Goal: Task Accomplishment & Management: Complete application form

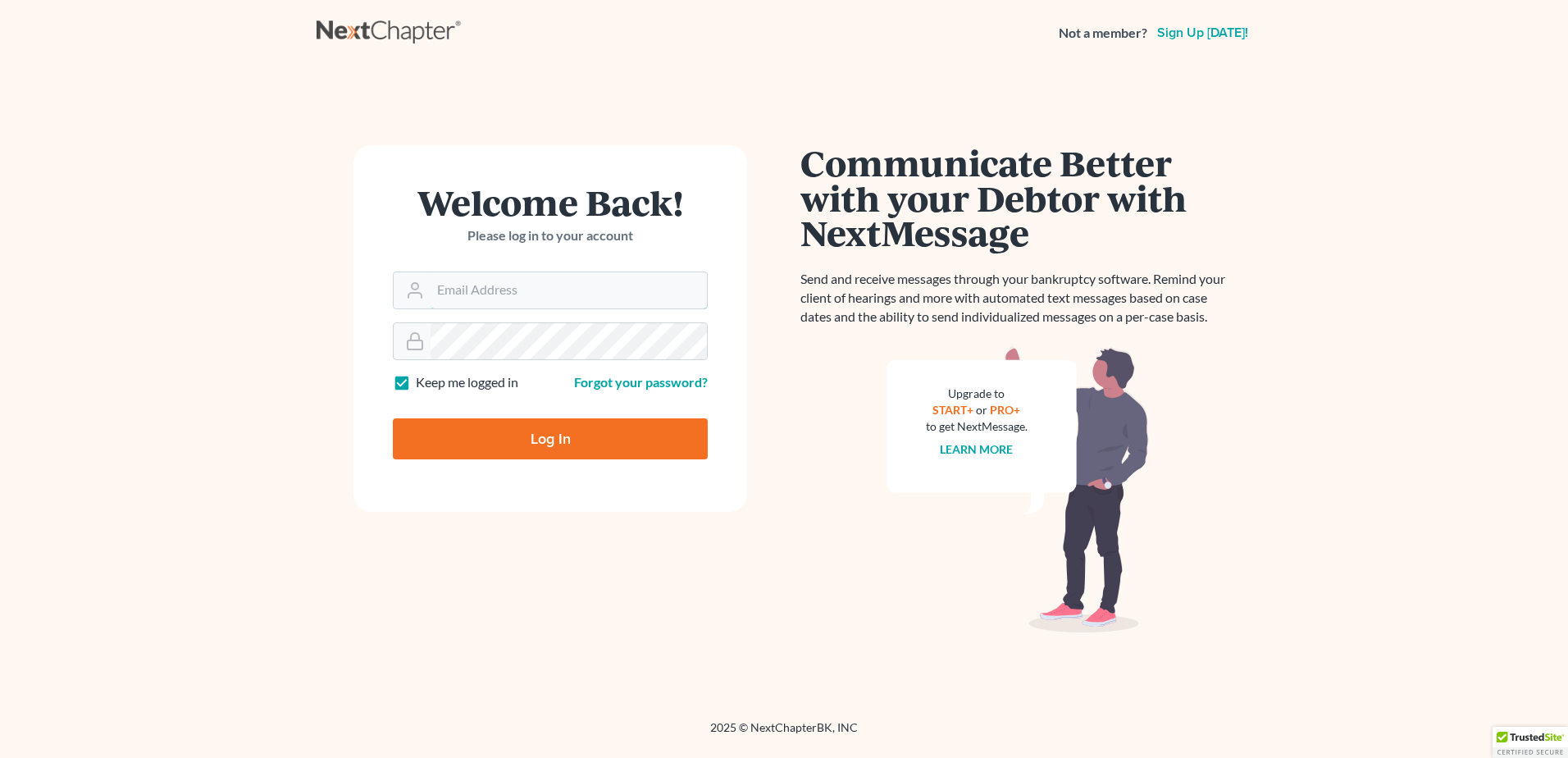
type input "[EMAIL_ADDRESS][DOMAIN_NAME]"
click at [518, 436] on input "Log In" at bounding box center [550, 439] width 315 height 41
type input "Thinking..."
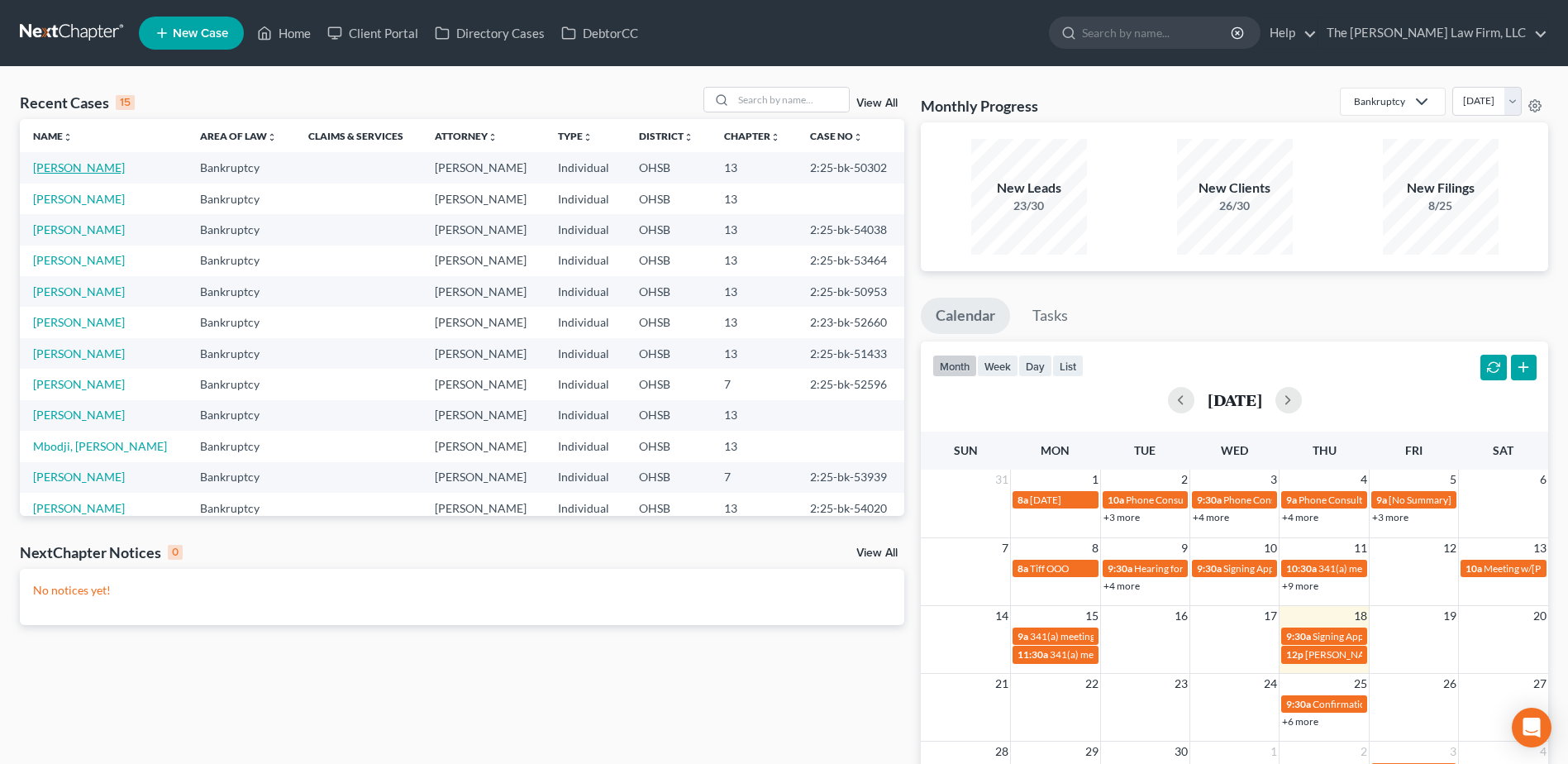
click at [69, 170] on link "[PERSON_NAME]" at bounding box center [78, 168] width 91 height 14
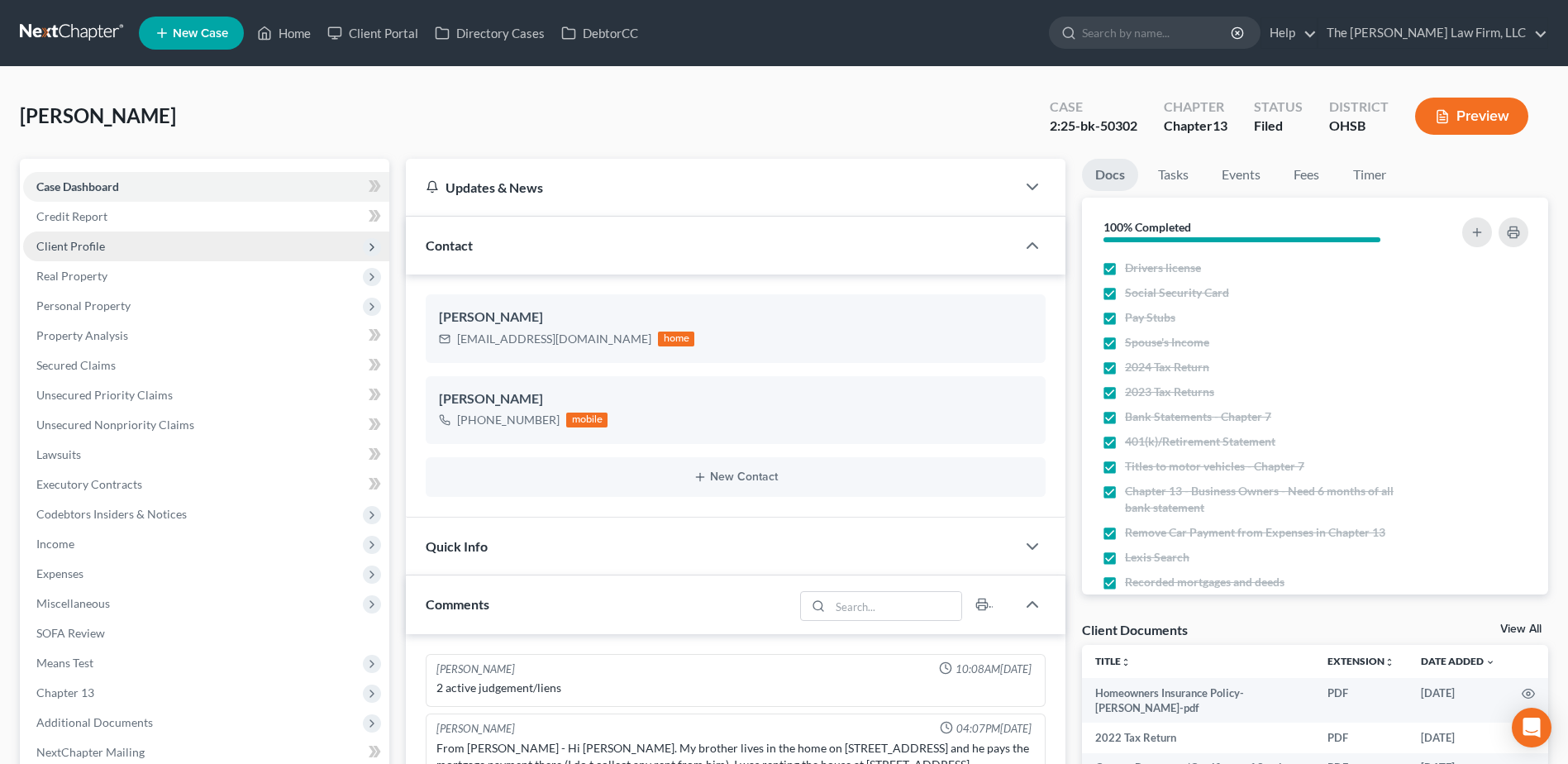
click at [74, 247] on span "Client Profile" at bounding box center [70, 246] width 68 height 14
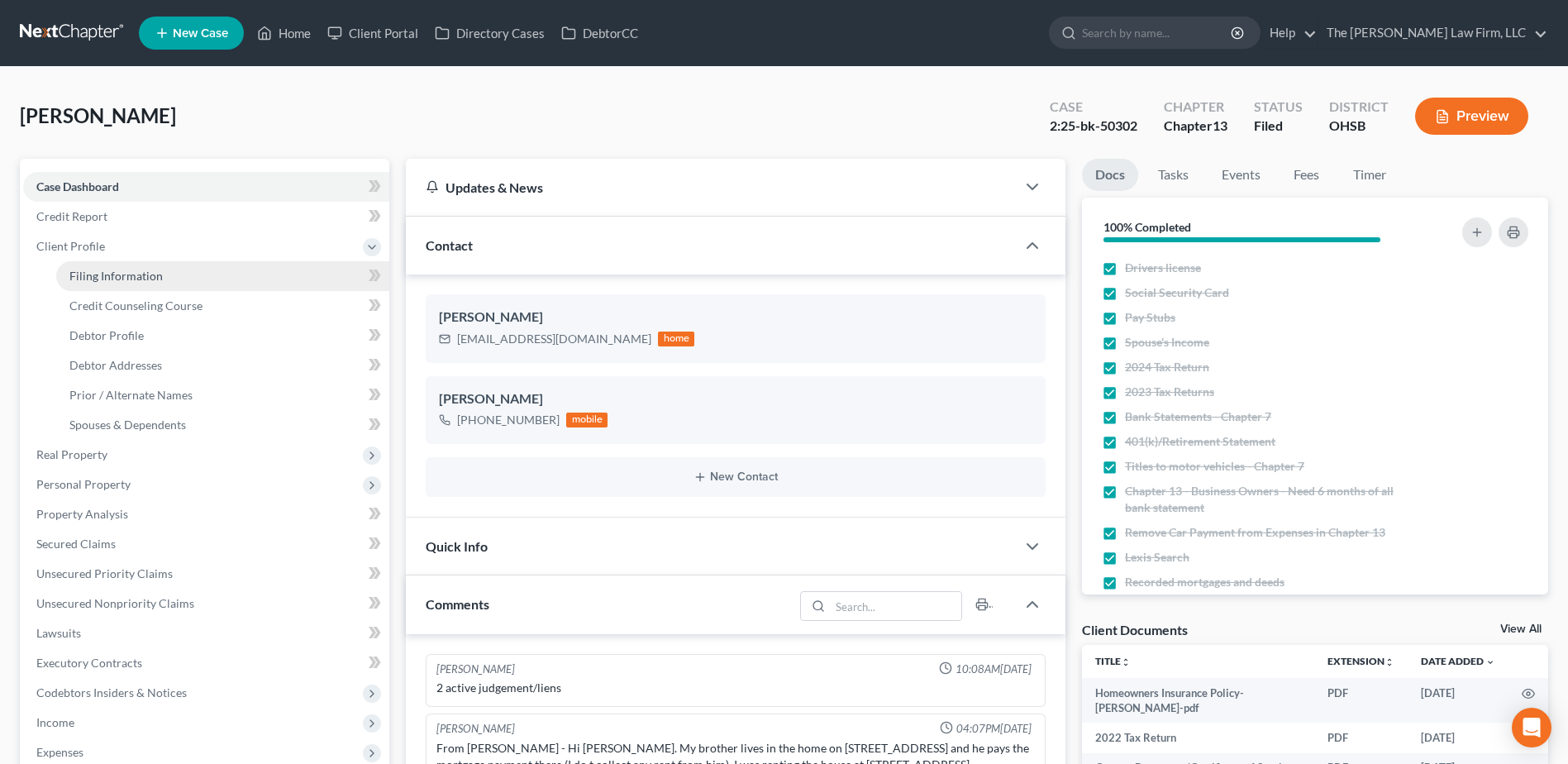
scroll to position [552, 0]
click at [96, 274] on span "Filing Information" at bounding box center [116, 276] width 93 height 14
select select "1"
select select "0"
select select "3"
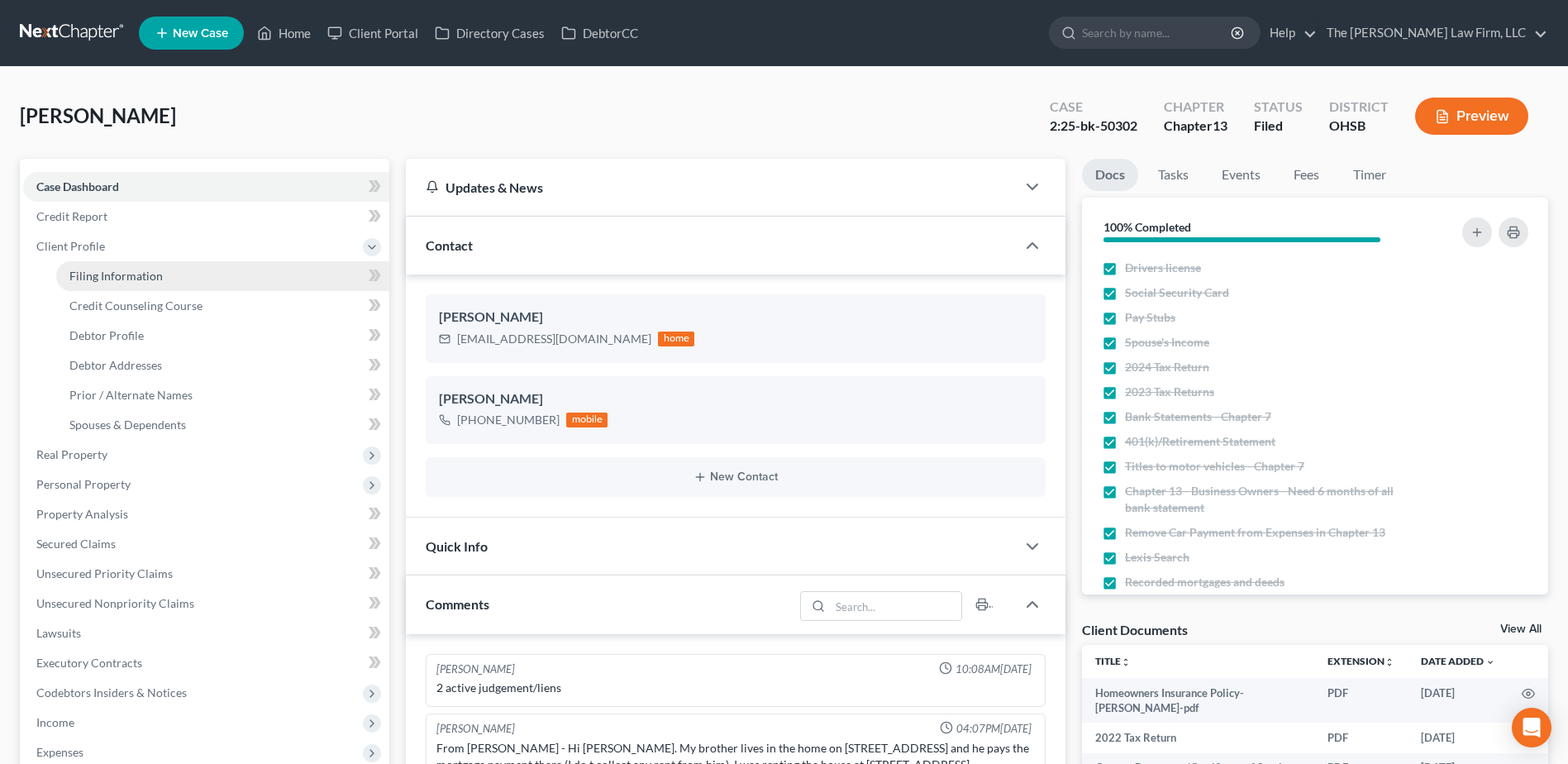
select select "36"
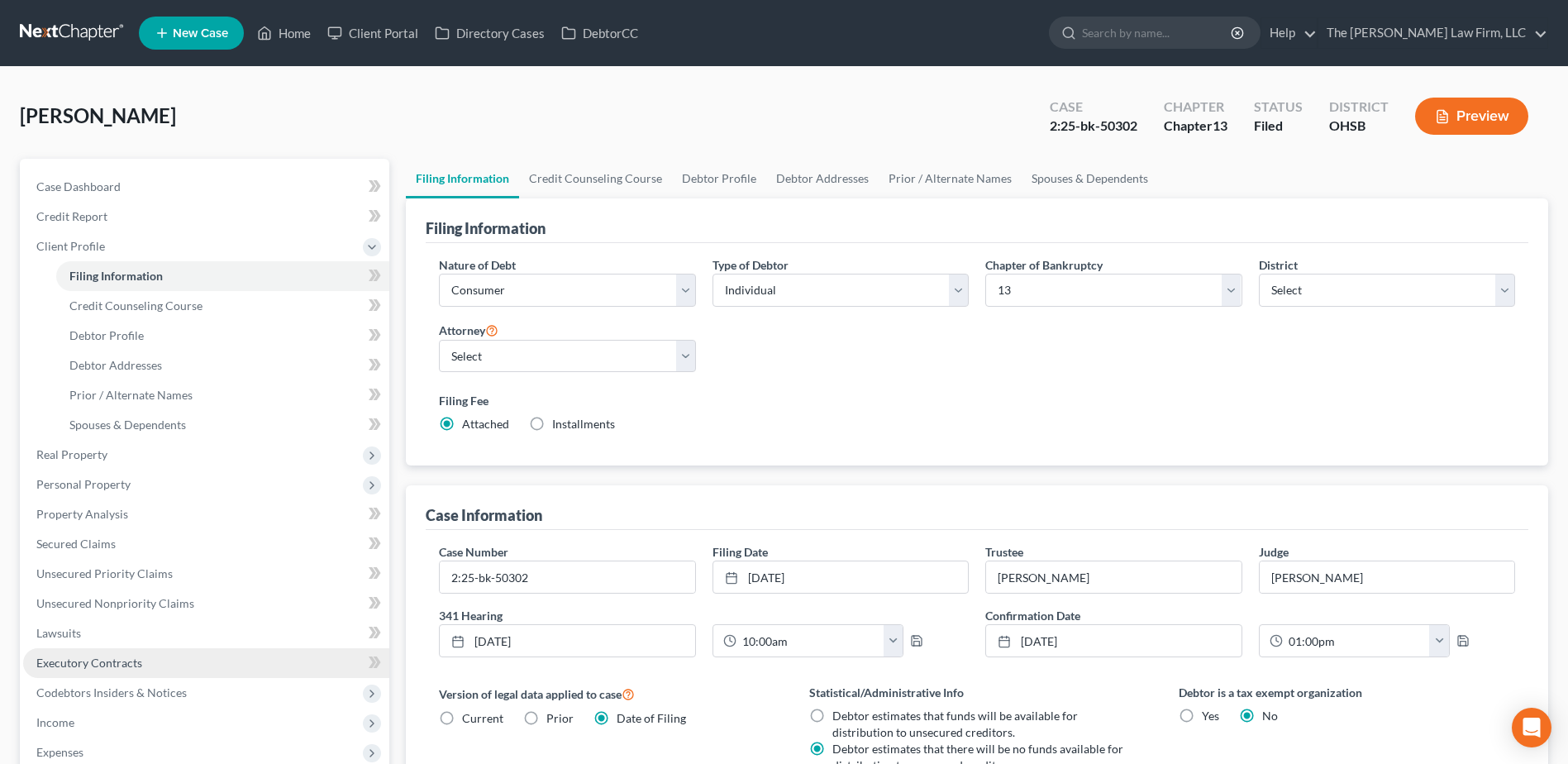
scroll to position [354, 0]
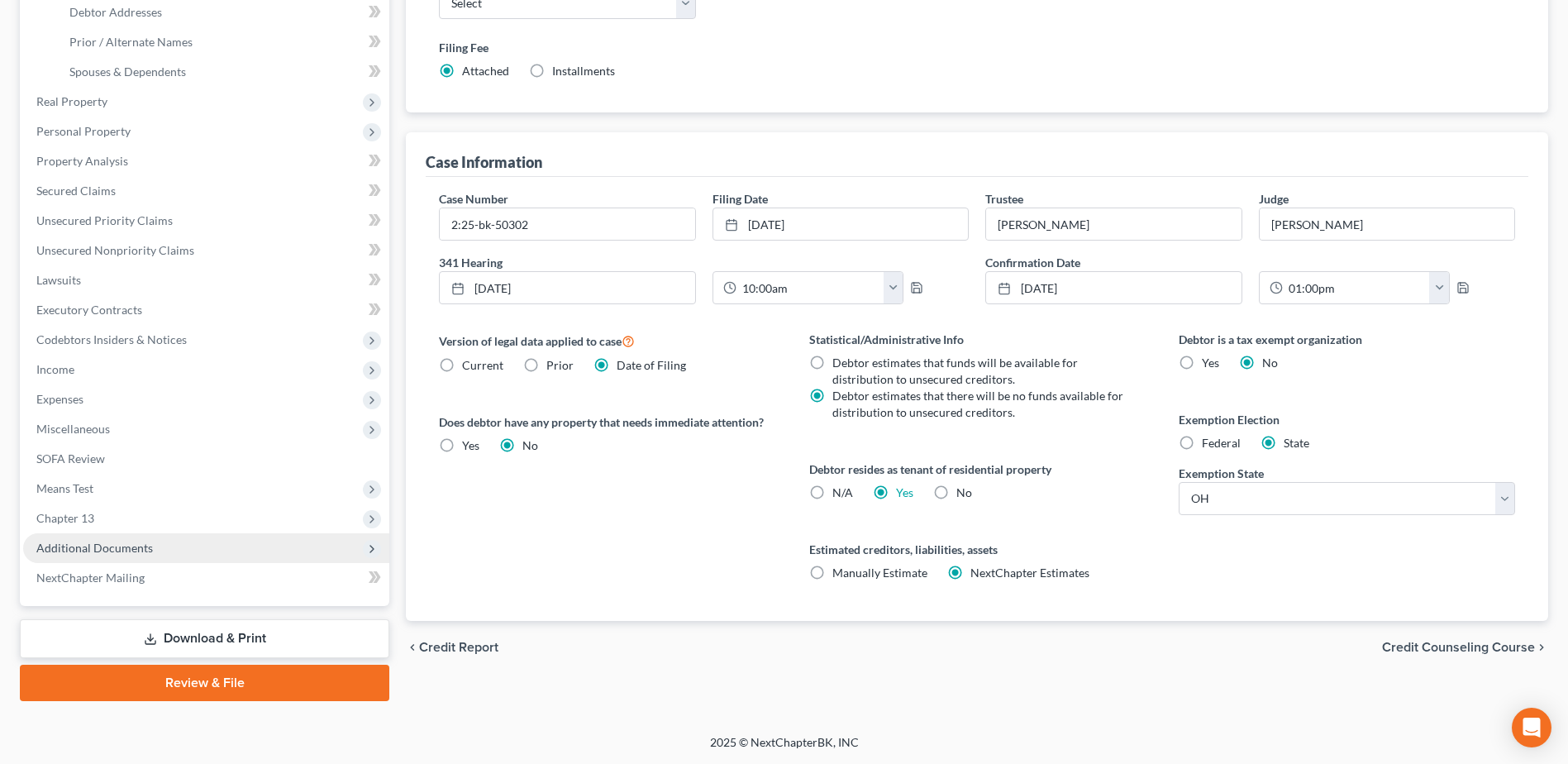
click at [93, 545] on span "Additional Documents" at bounding box center [94, 547] width 117 height 14
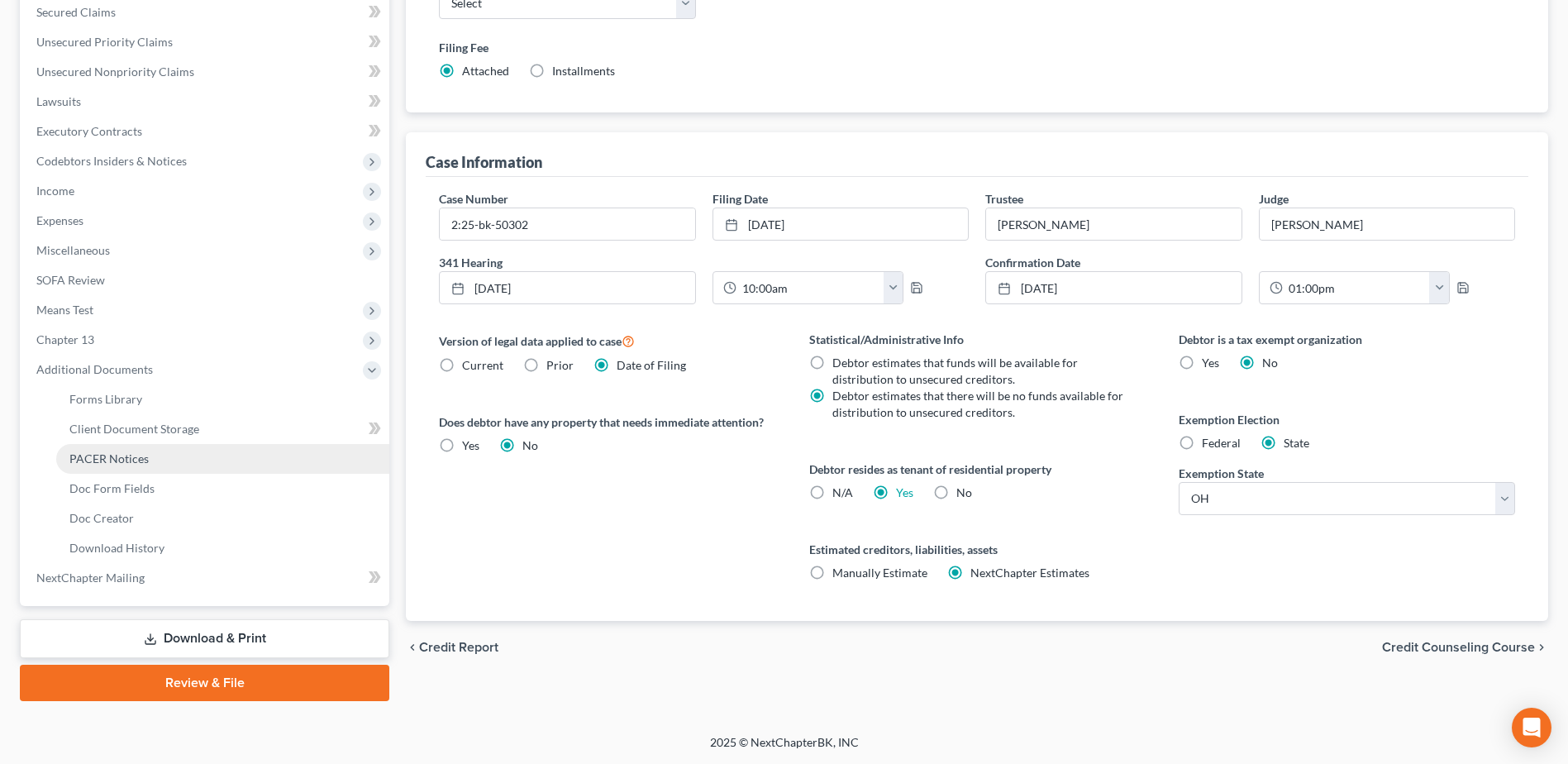
click at [110, 459] on span "PACER Notices" at bounding box center [109, 459] width 79 height 14
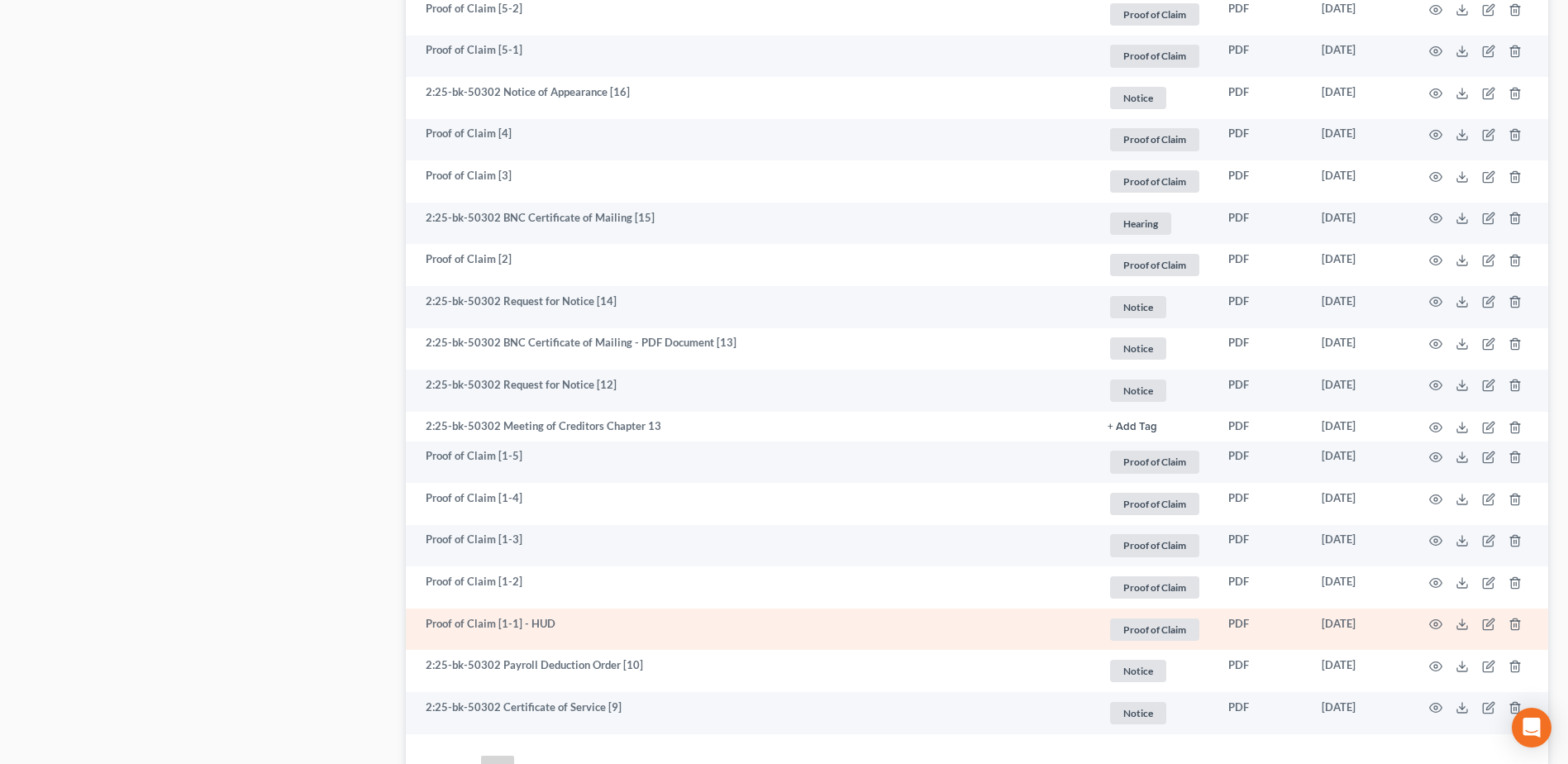
scroll to position [2846, 0]
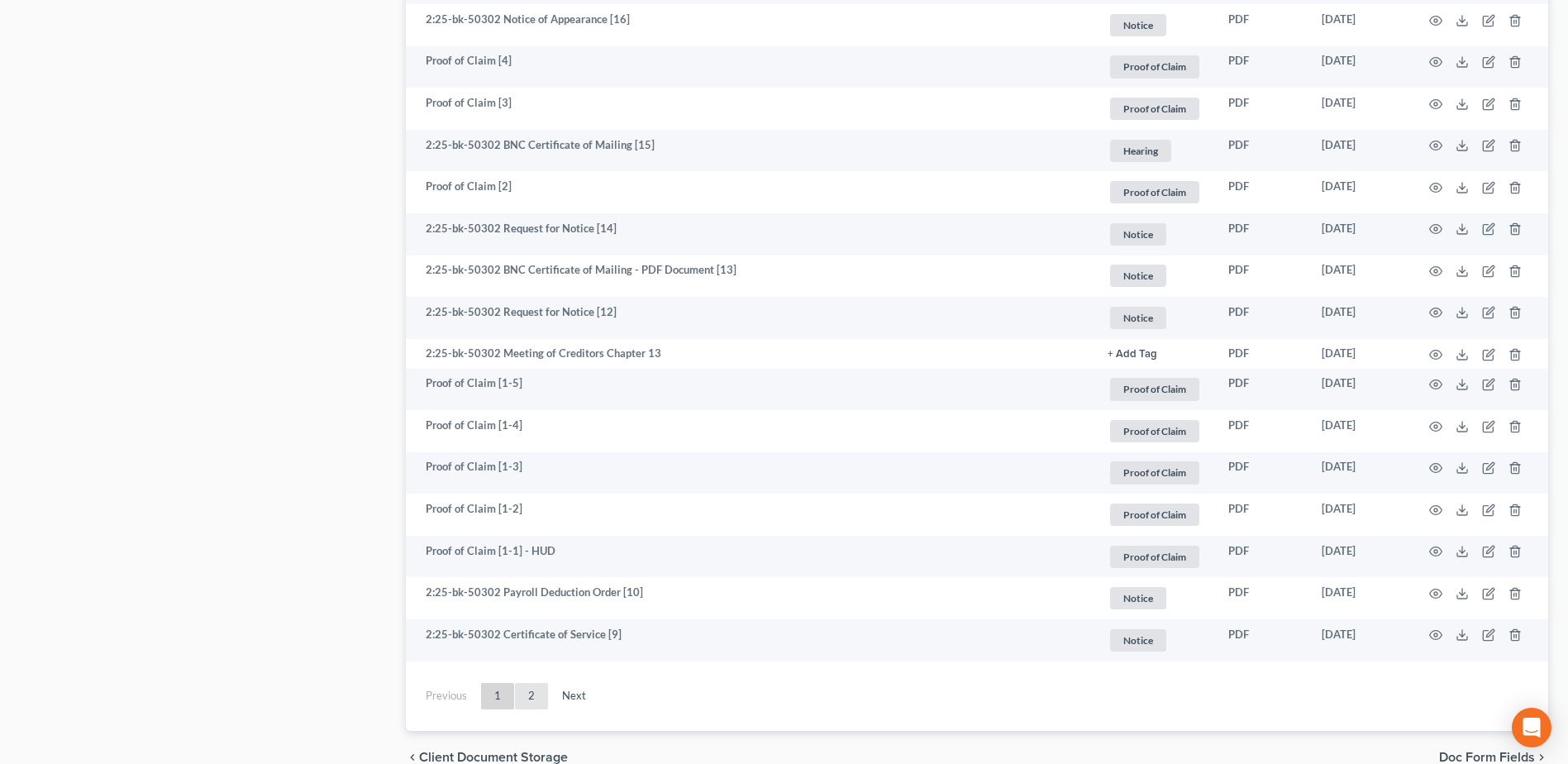
click at [543, 700] on link "2" at bounding box center [532, 696] width 33 height 26
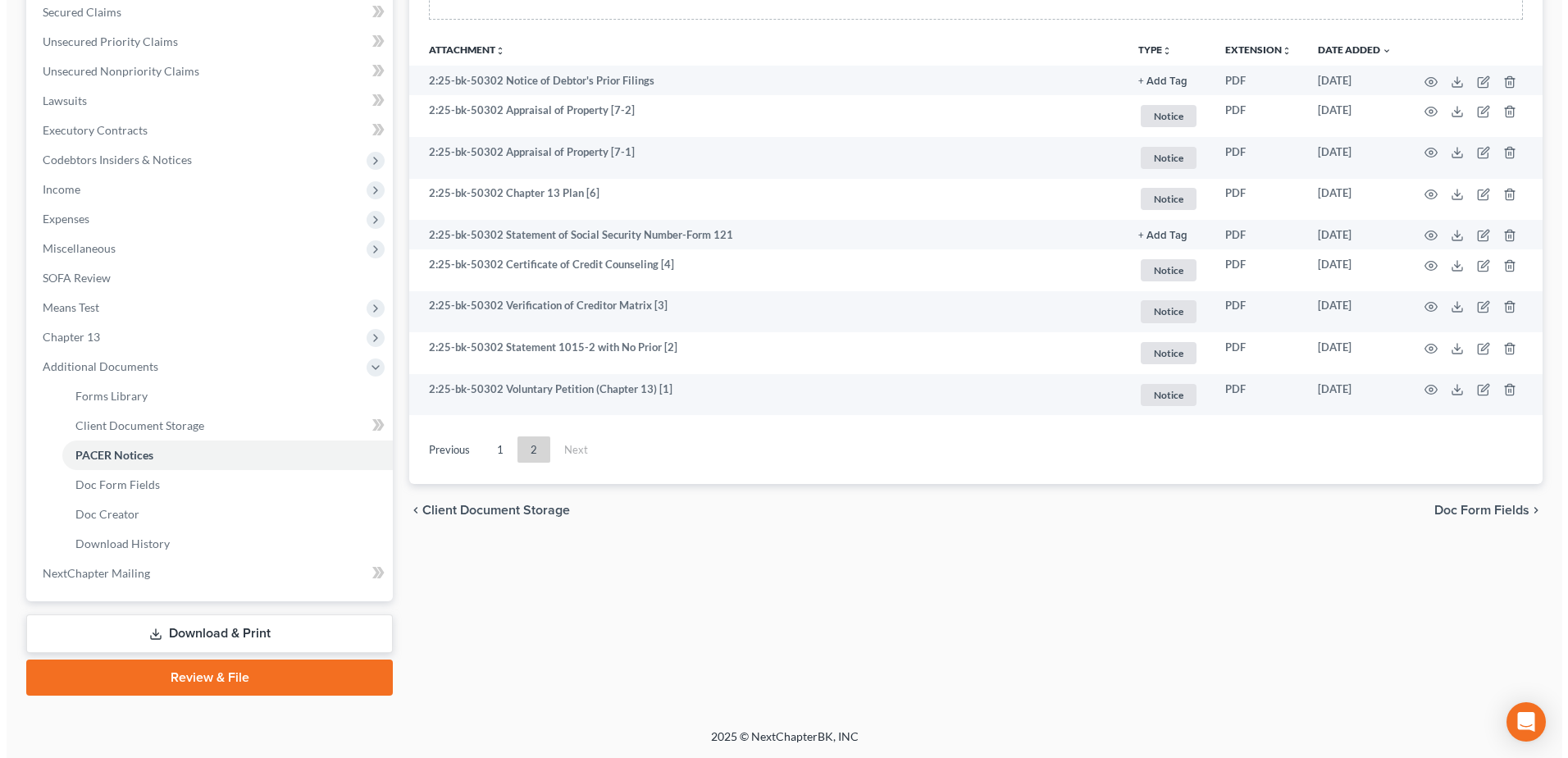
scroll to position [351, 0]
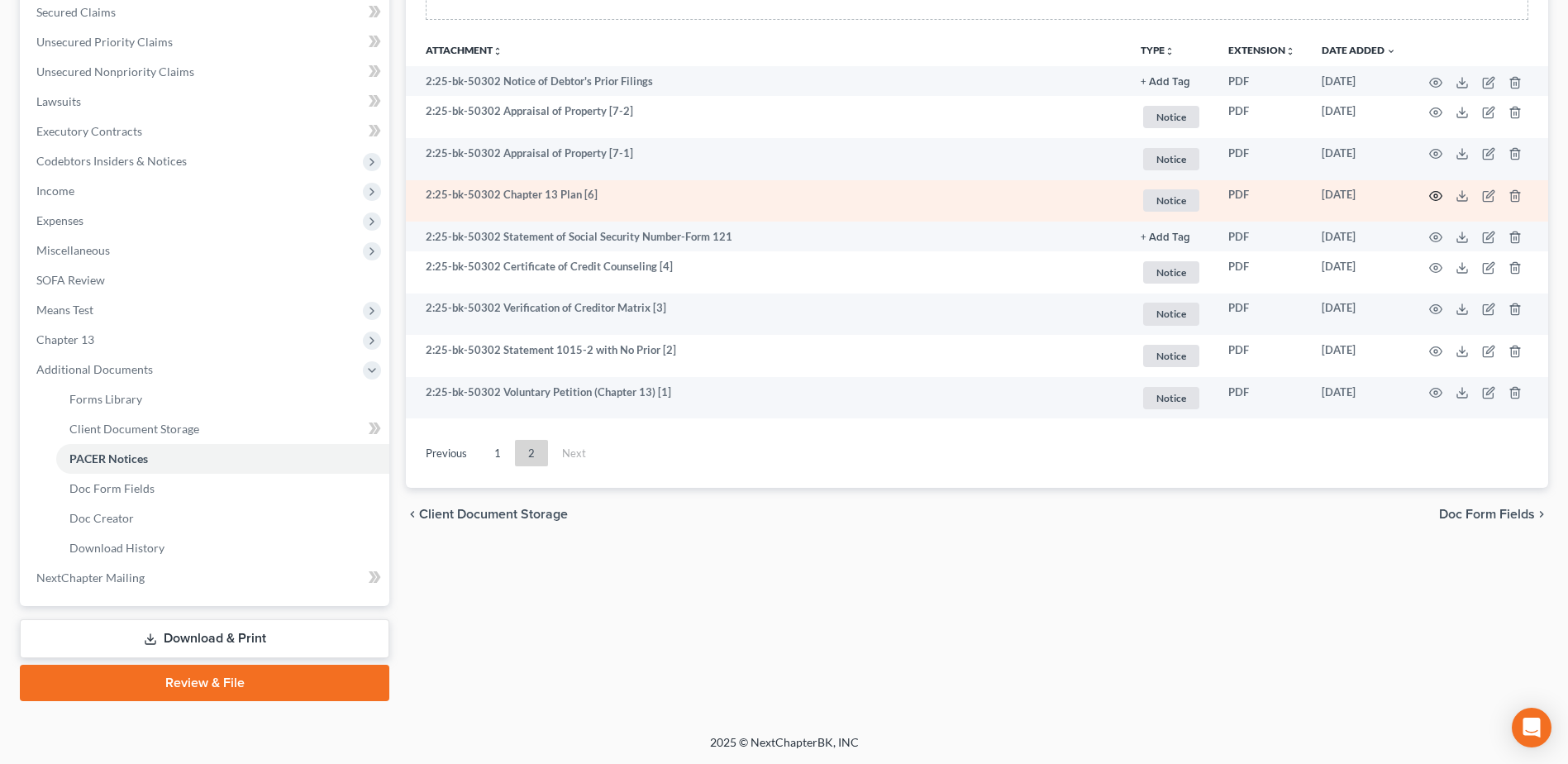
click at [1434, 196] on circle "button" at bounding box center [1435, 196] width 3 height 3
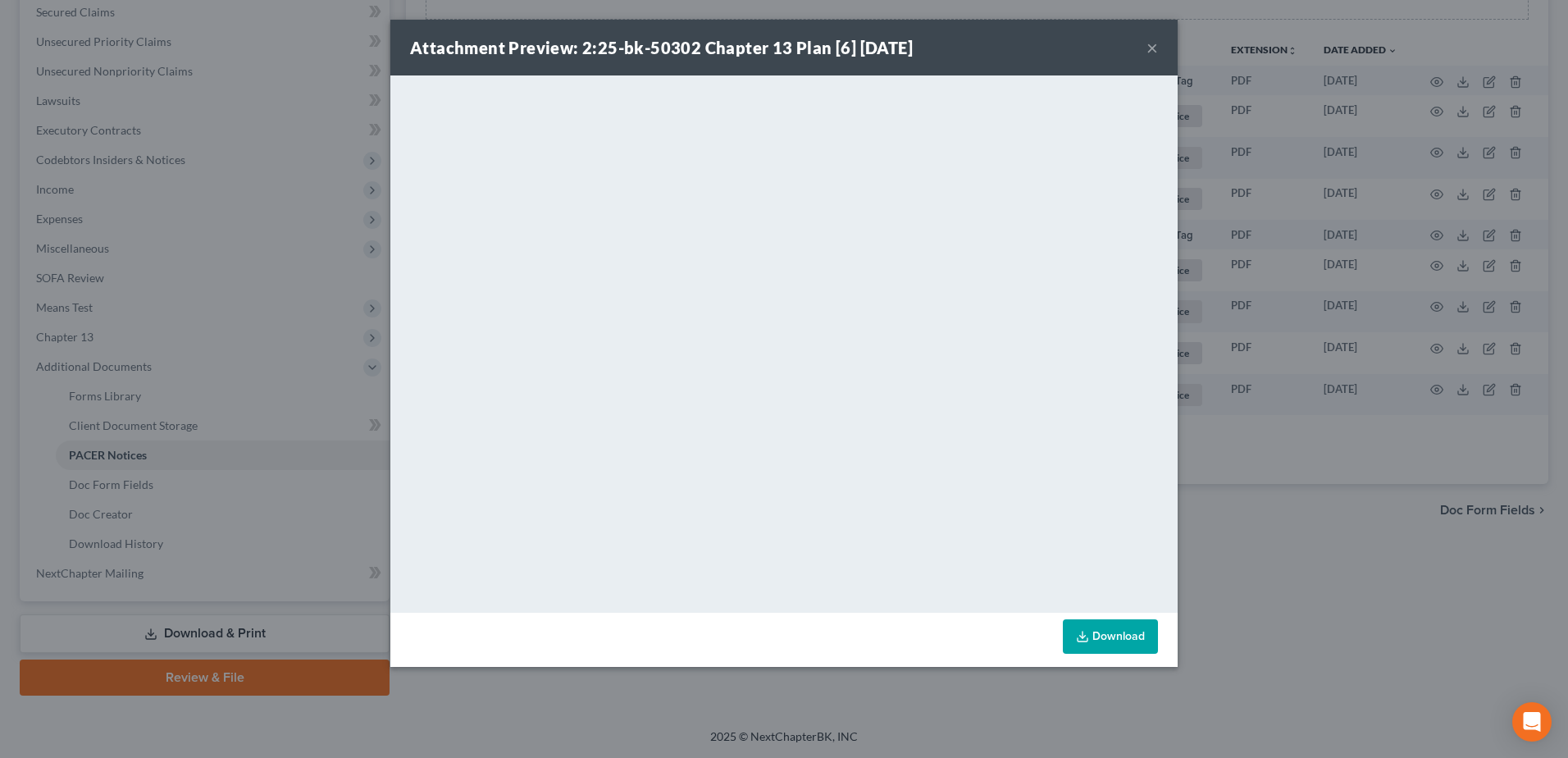
click at [1152, 49] on button "×" at bounding box center [1152, 47] width 11 height 20
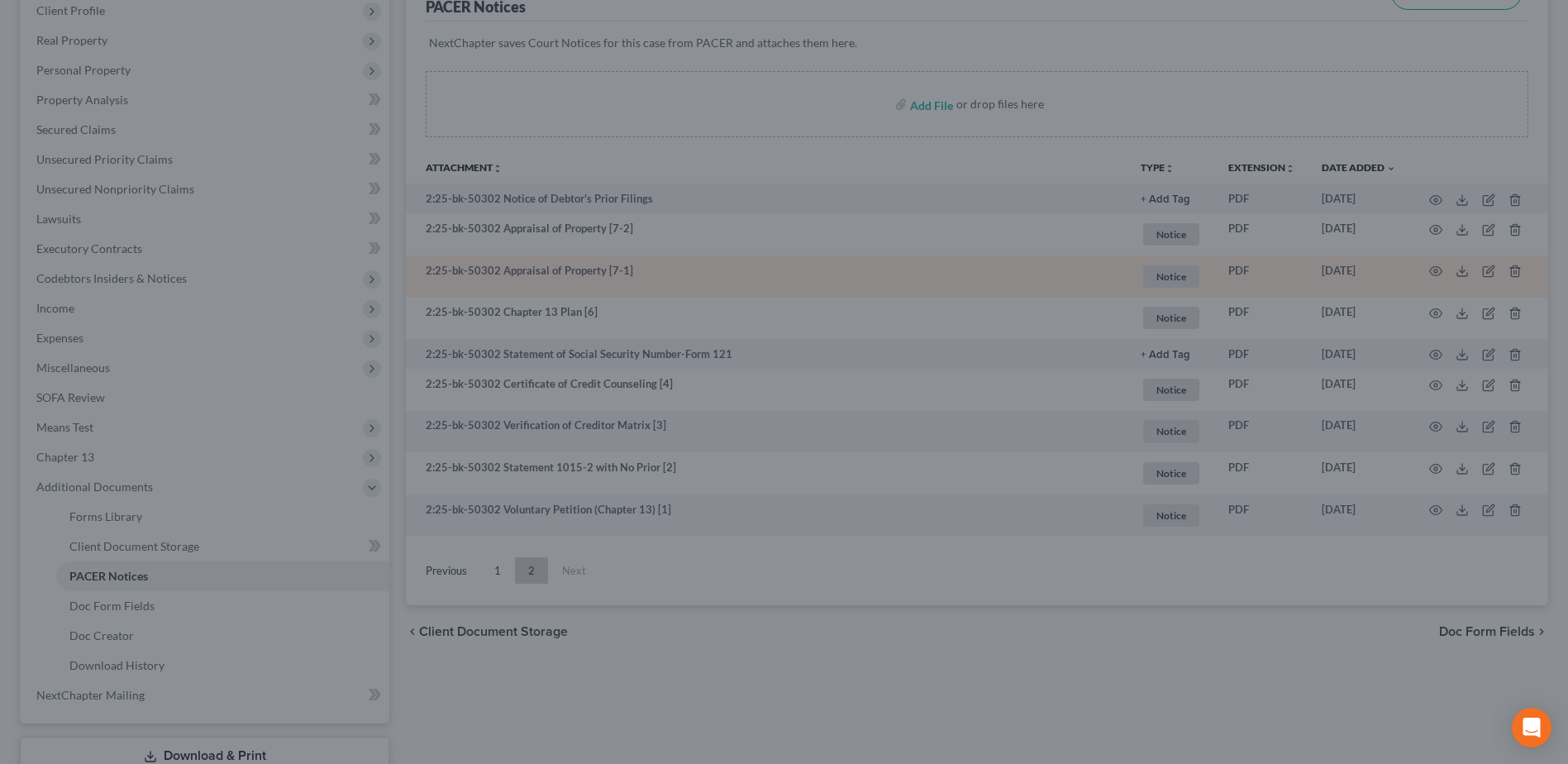
scroll to position [0, 0]
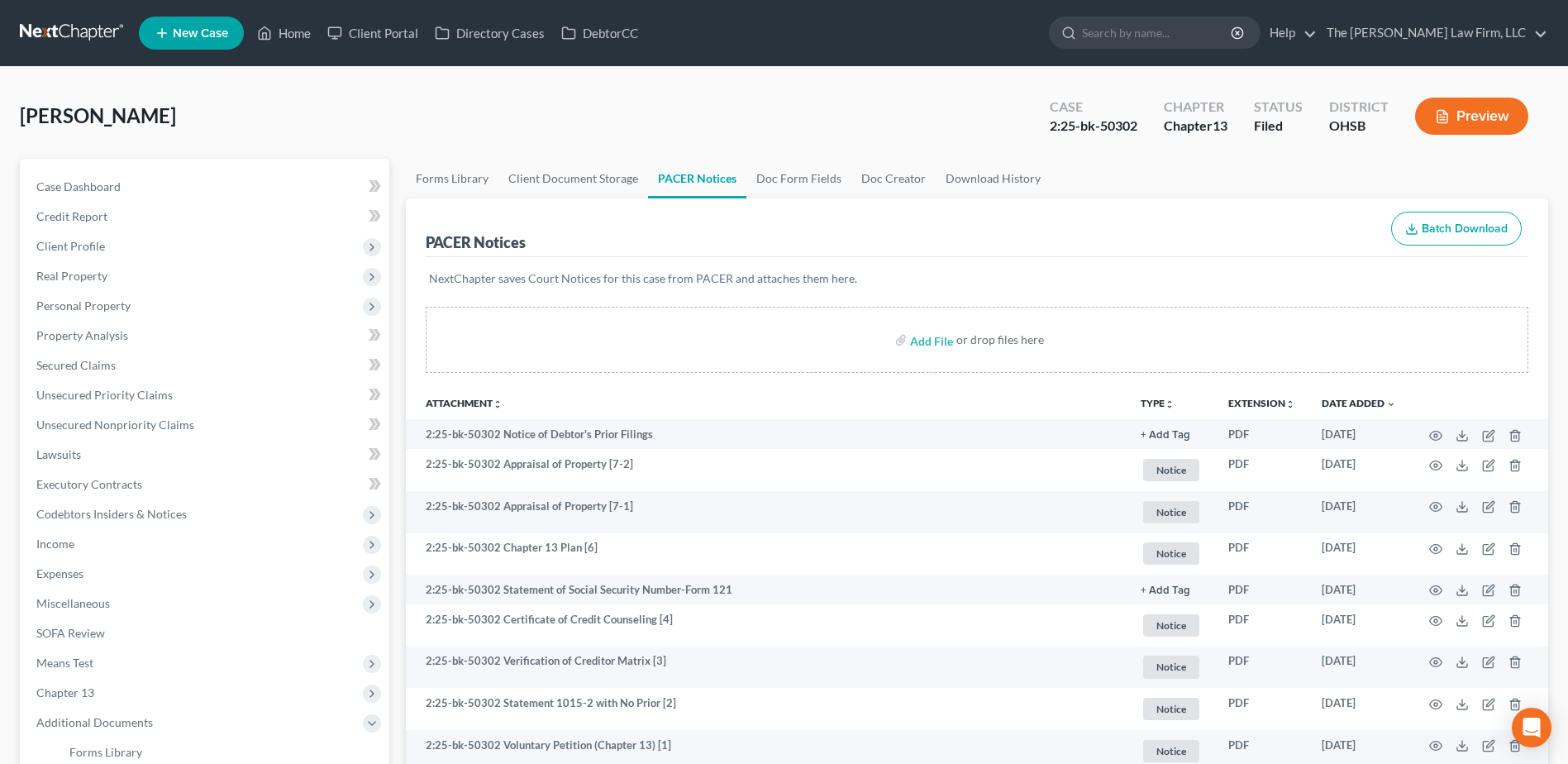
click at [74, 38] on link at bounding box center [73, 33] width 106 height 30
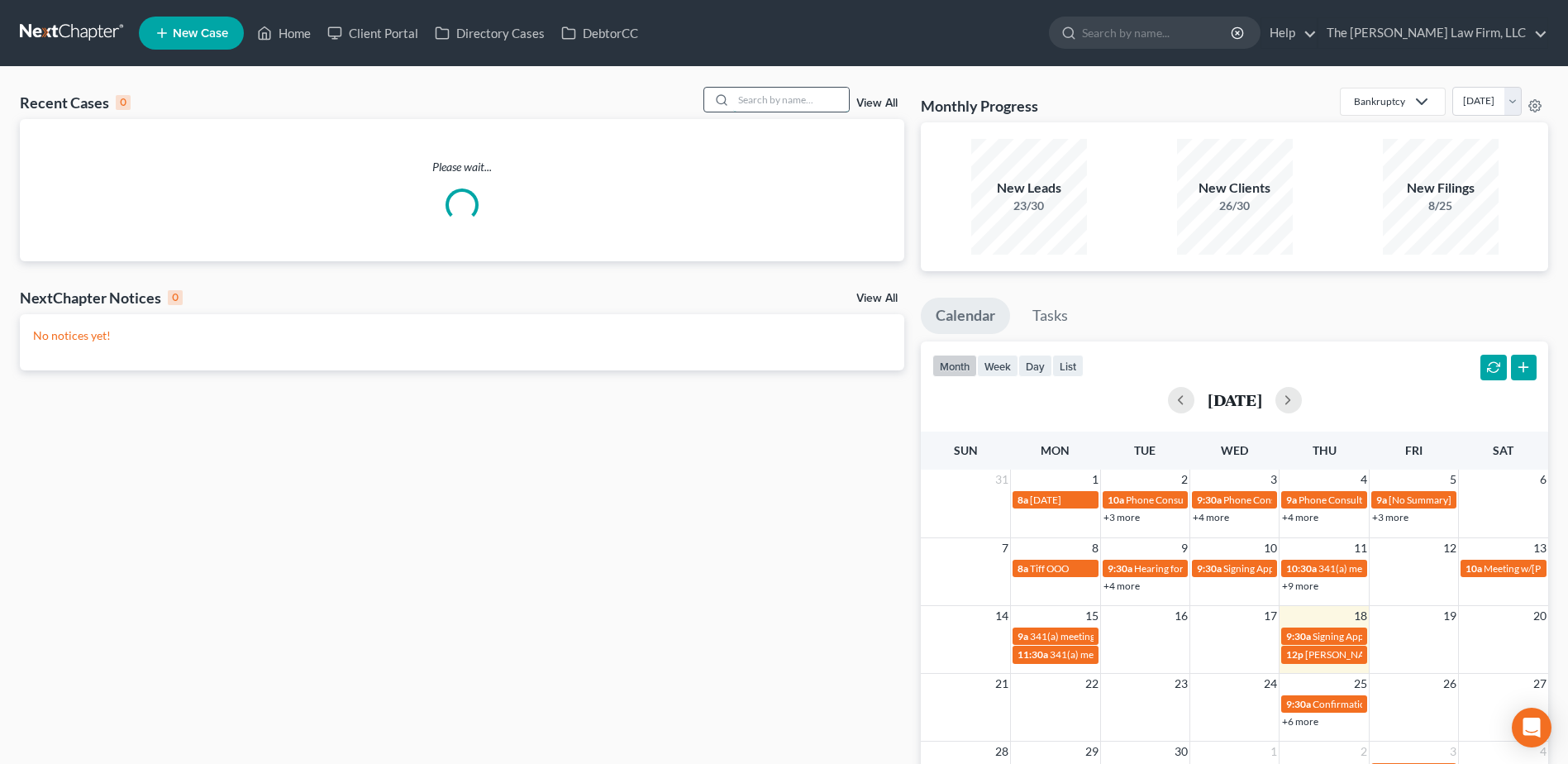
click at [796, 100] on input "search" at bounding box center [791, 99] width 116 height 24
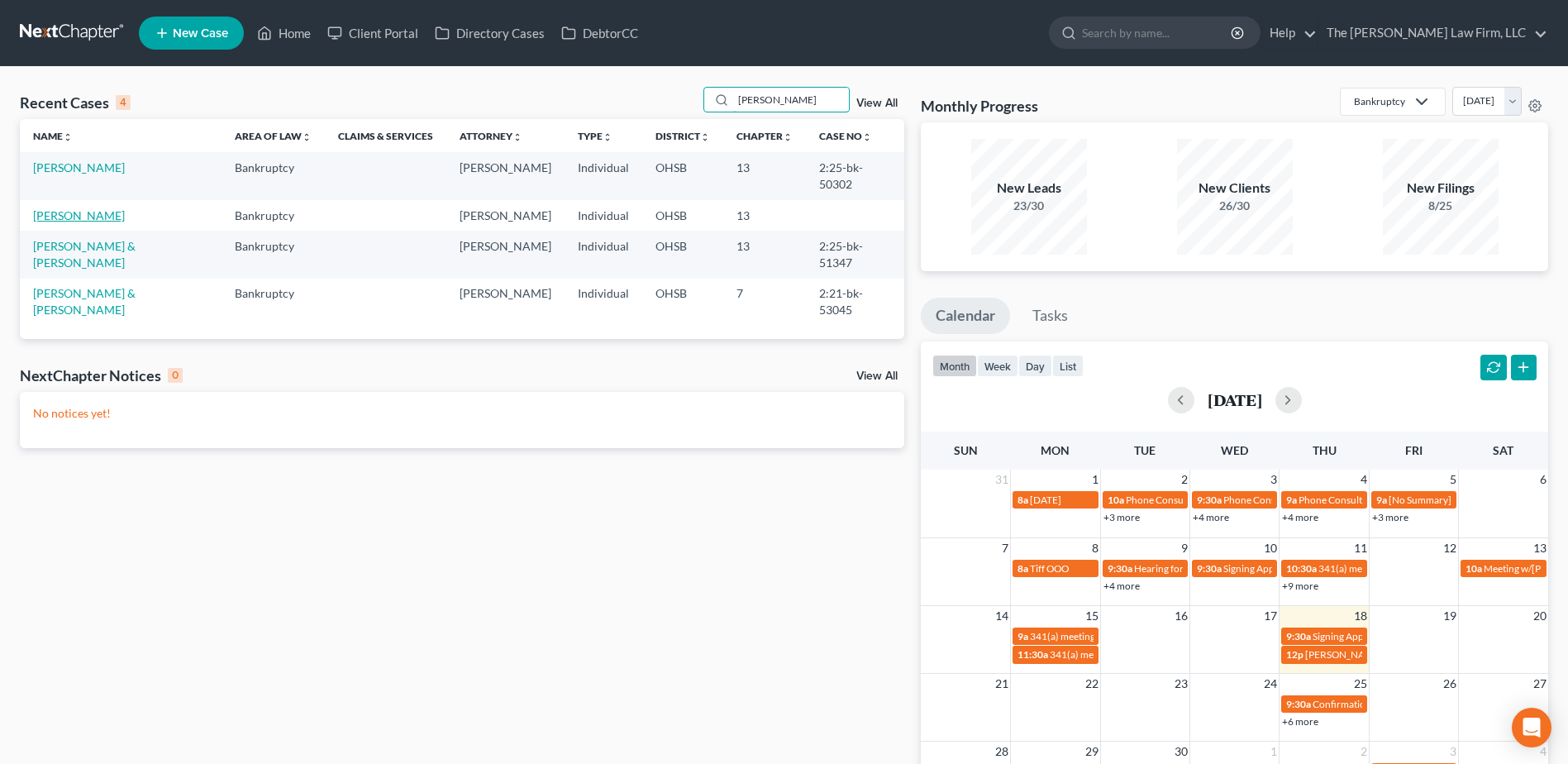
type input "mayes"
click at [71, 211] on link "[PERSON_NAME]" at bounding box center [78, 215] width 91 height 14
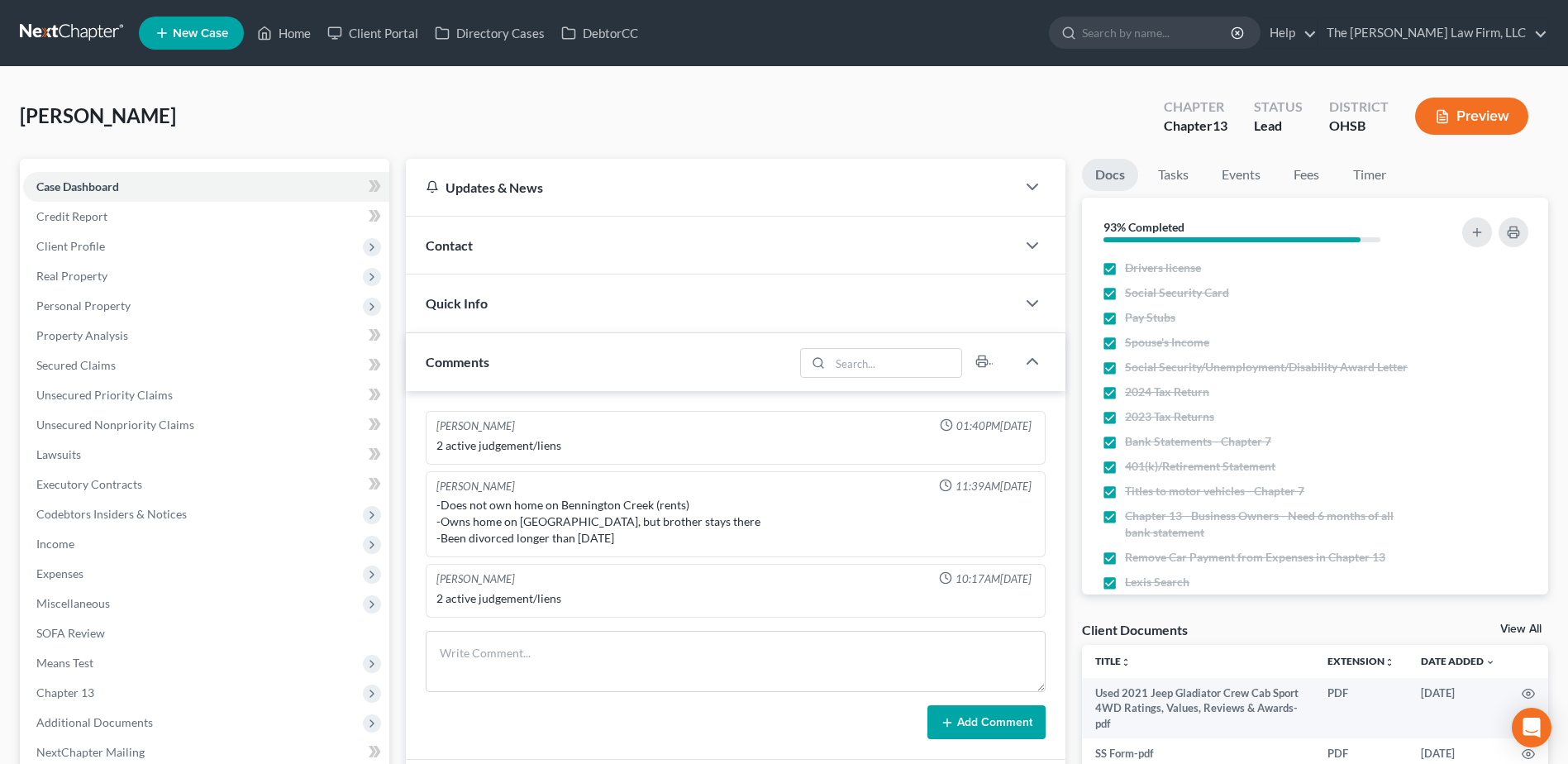
click at [78, 32] on link at bounding box center [73, 33] width 106 height 30
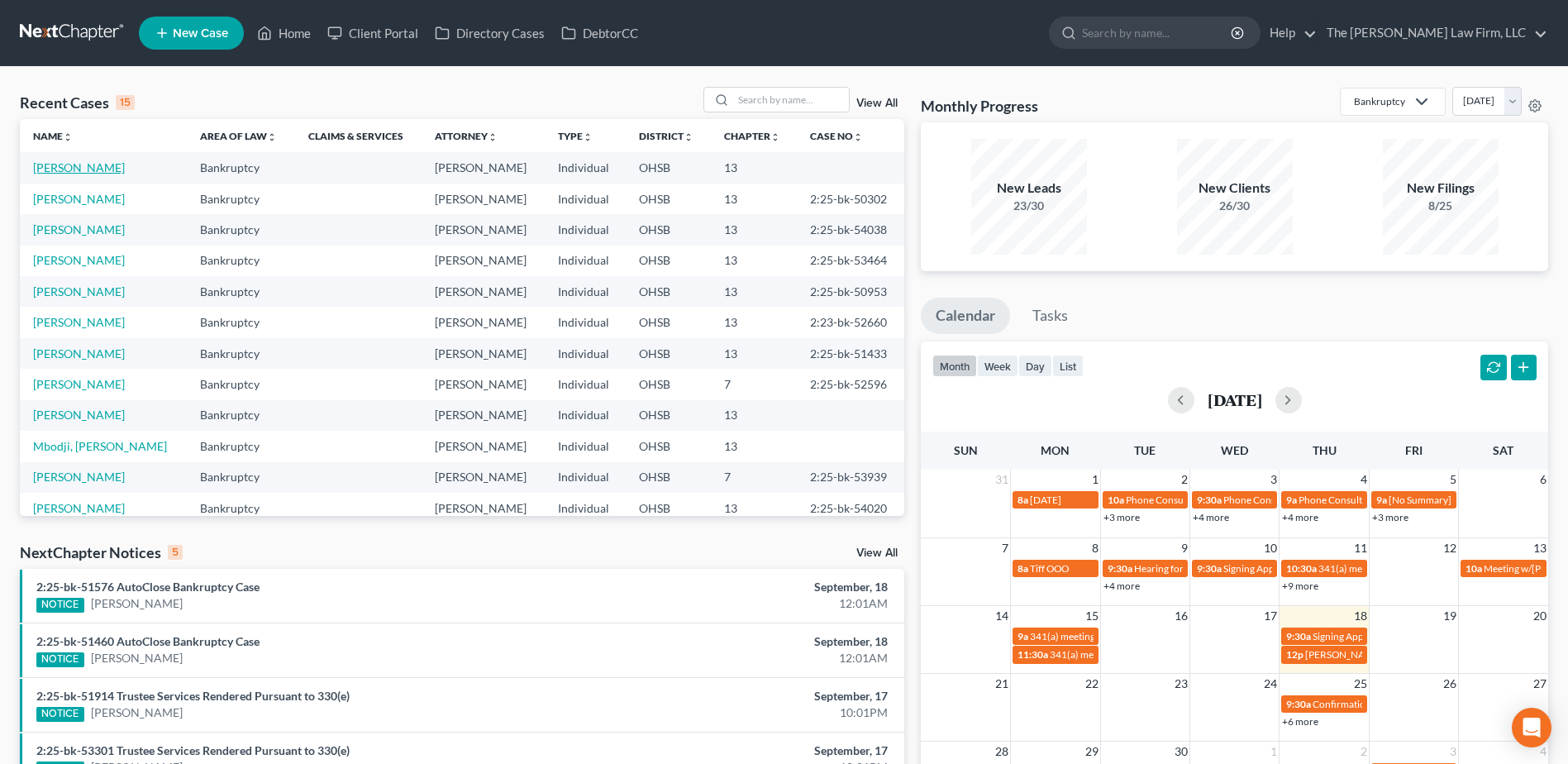
click at [66, 161] on link "[PERSON_NAME]" at bounding box center [78, 168] width 91 height 14
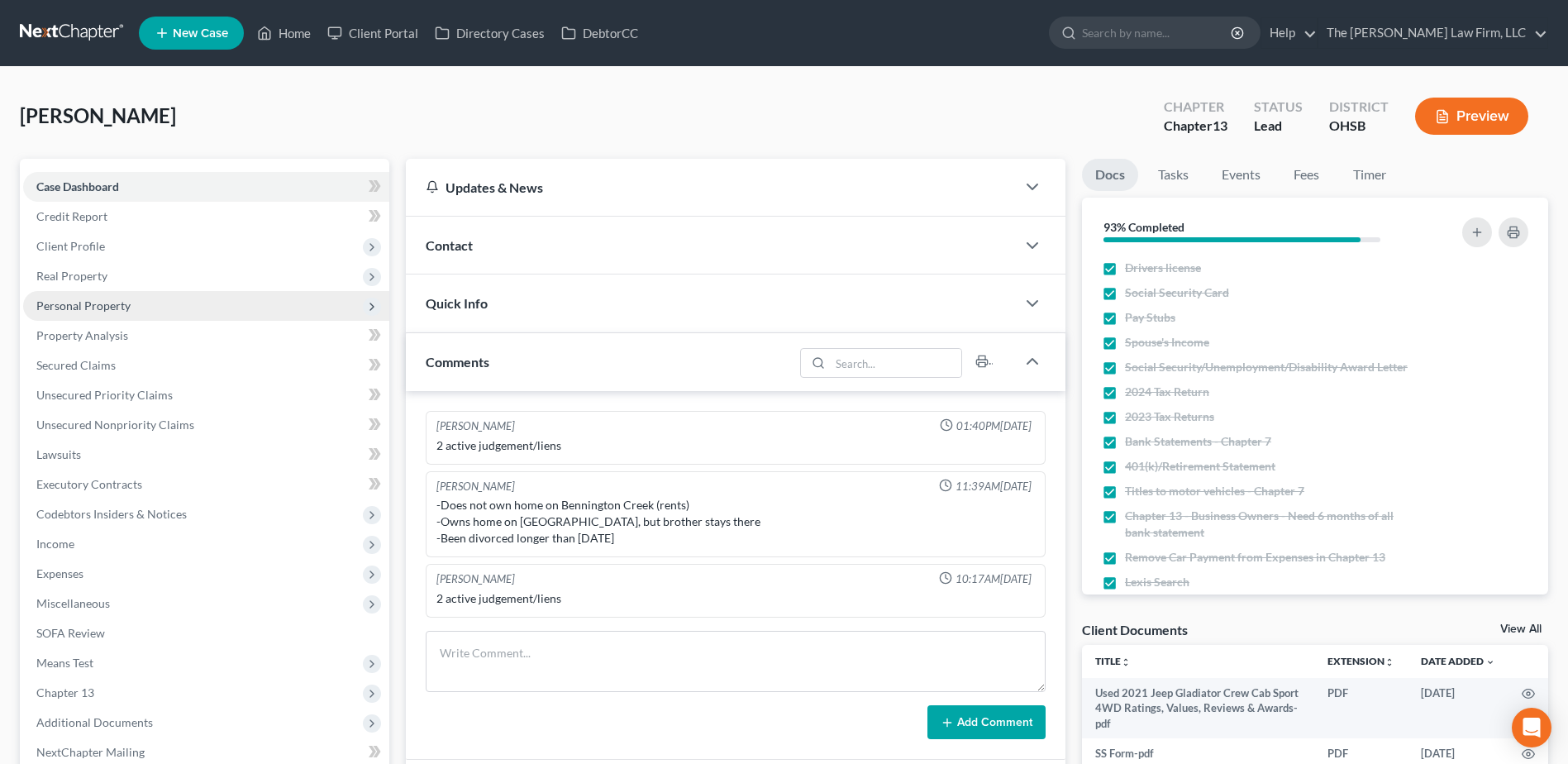
click at [119, 307] on span "Personal Property" at bounding box center [84, 305] width 94 height 14
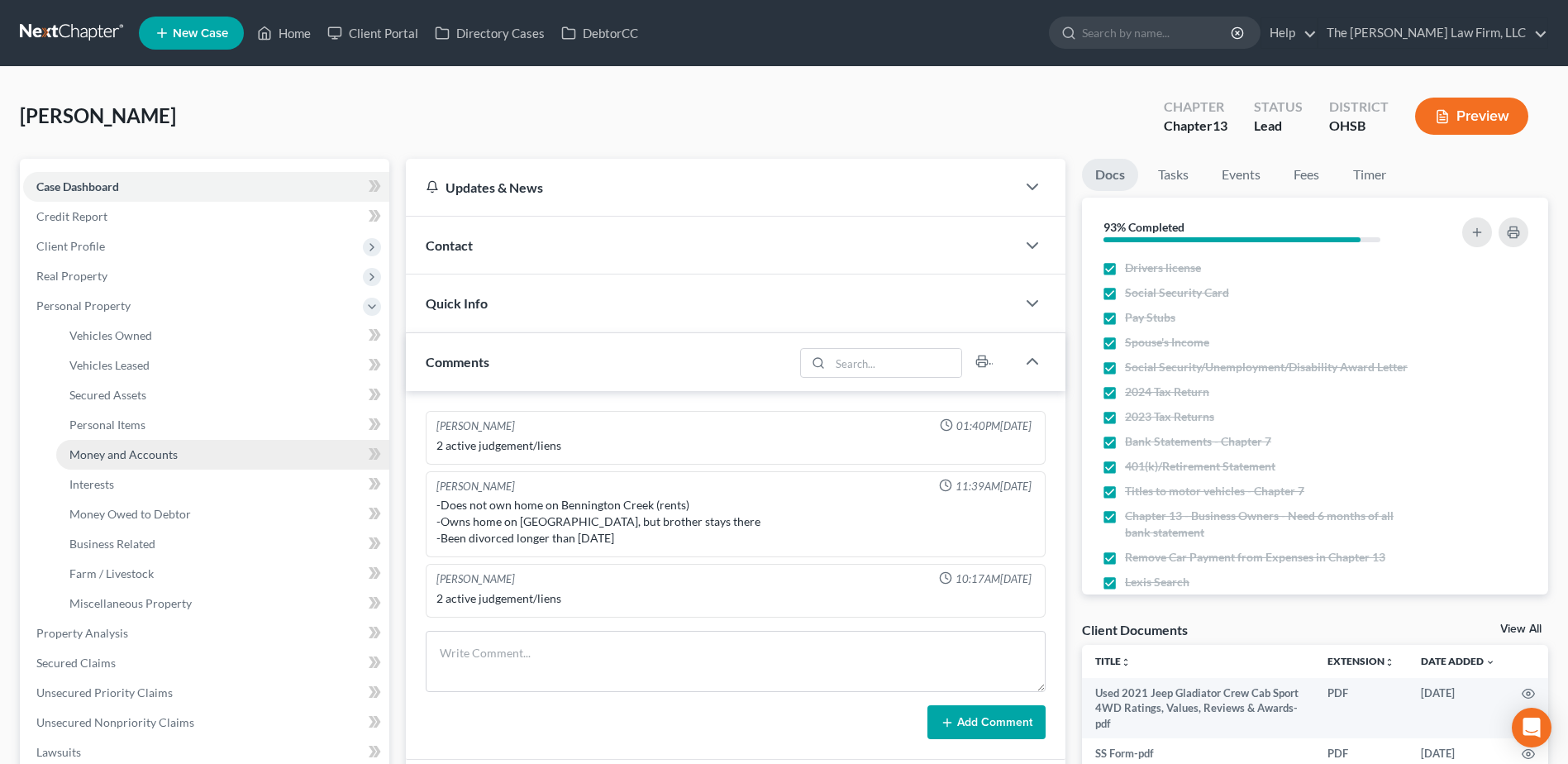
click at [156, 448] on span "Money and Accounts" at bounding box center [123, 454] width 108 height 14
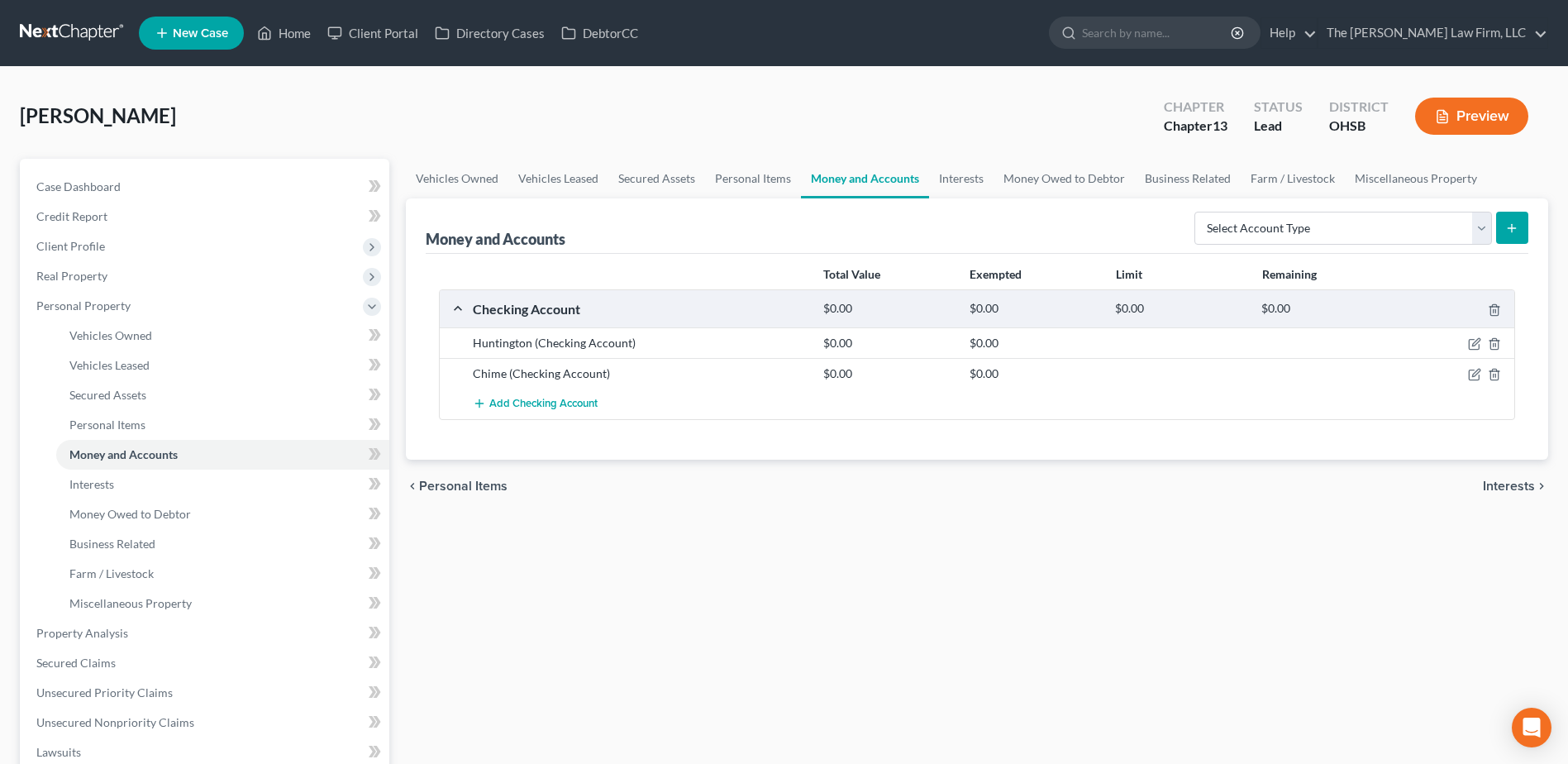
click at [50, 25] on link at bounding box center [73, 33] width 106 height 30
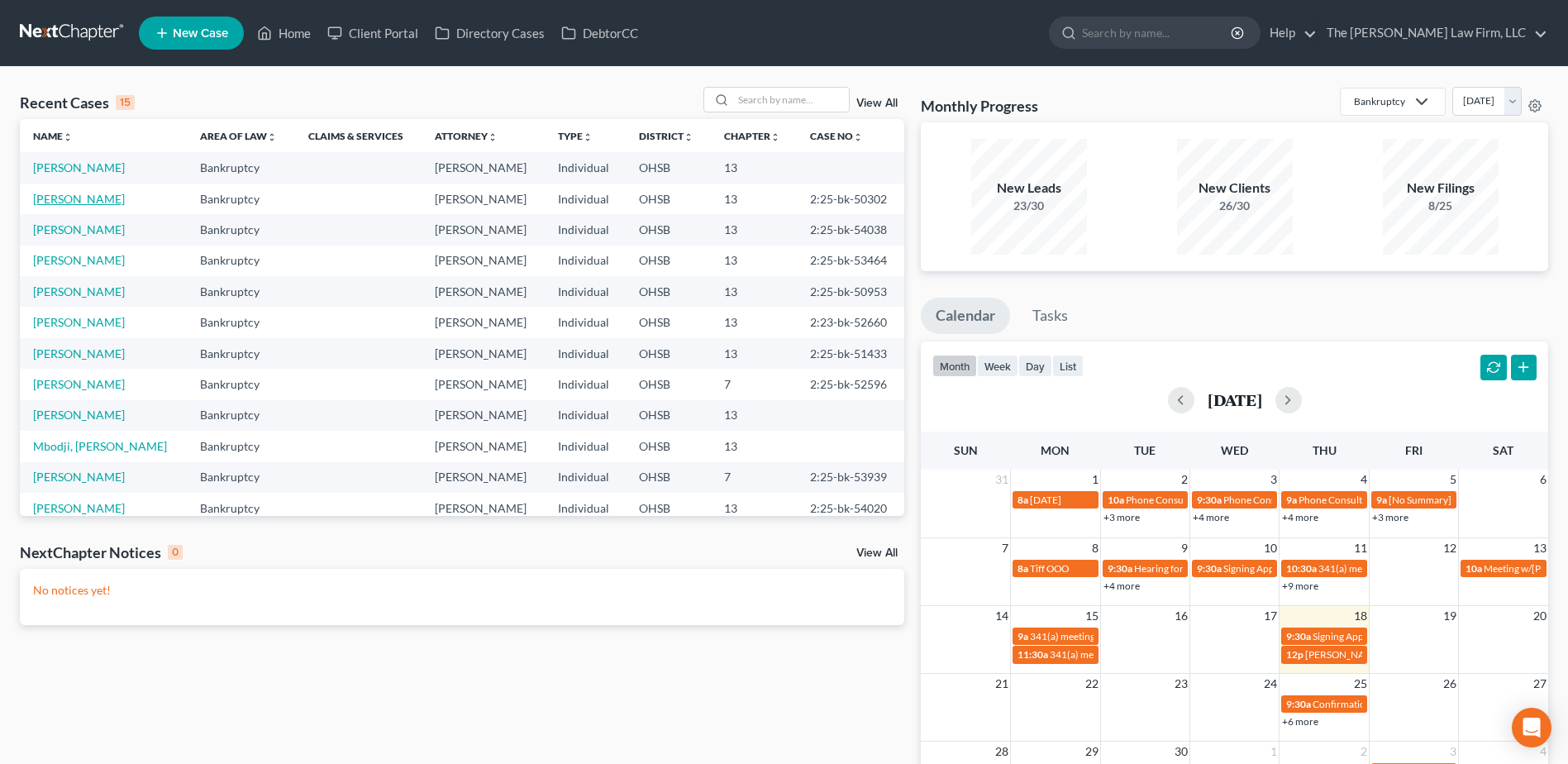
click at [70, 204] on link "[PERSON_NAME]" at bounding box center [78, 198] width 91 height 14
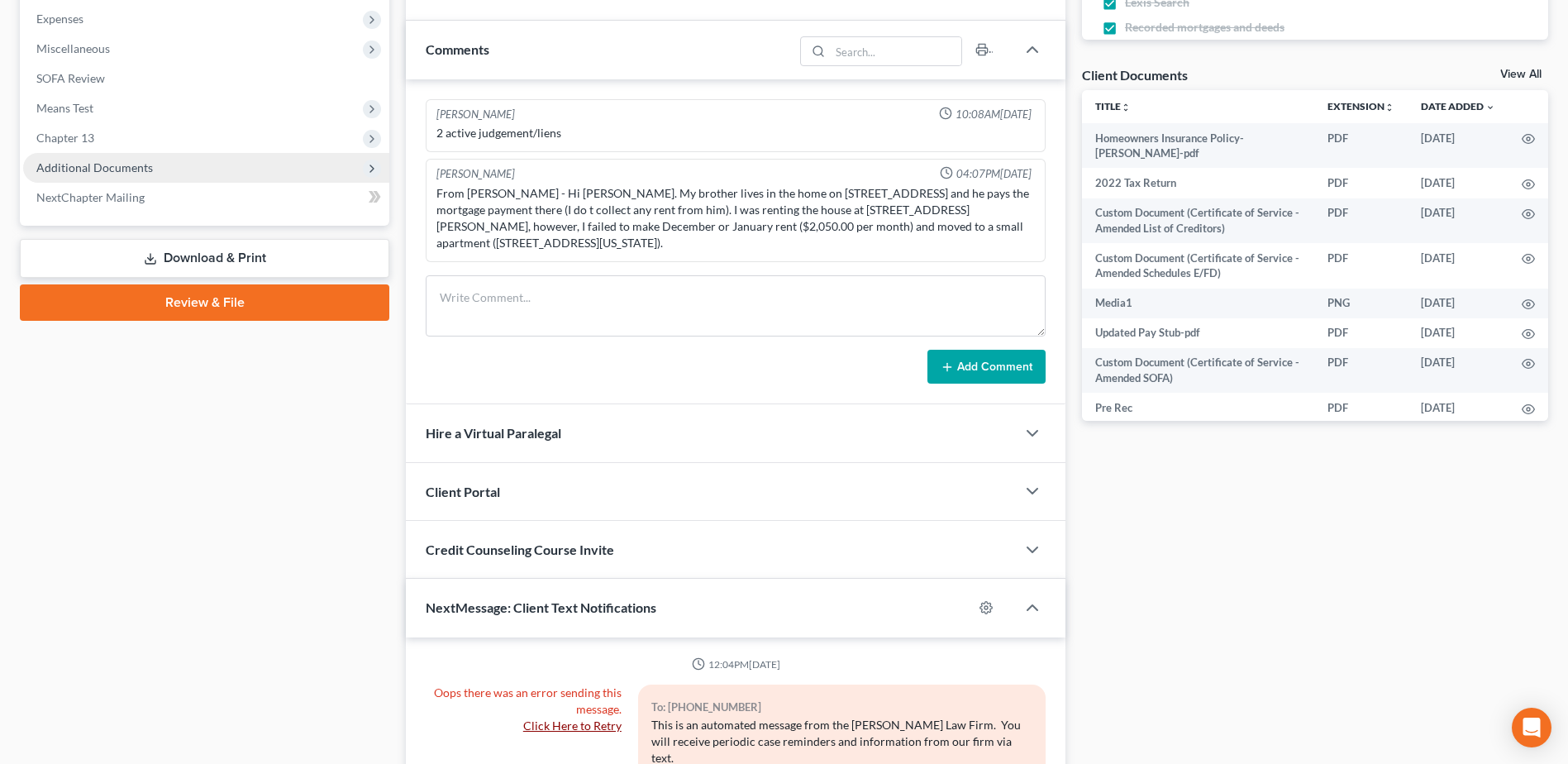
scroll to position [552, 0]
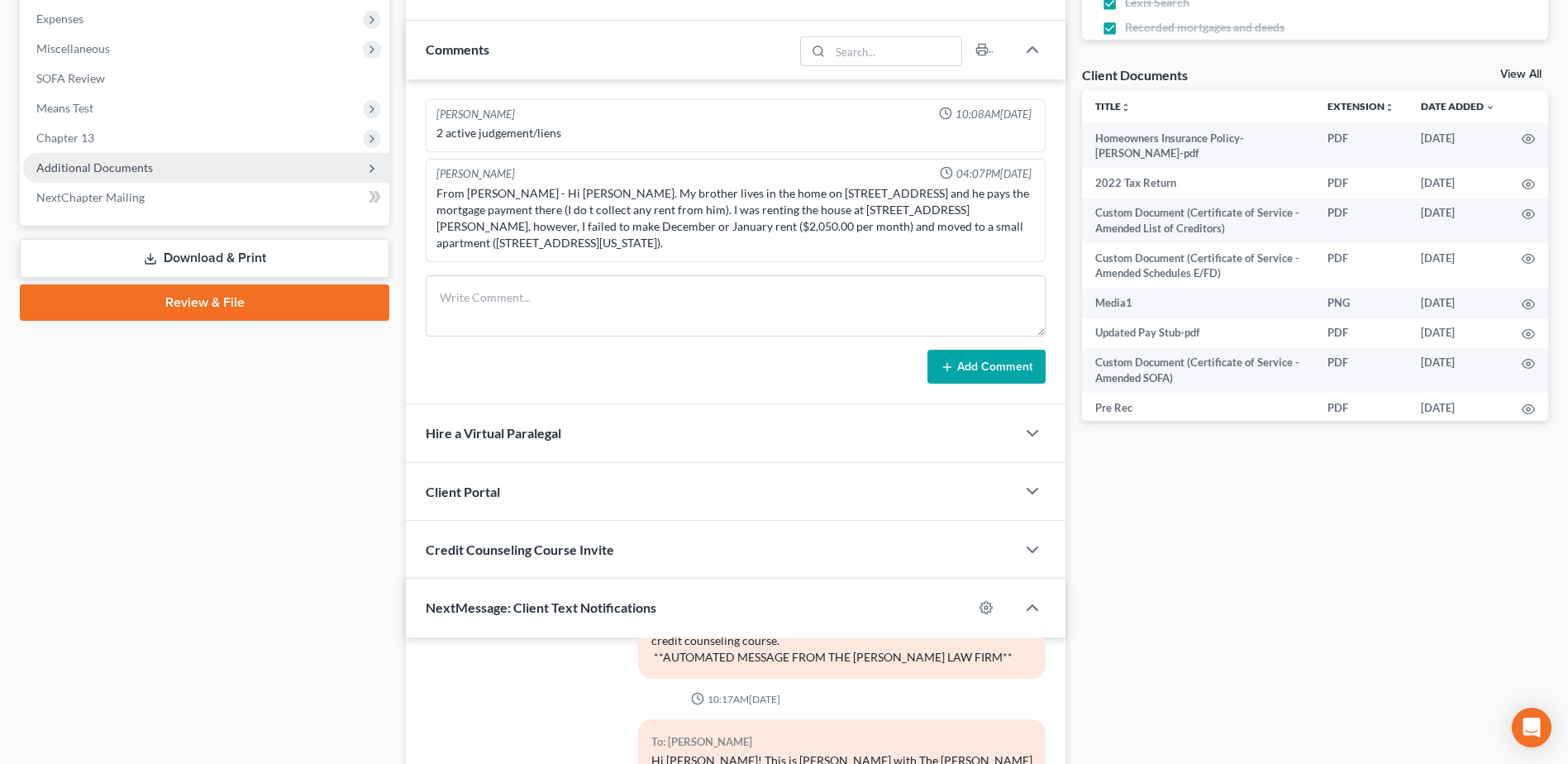
click at [99, 166] on span "Additional Documents" at bounding box center [94, 168] width 117 height 14
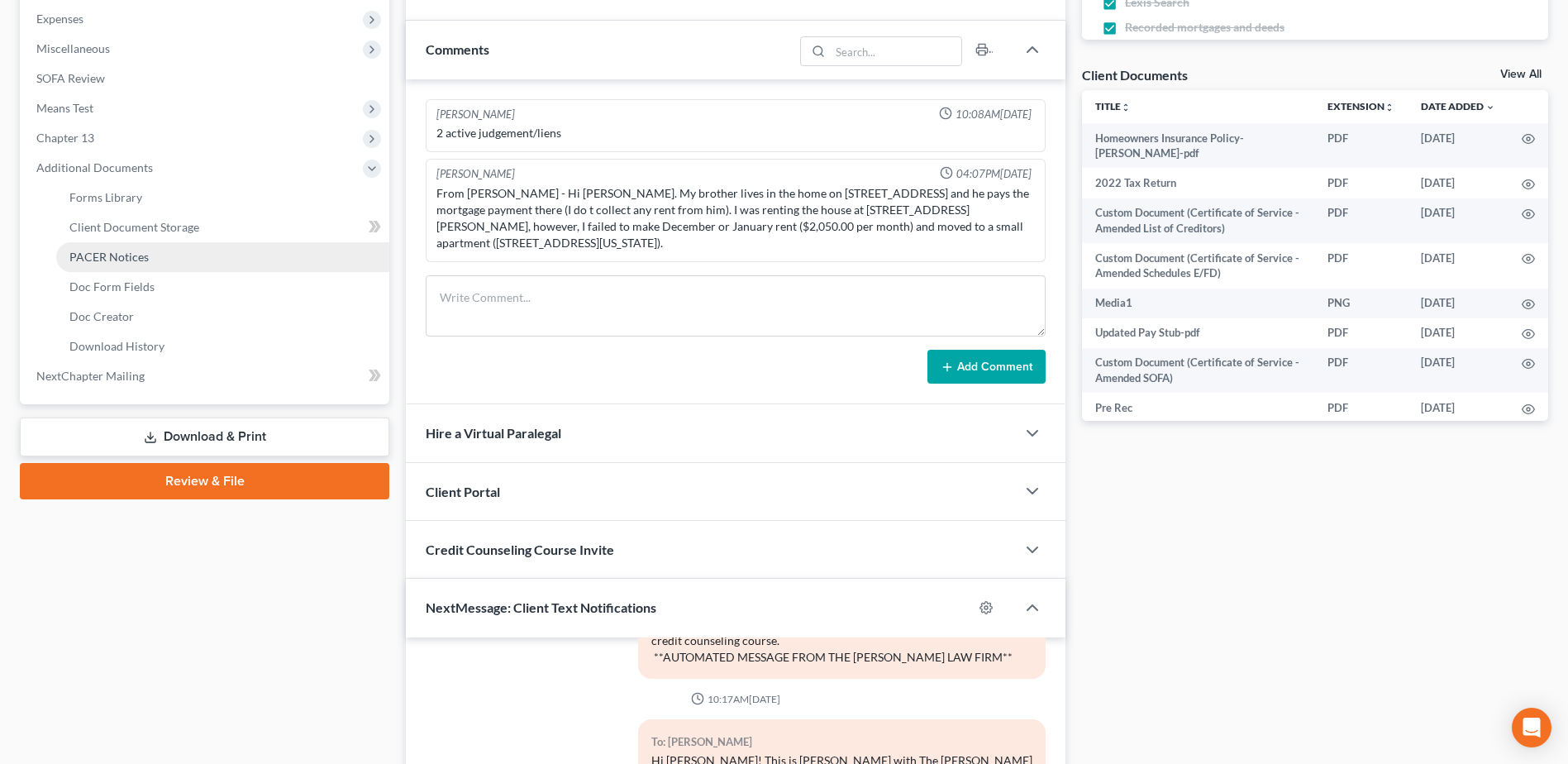
click at [108, 254] on span "PACER Notices" at bounding box center [109, 256] width 79 height 14
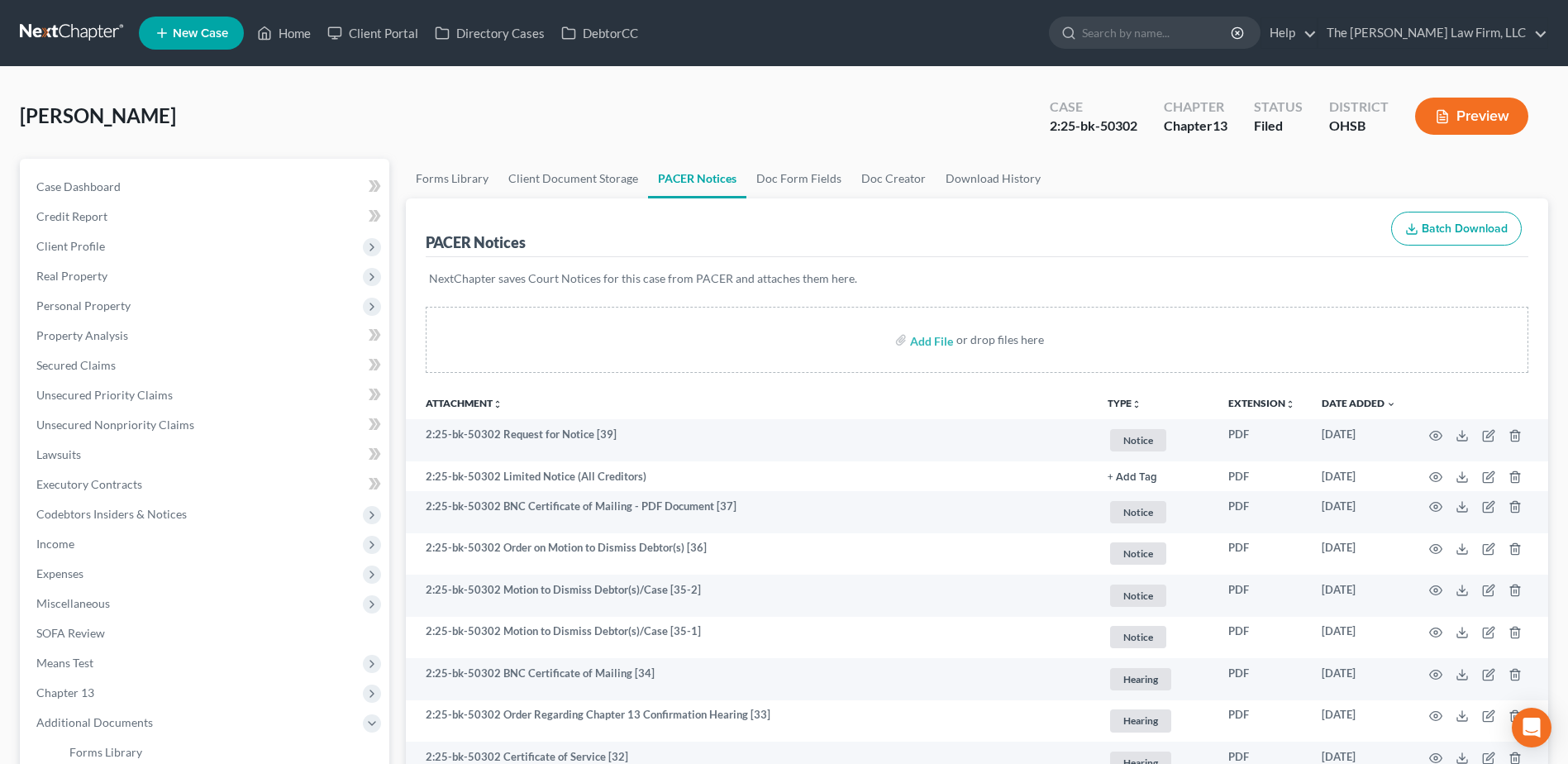
click at [34, 20] on link at bounding box center [73, 33] width 106 height 30
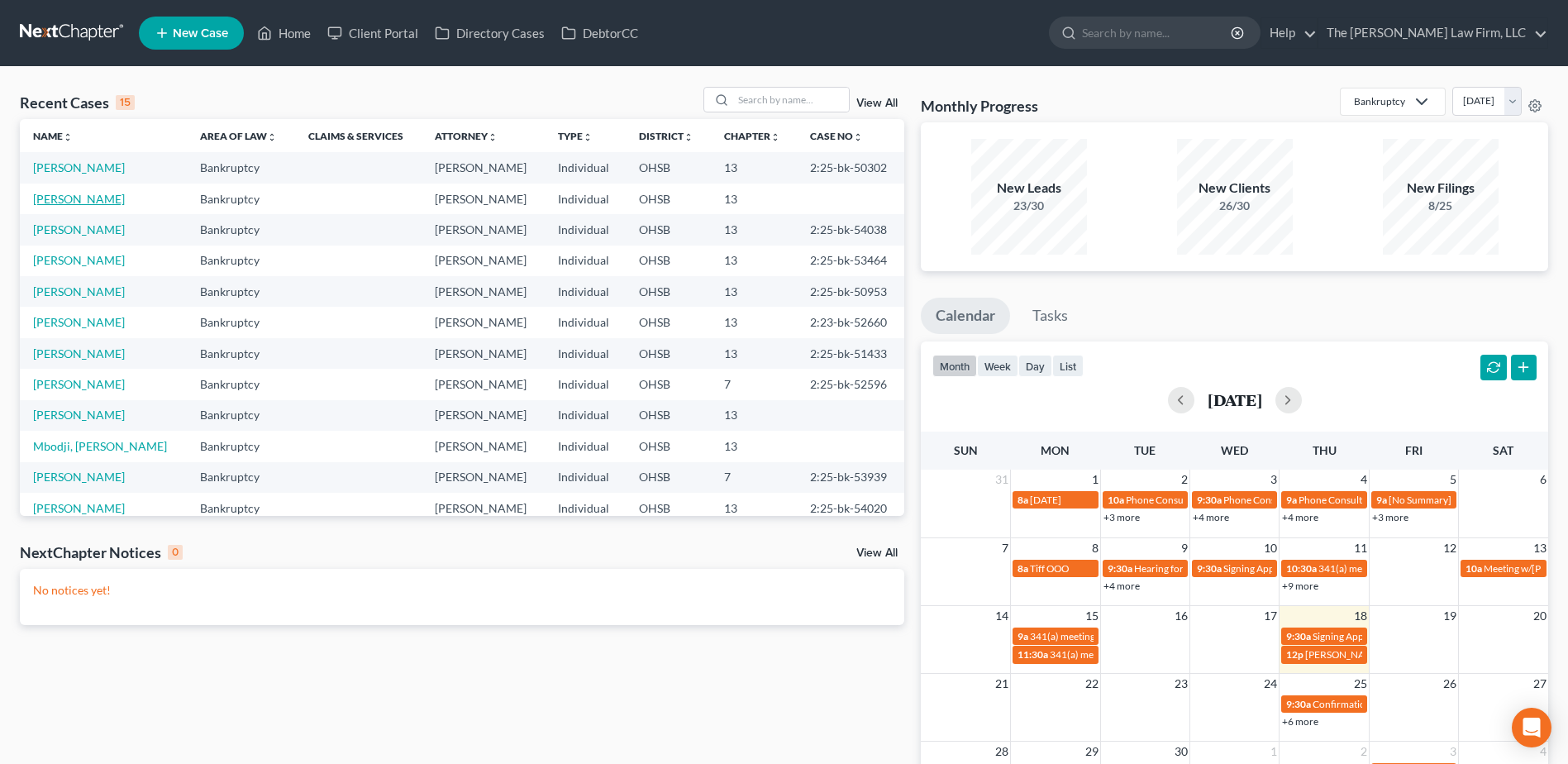
click at [60, 197] on link "[PERSON_NAME]" at bounding box center [78, 198] width 91 height 14
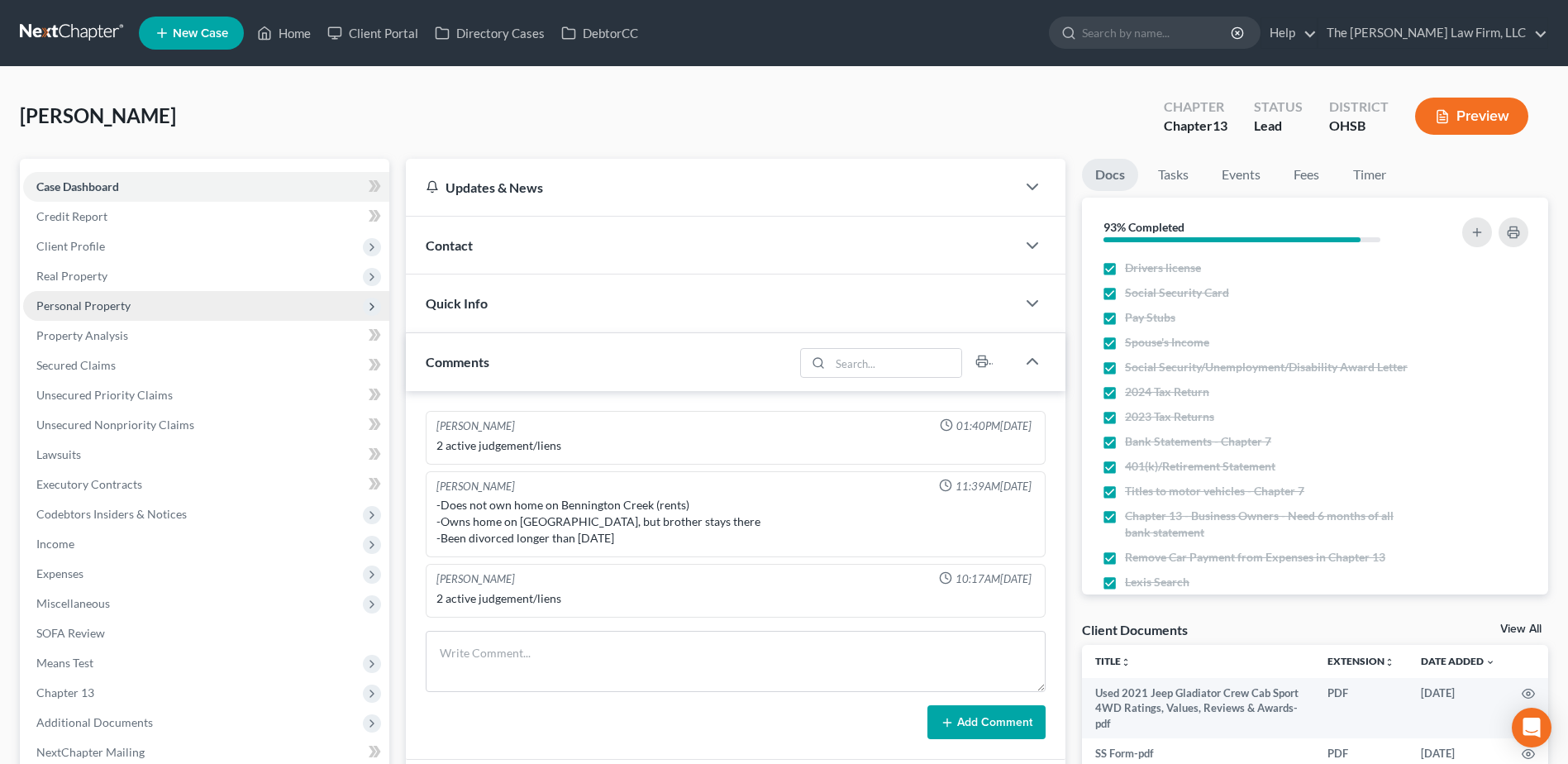
click at [135, 296] on span "Personal Property" at bounding box center [206, 305] width 366 height 30
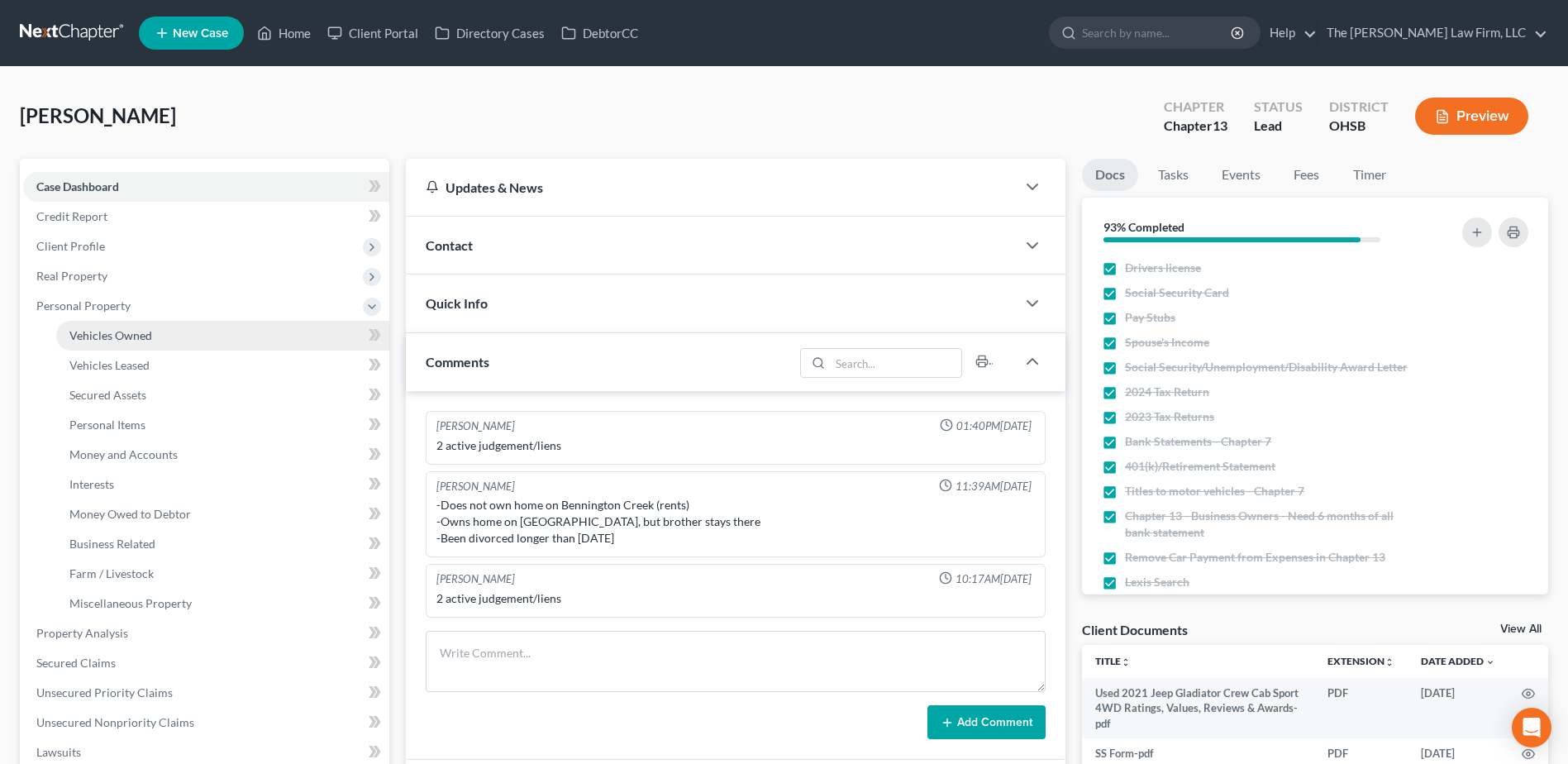
click at [139, 337] on span "Vehicles Owned" at bounding box center [111, 335] width 83 height 14
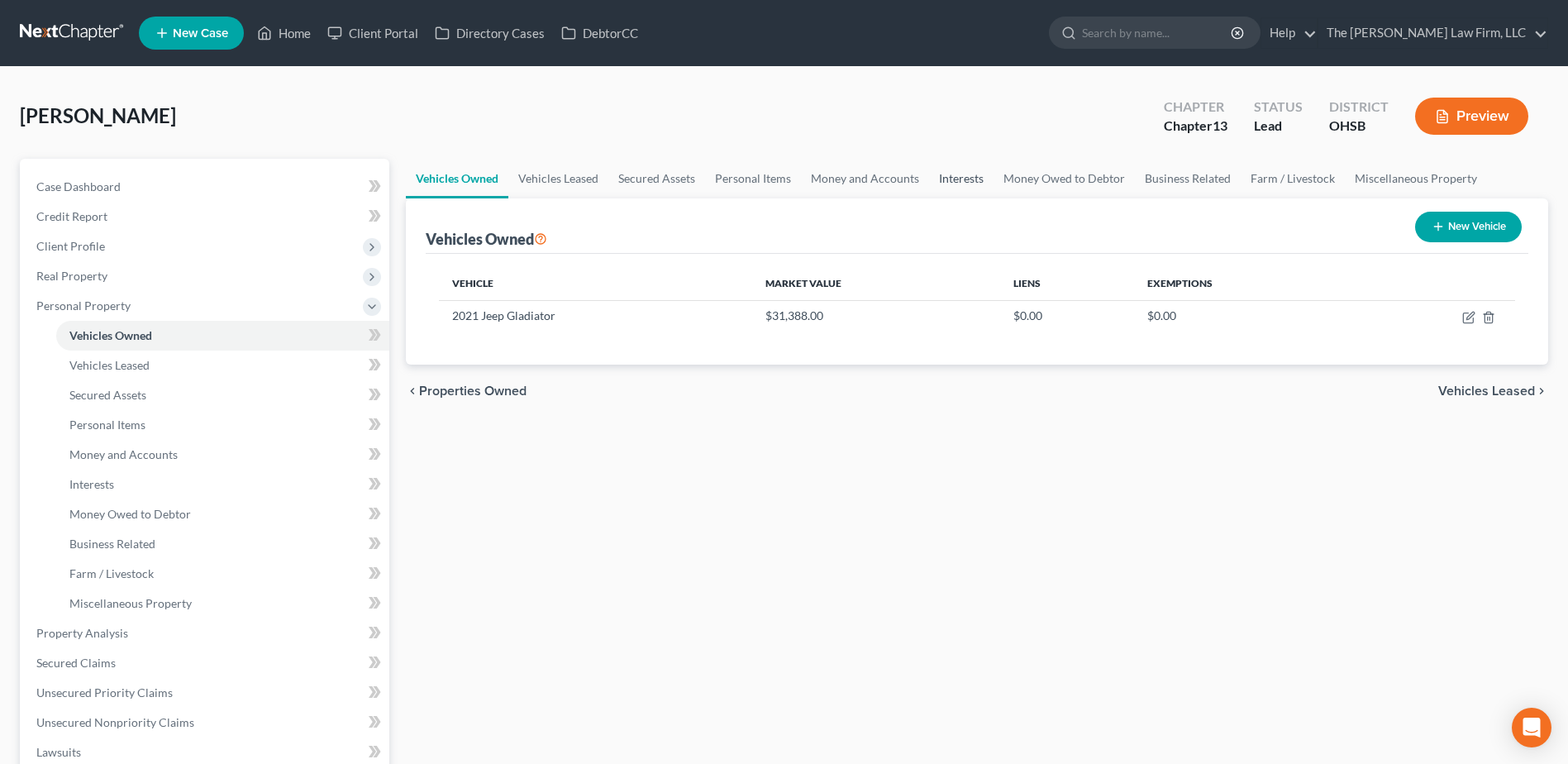
click at [943, 172] on link "Interests" at bounding box center [961, 178] width 65 height 40
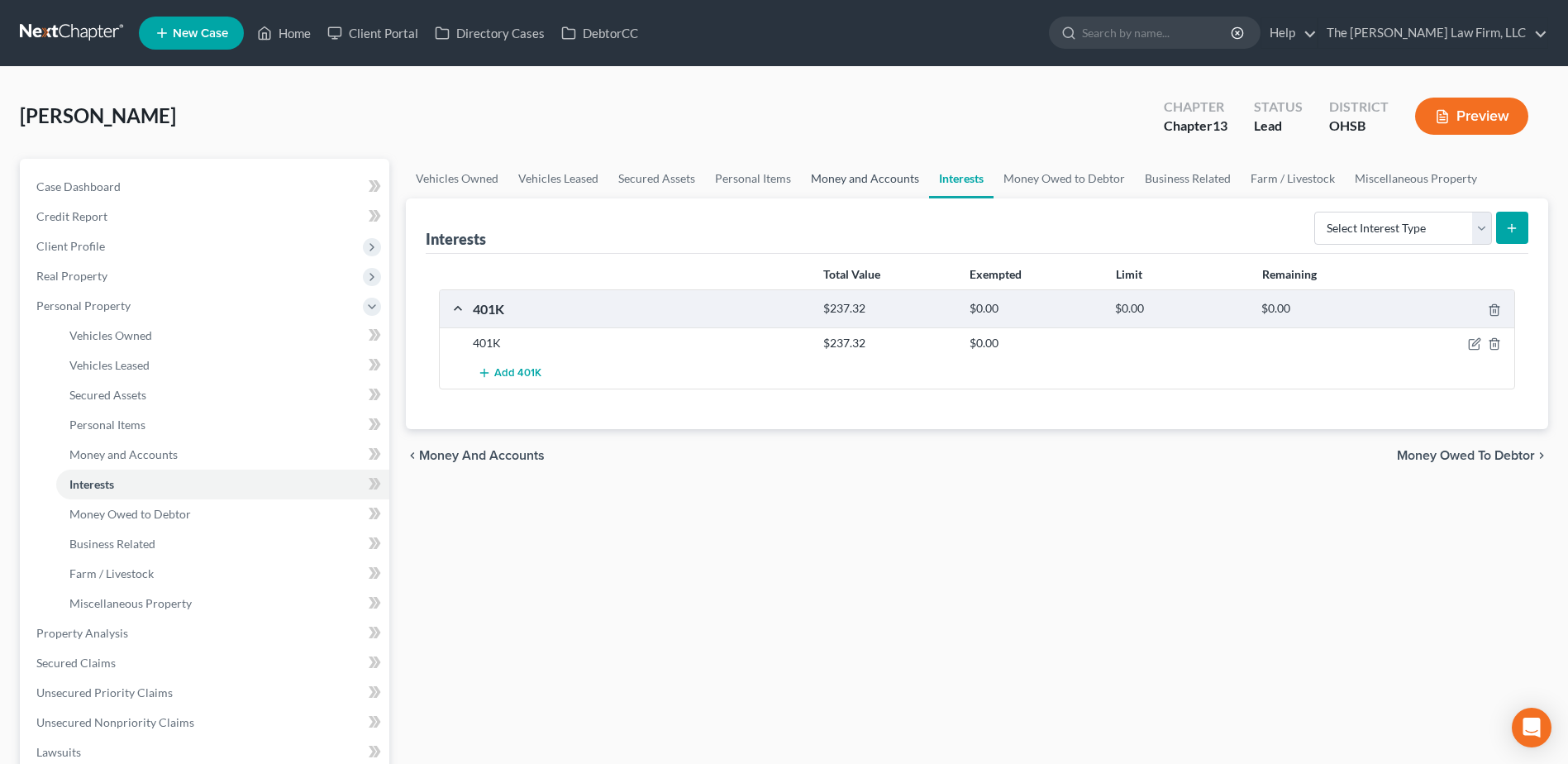
click at [828, 178] on link "Money and Accounts" at bounding box center [865, 178] width 128 height 40
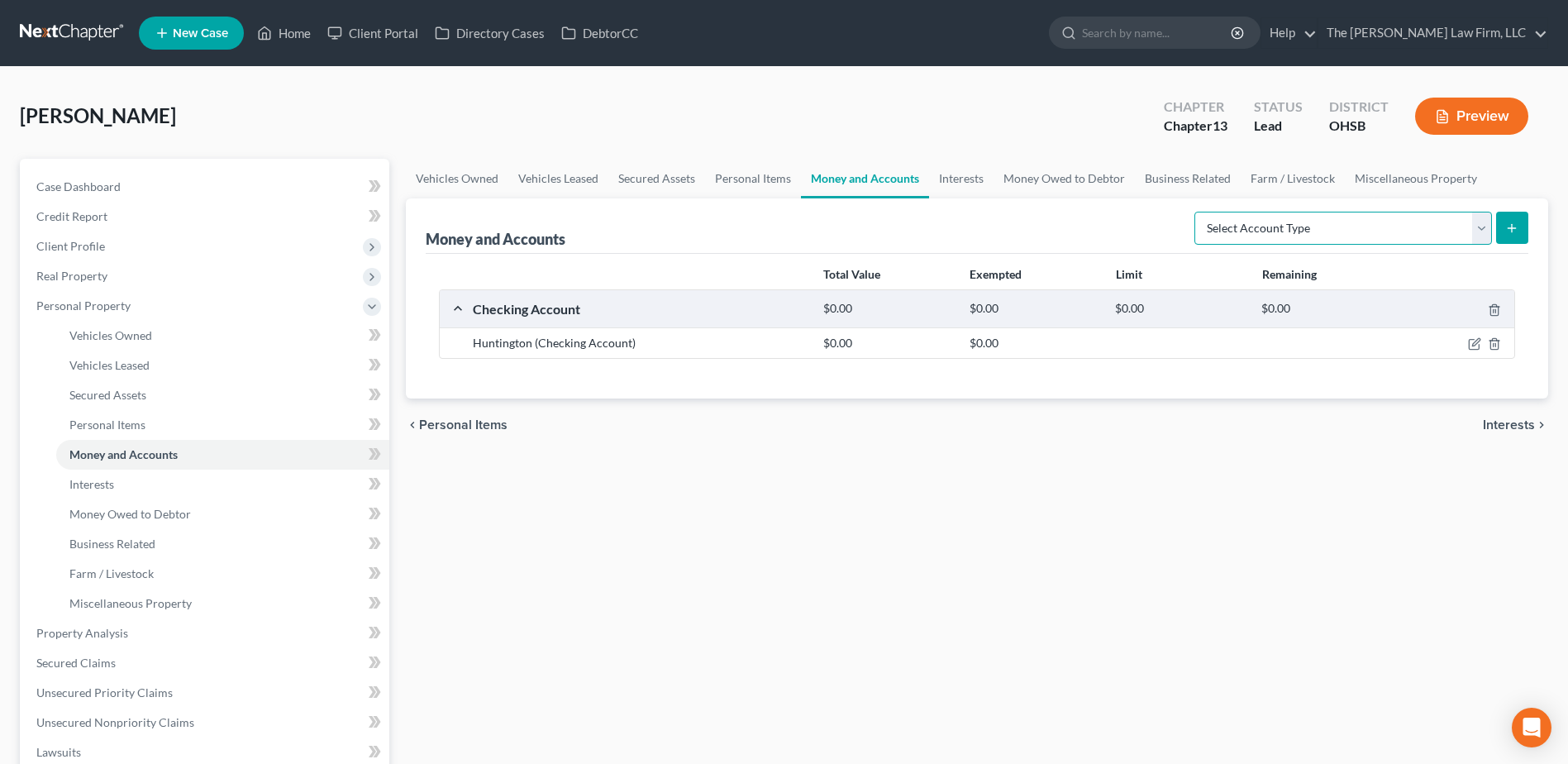
click at [1294, 223] on select "Select Account Type Brokerage Cash on Hand Certificates of Deposit Checking Acc…" at bounding box center [1343, 228] width 298 height 33
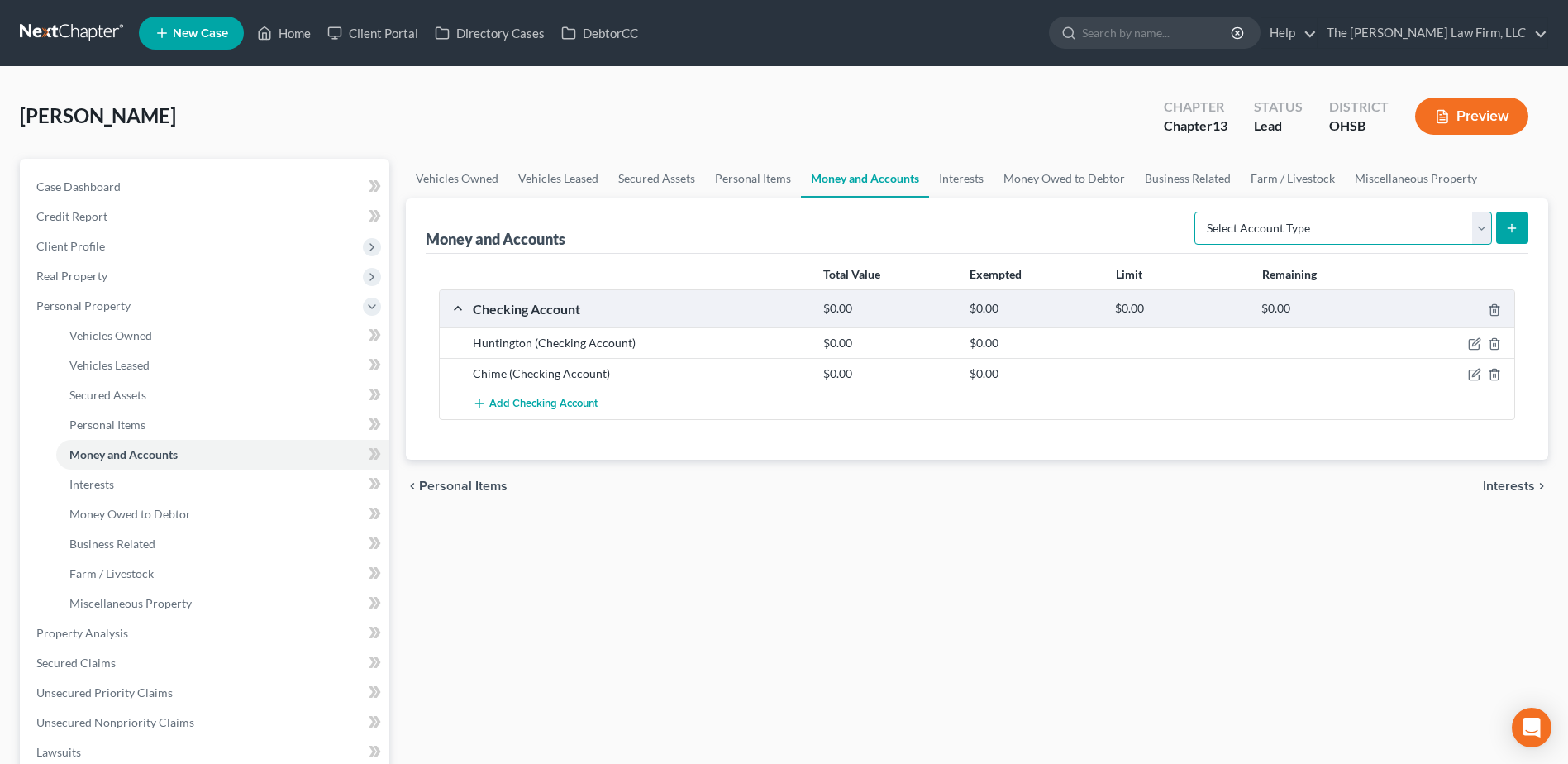
select select "other"
click at [1198, 212] on select "Select Account Type Brokerage Cash on Hand Certificates of Deposit Checking Acc…" at bounding box center [1343, 228] width 298 height 33
click at [1523, 230] on button "submit" at bounding box center [1512, 227] width 32 height 32
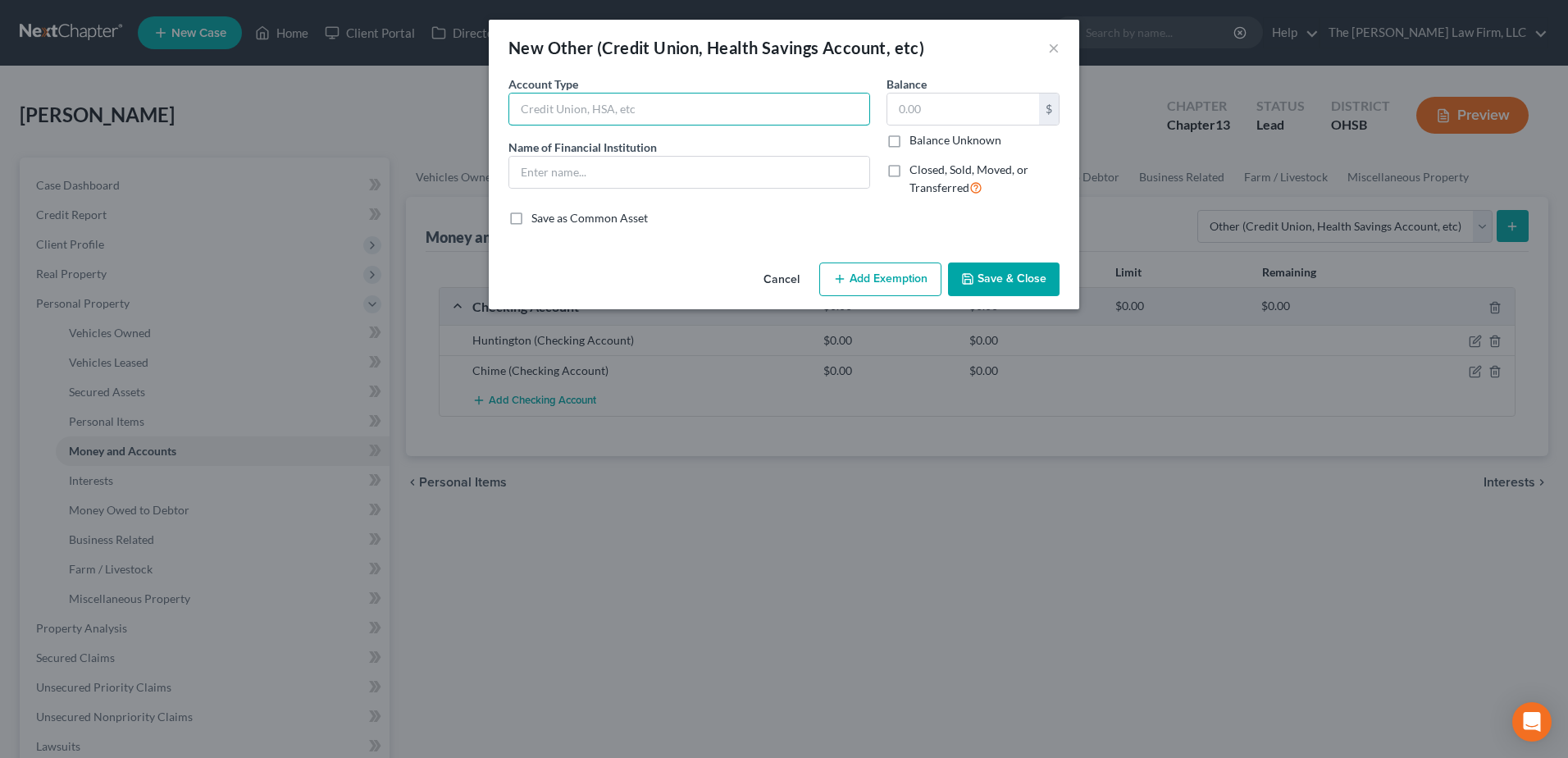
drag, startPoint x: 595, startPoint y: 115, endPoint x: 613, endPoint y: 92, distance: 29.2
click at [595, 115] on input "text" at bounding box center [689, 109] width 360 height 32
type input "Funds"
click at [956, 110] on input "text" at bounding box center [963, 109] width 152 height 32
paste input "3,297.98"
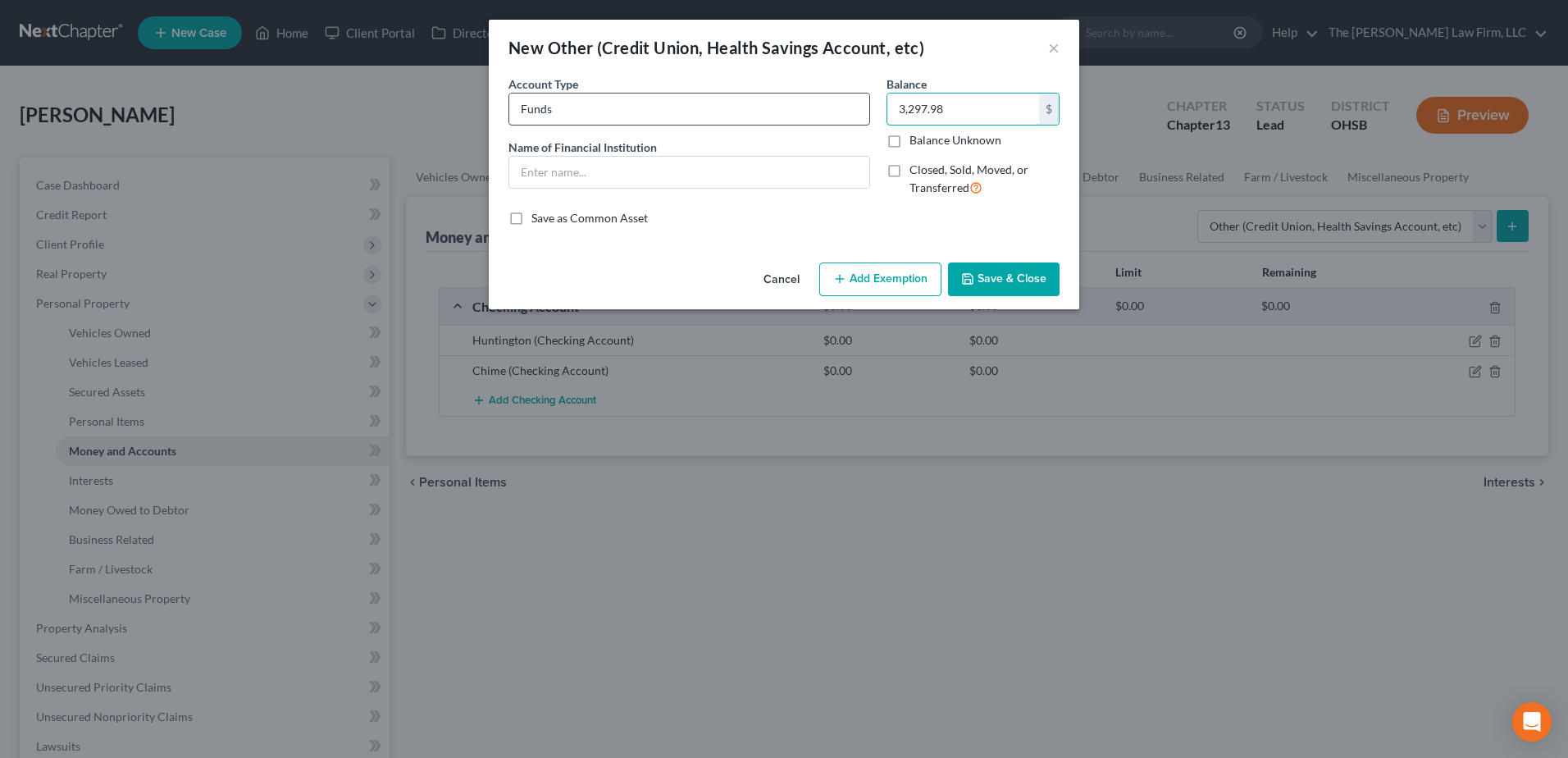
type input "3,297.98"
click at [718, 121] on input "Funds" at bounding box center [689, 109] width 360 height 32
click at [710, 103] on input "Funds" at bounding box center [689, 109] width 360 height 32
click at [705, 105] on input "Funds" at bounding box center [689, 109] width 360 height 32
click at [645, 104] on input "Funds" at bounding box center [689, 109] width 360 height 32
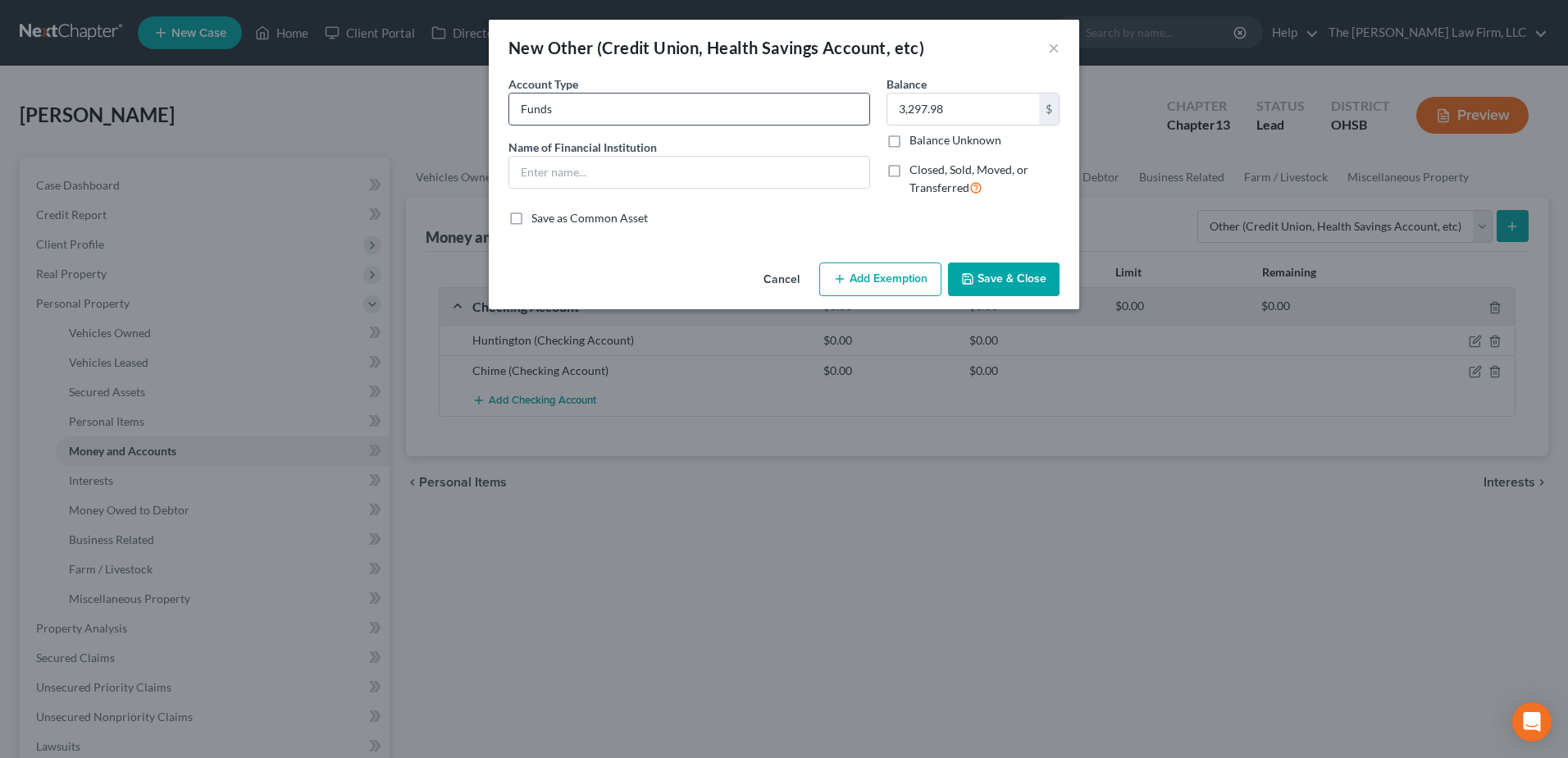
type input "Funds Held by Chapter 13 Trustee, Faye English"
click at [680, 178] on input "text" at bounding box center [689, 172] width 360 height 32
click at [690, 175] on input "funds" at bounding box center [689, 172] width 360 height 32
click at [838, 194] on div "Account Type Funds Held by Chapter 13 Trustee, Faye English Name of Financial I…" at bounding box center [690, 142] width 378 height 135
click at [784, 175] on input "funds" at bounding box center [689, 172] width 360 height 32
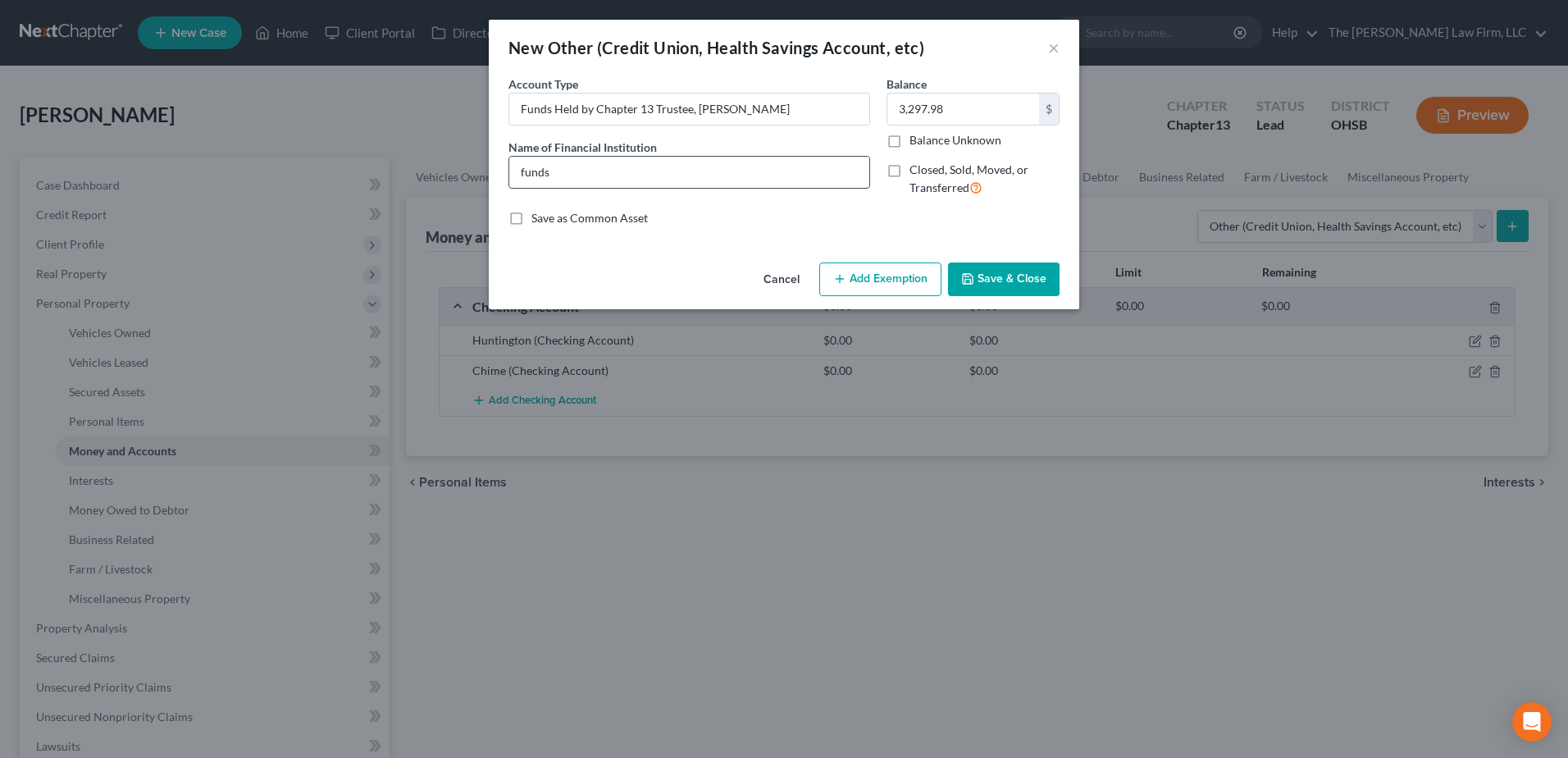
type input "Funds Held by Chapter 13 Trustee, Faye English"
drag, startPoint x: 772, startPoint y: 112, endPoint x: 693, endPoint y: 97, distance: 80.4
click at [693, 97] on input "Funds Held by Chapter 13 Trustee, Faye English" at bounding box center [689, 109] width 360 height 32
type input "Funds Held by Chapter 13 Trustee, Edward Bailey"
drag, startPoint x: 789, startPoint y: 172, endPoint x: 697, endPoint y: 165, distance: 92.3
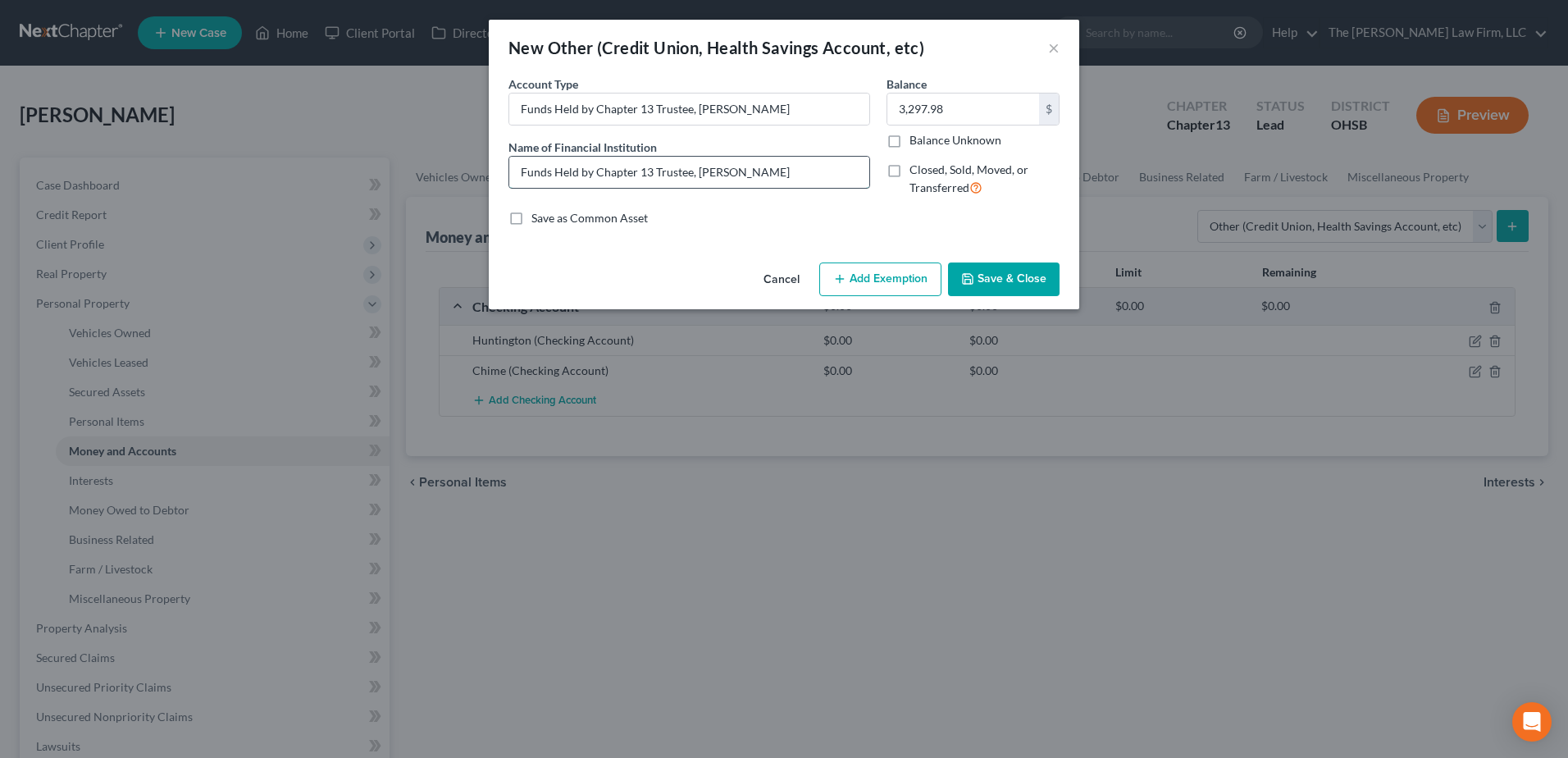
click at [697, 165] on input "Funds Held by Chapter 13 Trustee, Faye English" at bounding box center [689, 172] width 360 height 32
type input "Funds Held by Chapter 13 Trustee, Edward Bailey"
drag, startPoint x: 689, startPoint y: 107, endPoint x: 764, endPoint y: 140, distance: 81.9
click at [691, 107] on input "Funds Held by Chapter 13 Trustee, Edward Bailey" at bounding box center [689, 109] width 360 height 32
click at [692, 111] on input "Funds Held by Chapter 13 Trustee 25-50302, Edward Bailey" at bounding box center [689, 109] width 360 height 32
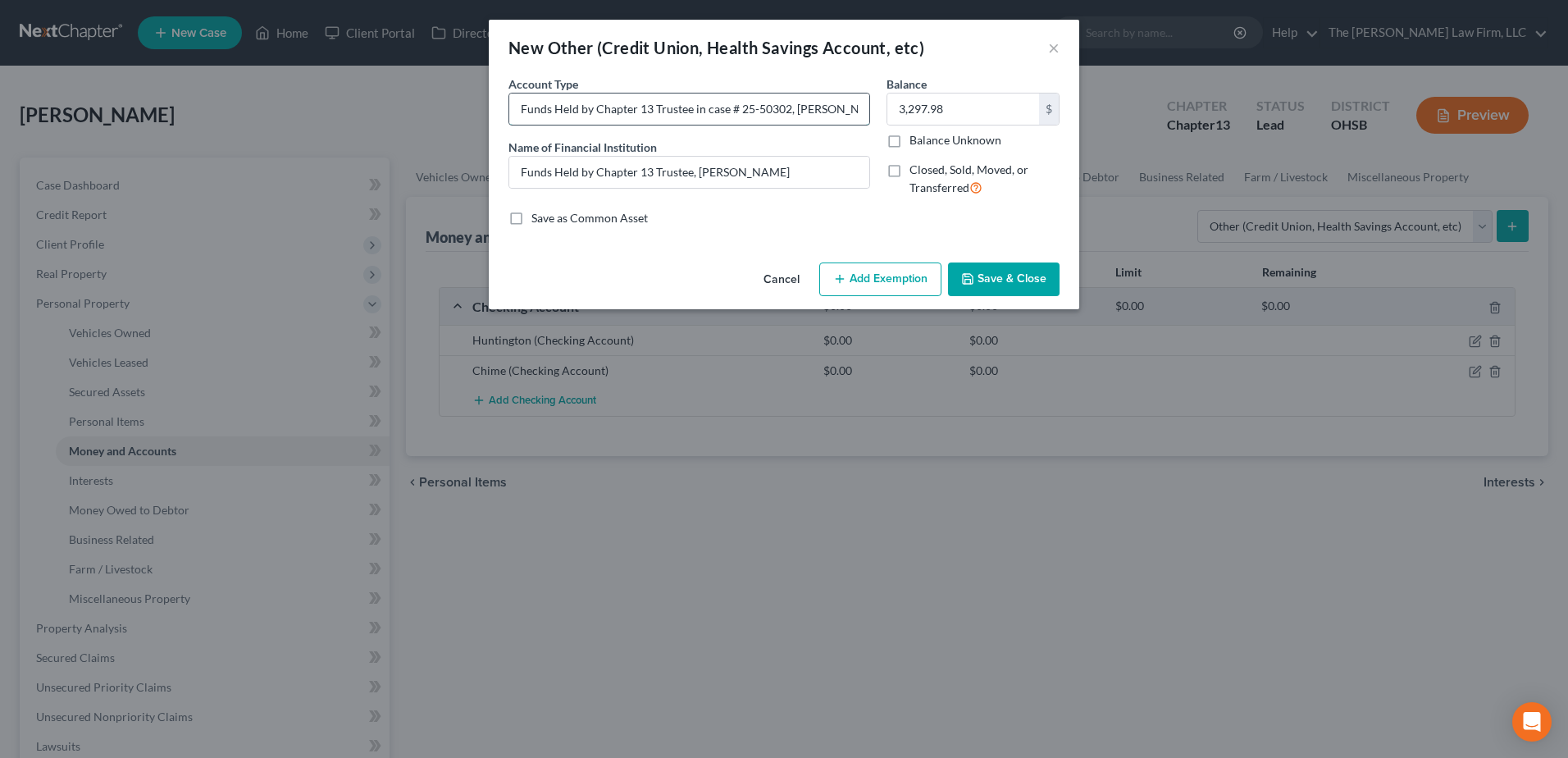
drag, startPoint x: 762, startPoint y: 117, endPoint x: 775, endPoint y: 117, distance: 13.0
type input "Funds Held by Chapter 13 Trustee in case # 25-50302, Edward Bailey"
drag, startPoint x: 775, startPoint y: 117, endPoint x: 747, endPoint y: 194, distance: 81.9
click at [747, 194] on div "Account Type Funds Held by Chapter 13 Trustee in case # 25-50302, Edward Bailey…" at bounding box center [690, 142] width 378 height 135
click at [697, 107] on input "Funds Held by Chapter 13 Trustee in case # 25-50302, Edward Bailey" at bounding box center [689, 109] width 360 height 32
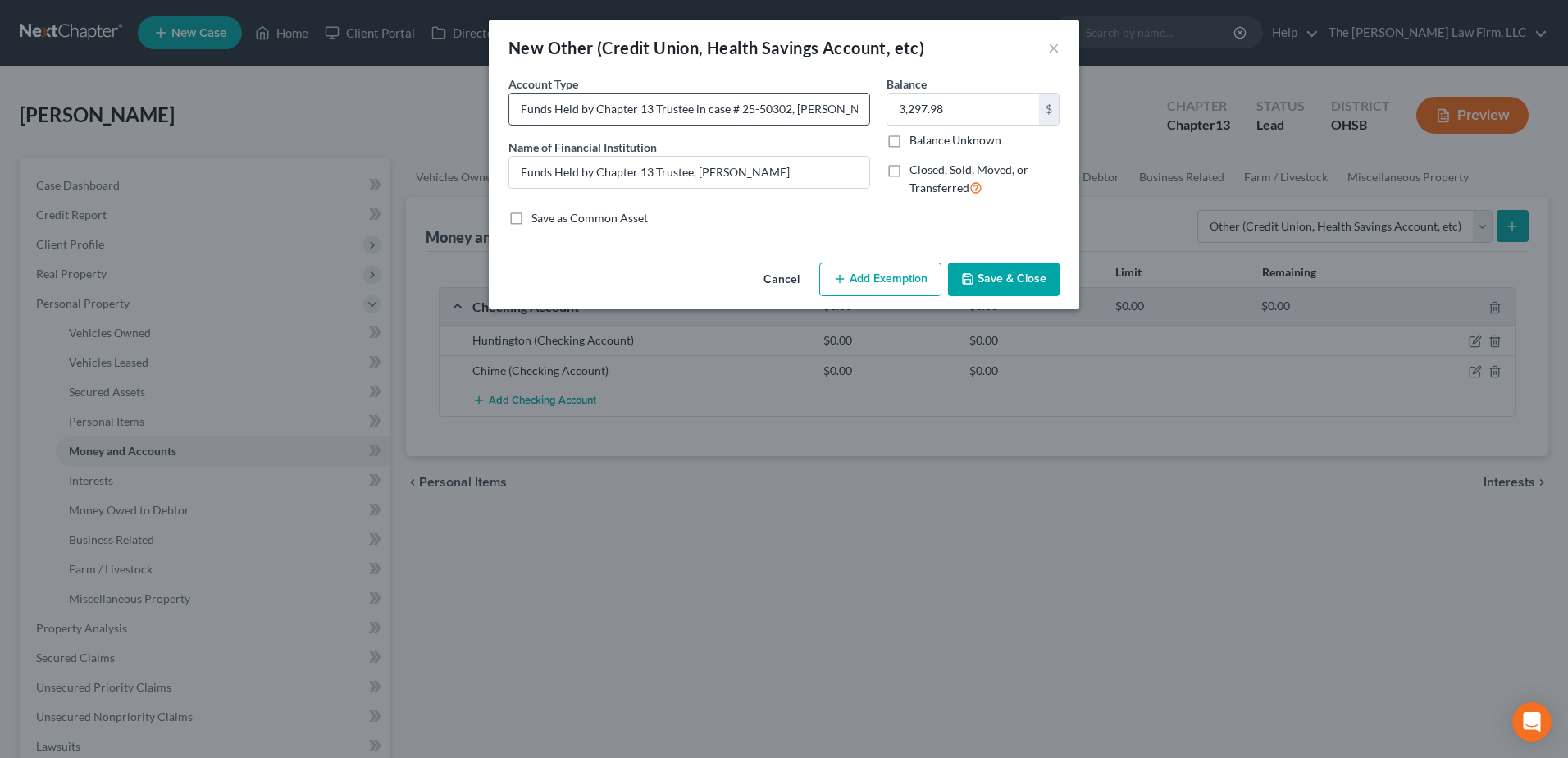
drag, startPoint x: 694, startPoint y: 116, endPoint x: 785, endPoint y: 119, distance: 91.0
click at [785, 119] on input "Funds Held by Chapter 13 Trustee in case # 25-50302, Edward Bailey" at bounding box center [689, 109] width 360 height 32
click at [724, 181] on input "Funds Held by Chapter 13 Trustee, Edward Bailey" at bounding box center [689, 172] width 360 height 32
click at [692, 174] on input "Funds Held by Chapter 13 Trustee, Edward Bailey" at bounding box center [689, 172] width 360 height 32
paste input "in case # 25-50302"
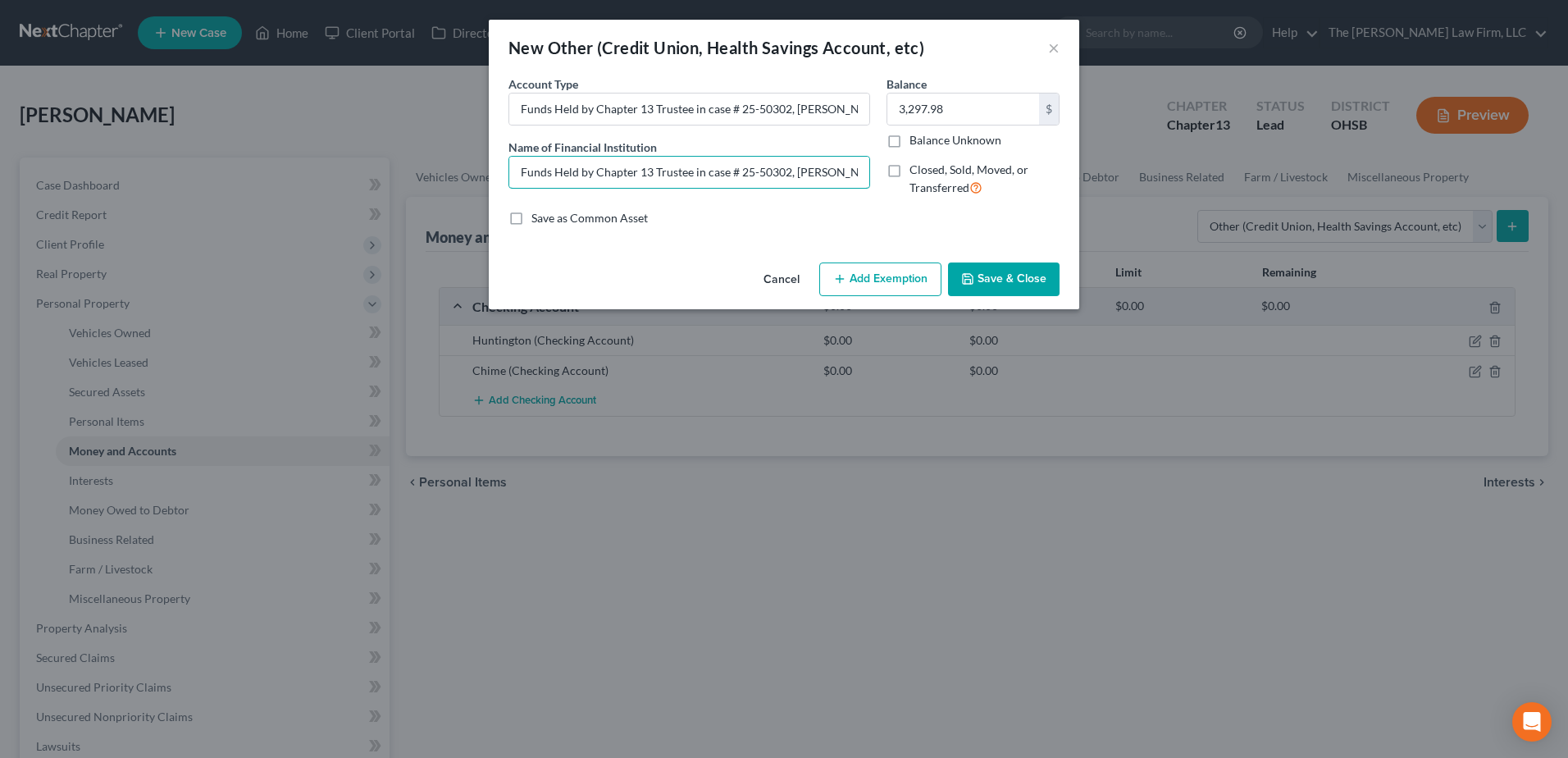
type input "Funds Held by Chapter 13 Trustee in case # 25-50302, Edward Bailey"
click at [1017, 268] on button "Save & Close" at bounding box center [1003, 280] width 112 height 34
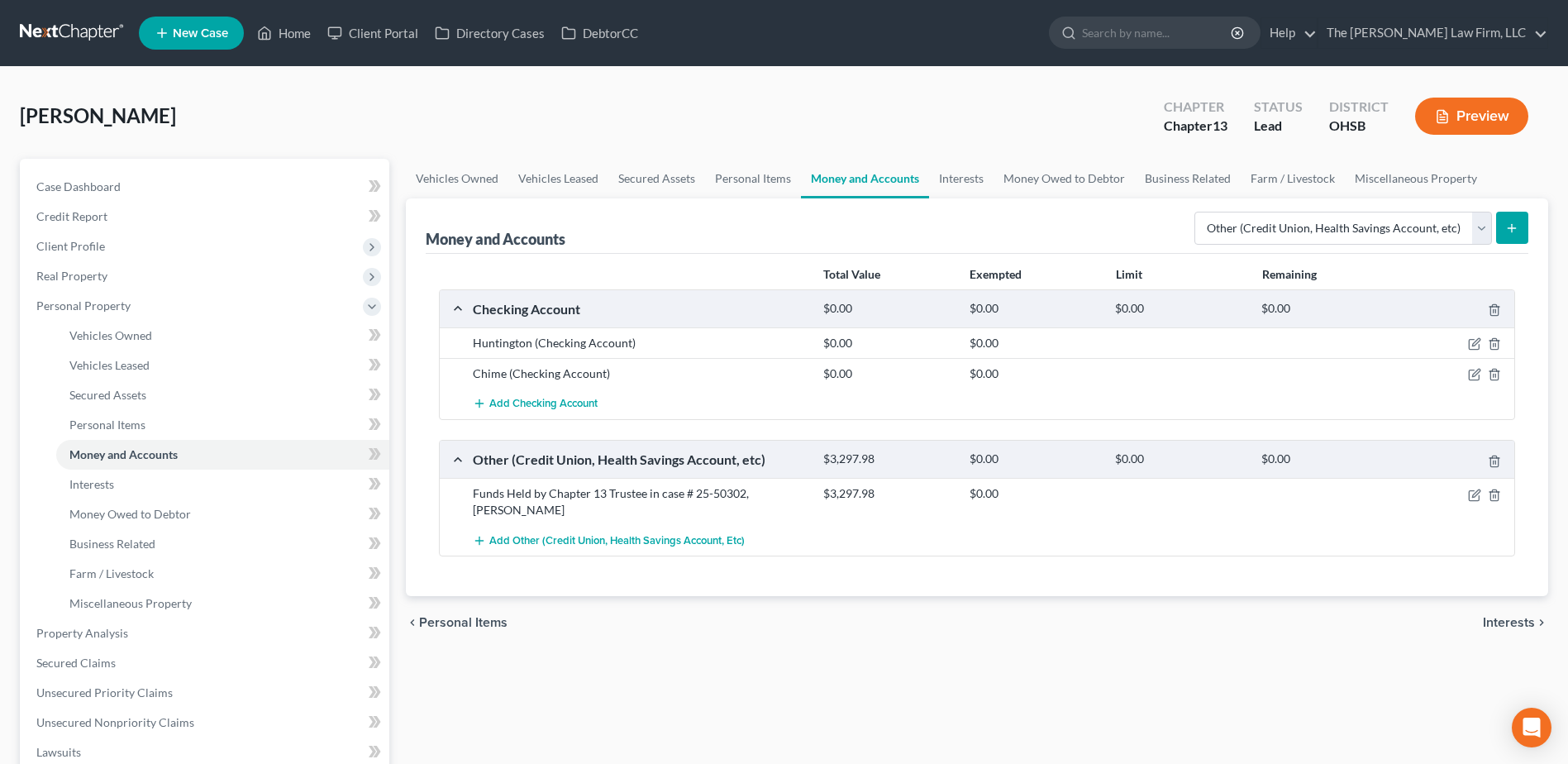
click at [1495, 107] on button "Preview" at bounding box center [1473, 116] width 114 height 38
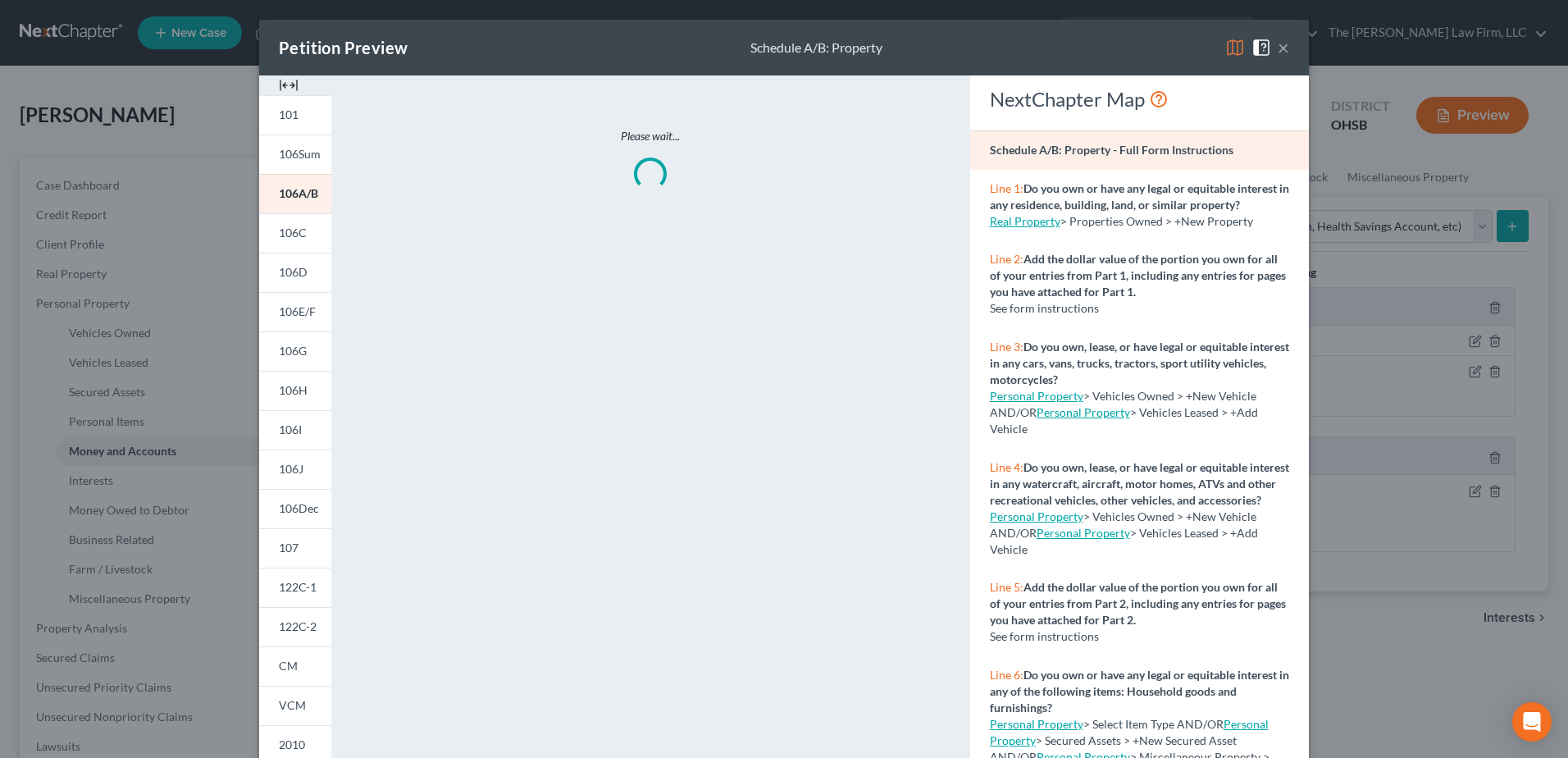
click at [1230, 47] on img at bounding box center [1235, 47] width 20 height 20
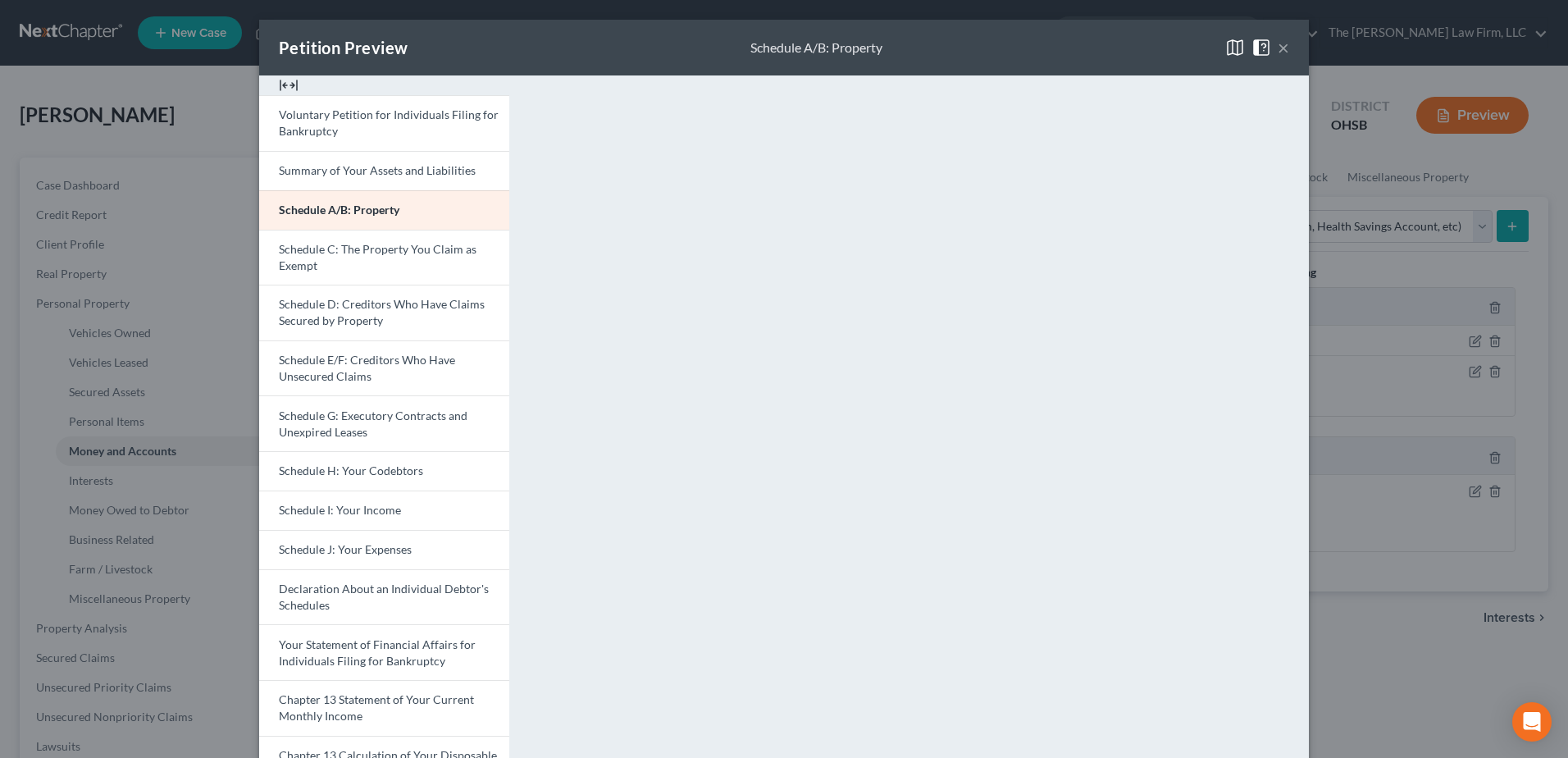
click at [1280, 47] on button "×" at bounding box center [1283, 47] width 11 height 20
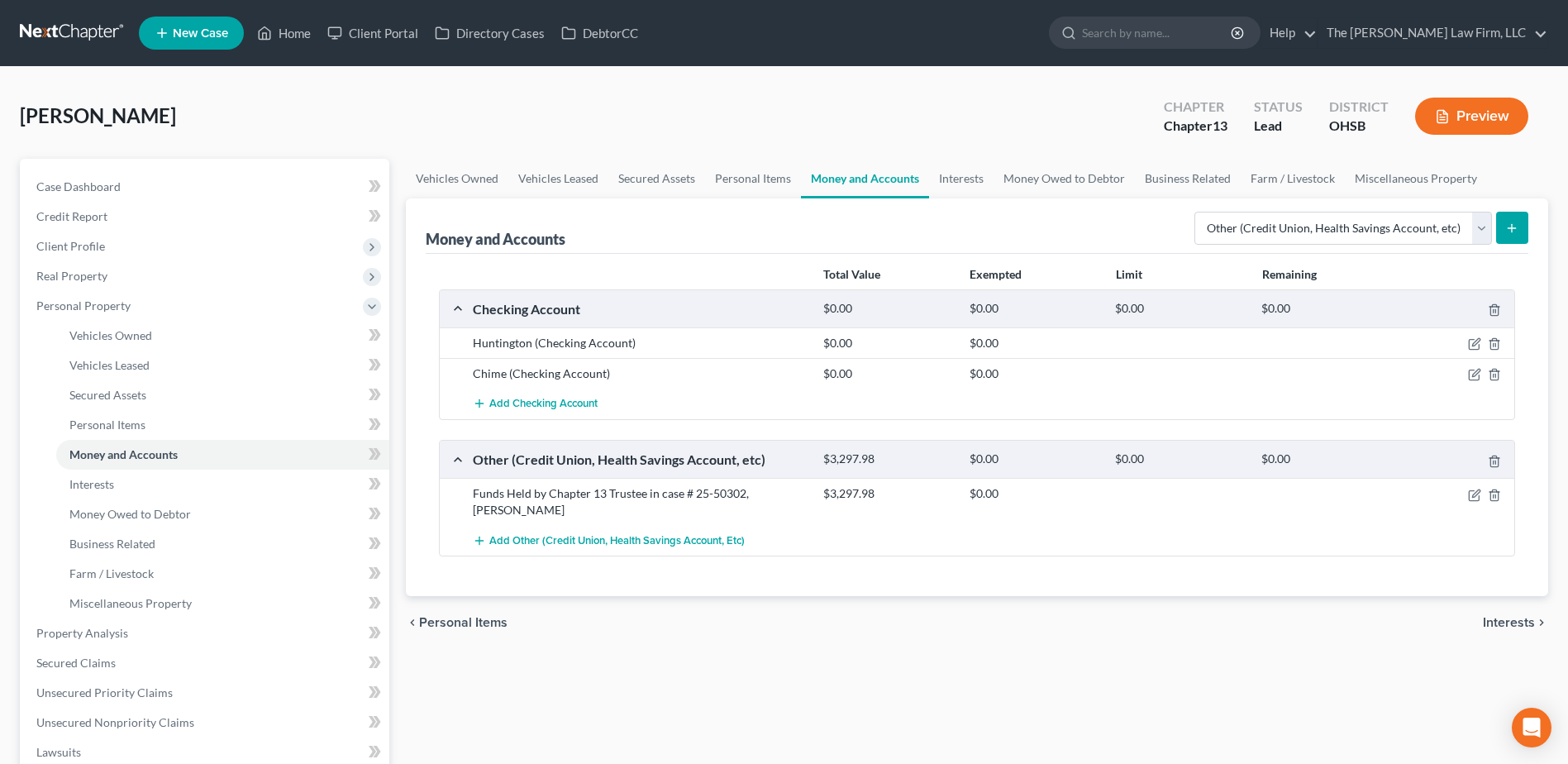
click at [56, 29] on link at bounding box center [73, 33] width 106 height 30
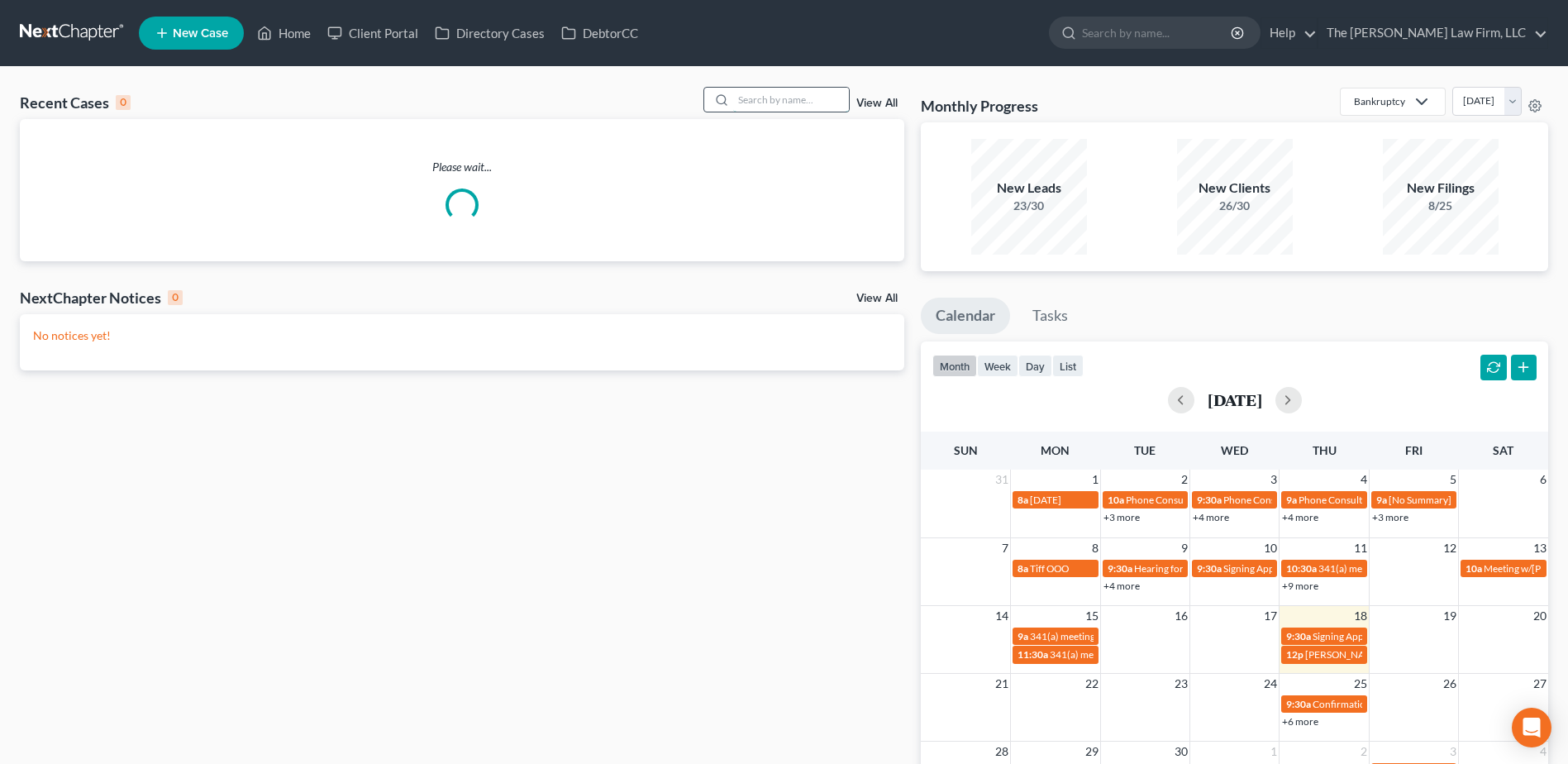
click at [806, 103] on input "search" at bounding box center [791, 99] width 116 height 24
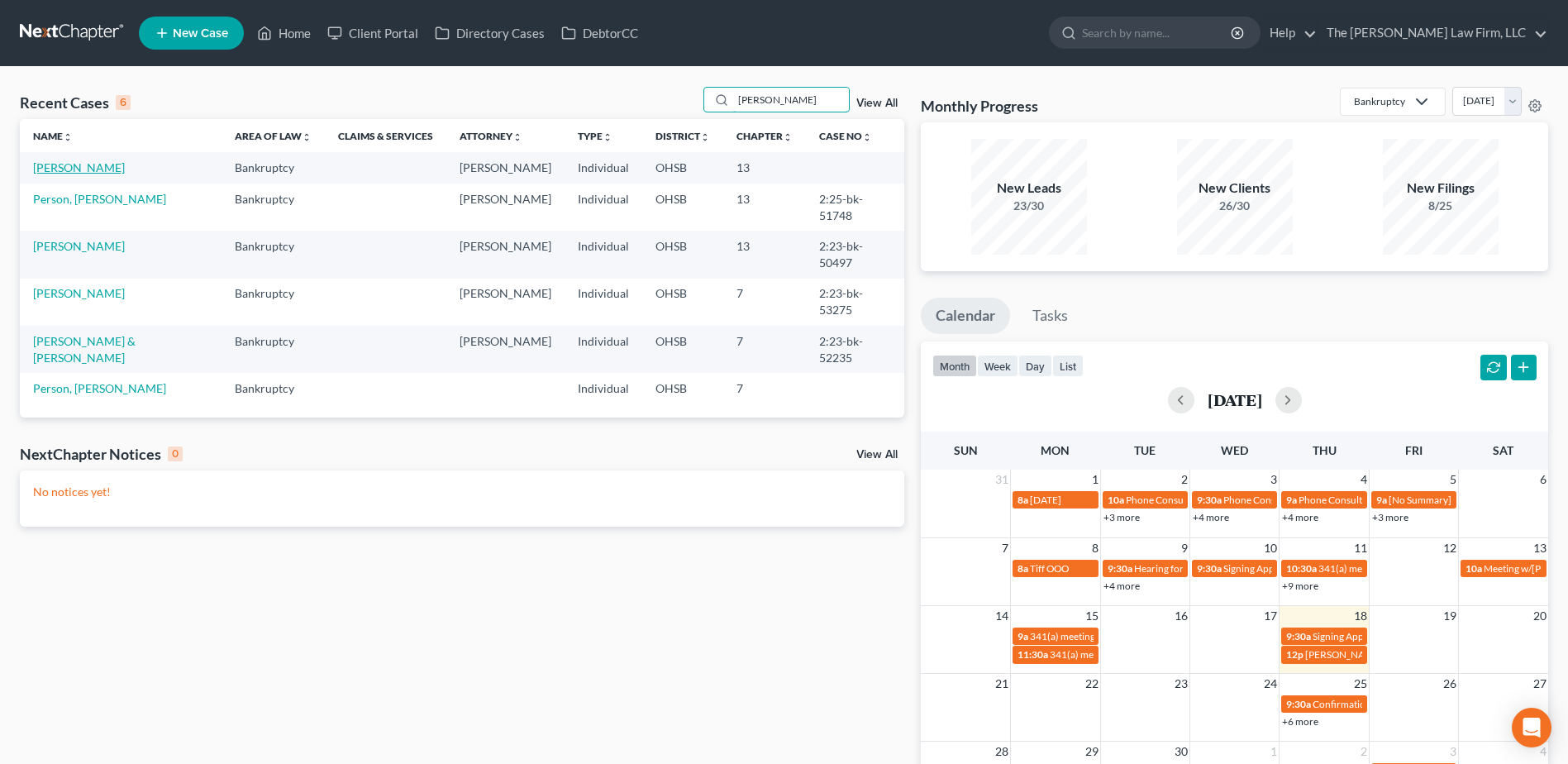
type input "[PERSON_NAME]"
click at [90, 165] on link "[PERSON_NAME]" at bounding box center [78, 168] width 91 height 14
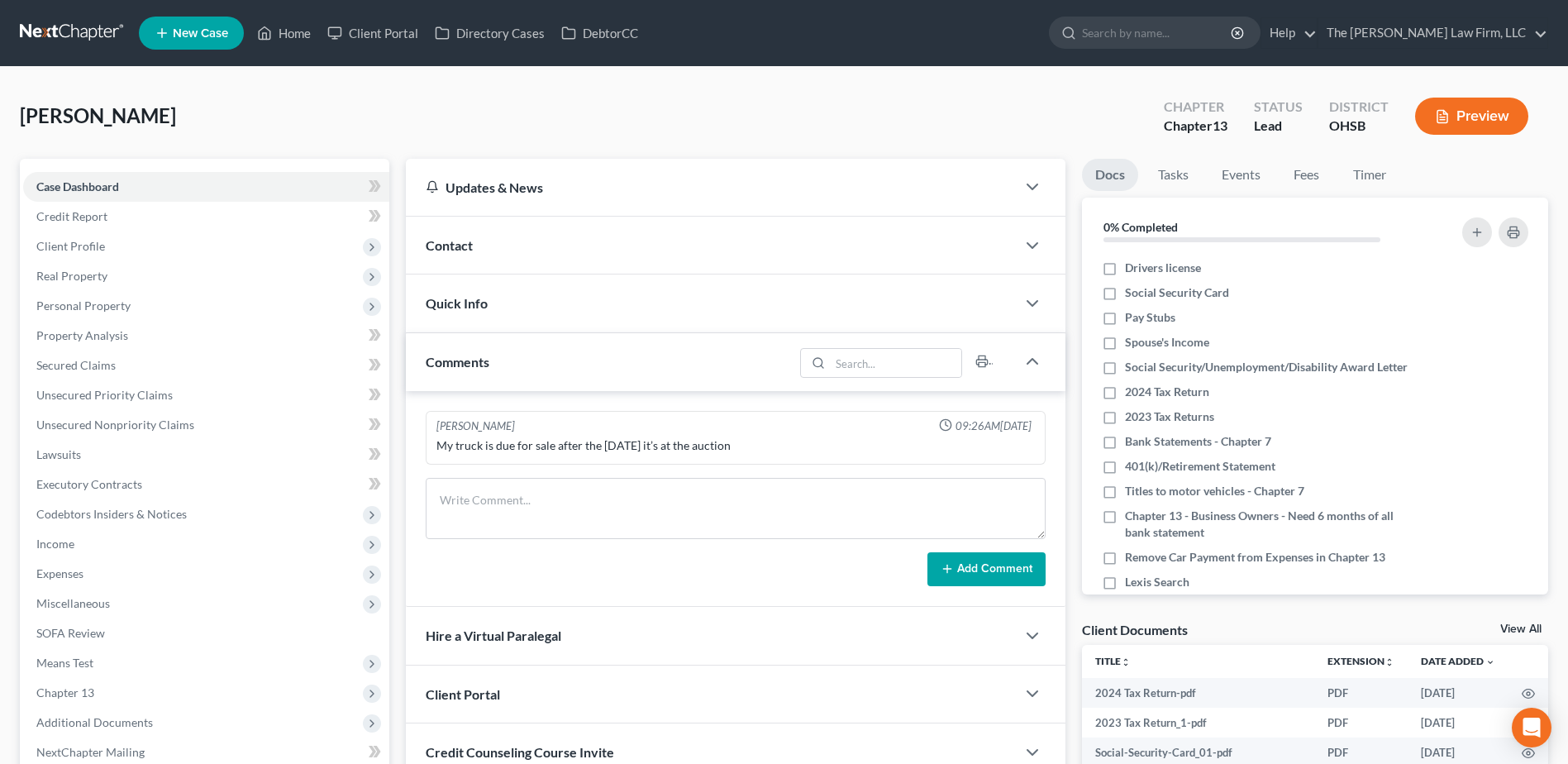
click at [97, 26] on link at bounding box center [73, 33] width 106 height 30
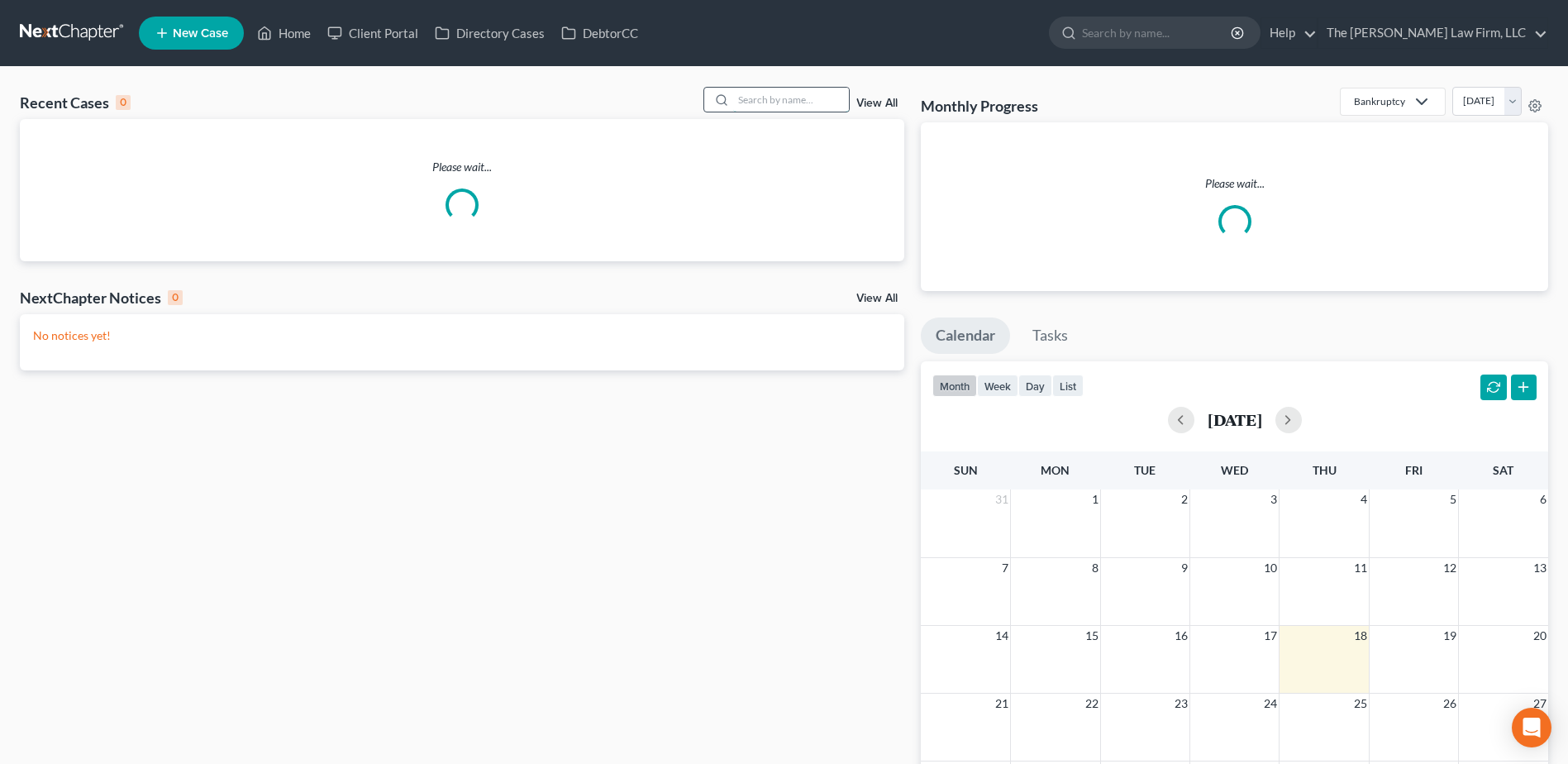
click at [784, 102] on input "search" at bounding box center [791, 99] width 116 height 24
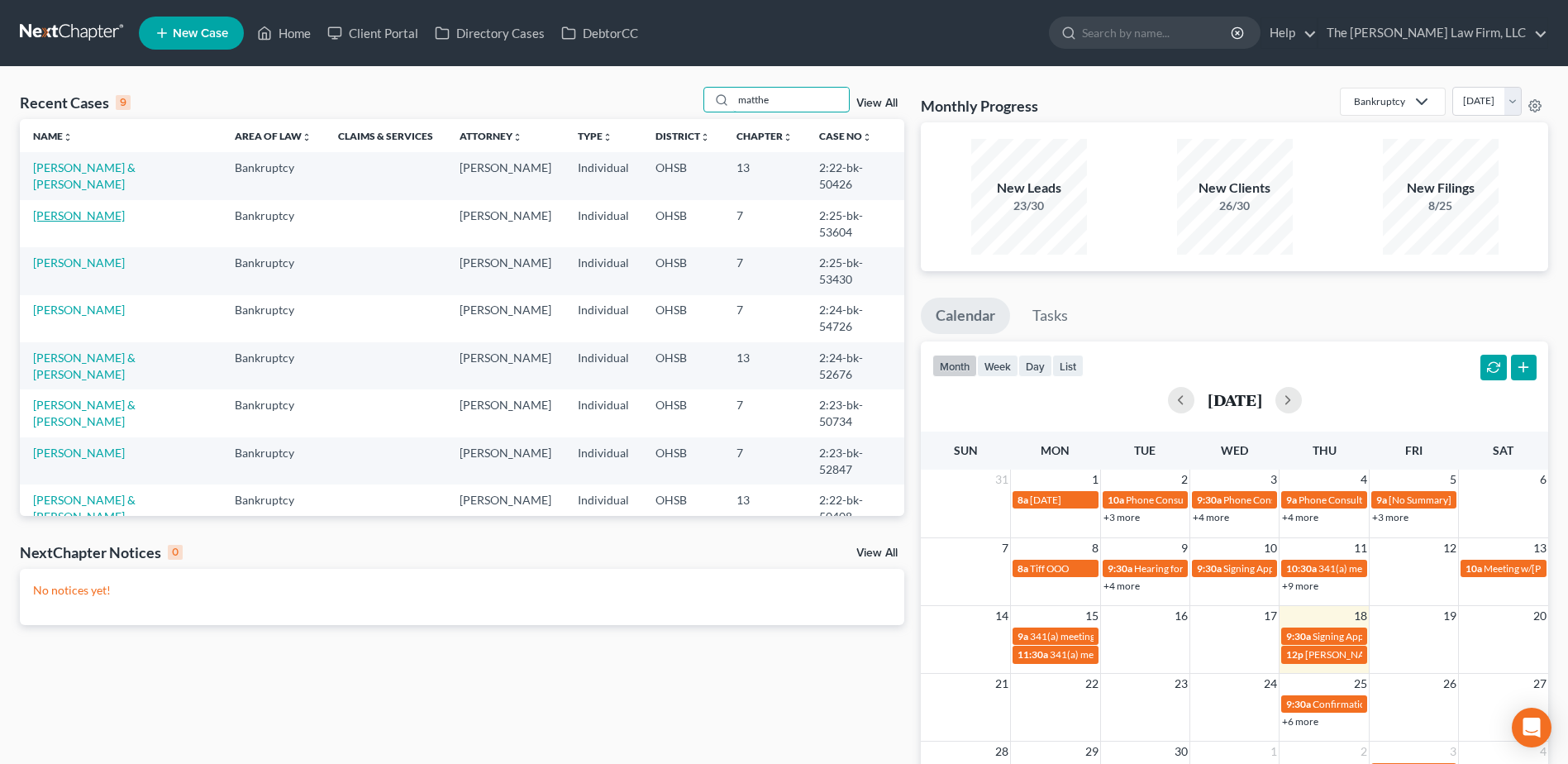
type input "matthe"
click at [62, 216] on link "[PERSON_NAME]" at bounding box center [78, 215] width 91 height 14
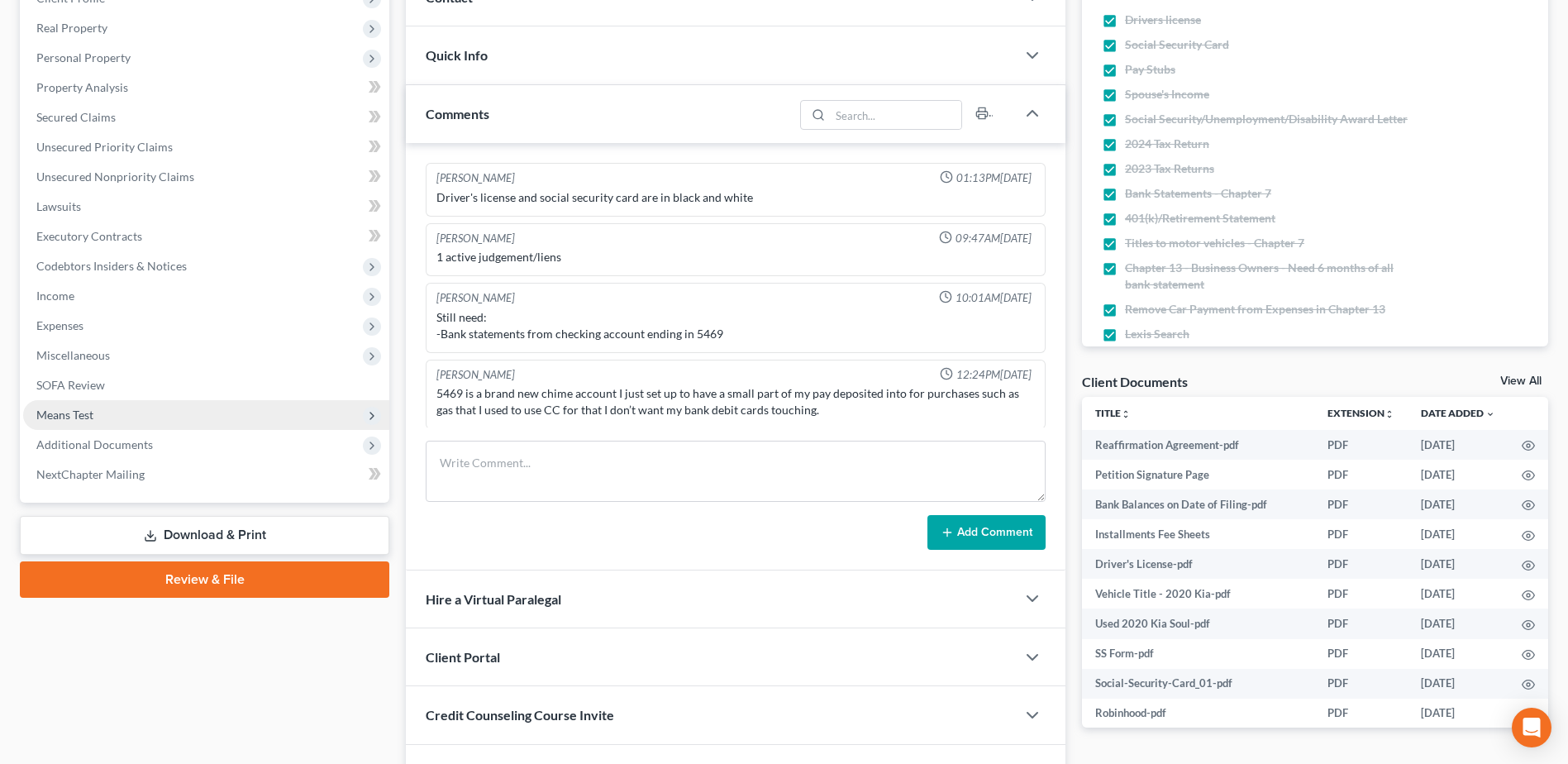
scroll to position [2, 0]
click at [70, 417] on span "Means Test" at bounding box center [65, 414] width 57 height 14
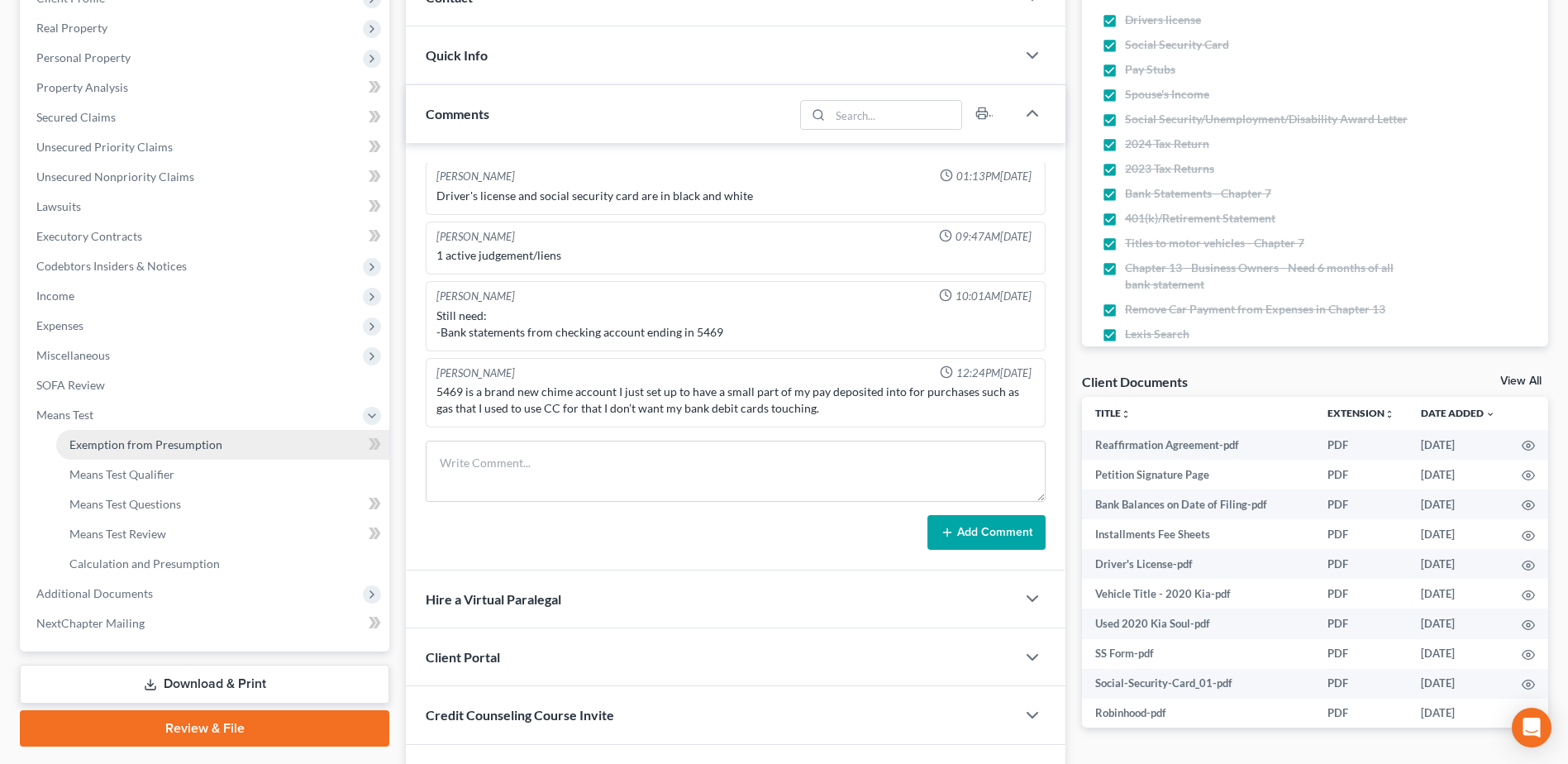
click at [128, 450] on span "Exemption from Presumption" at bounding box center [145, 444] width 153 height 14
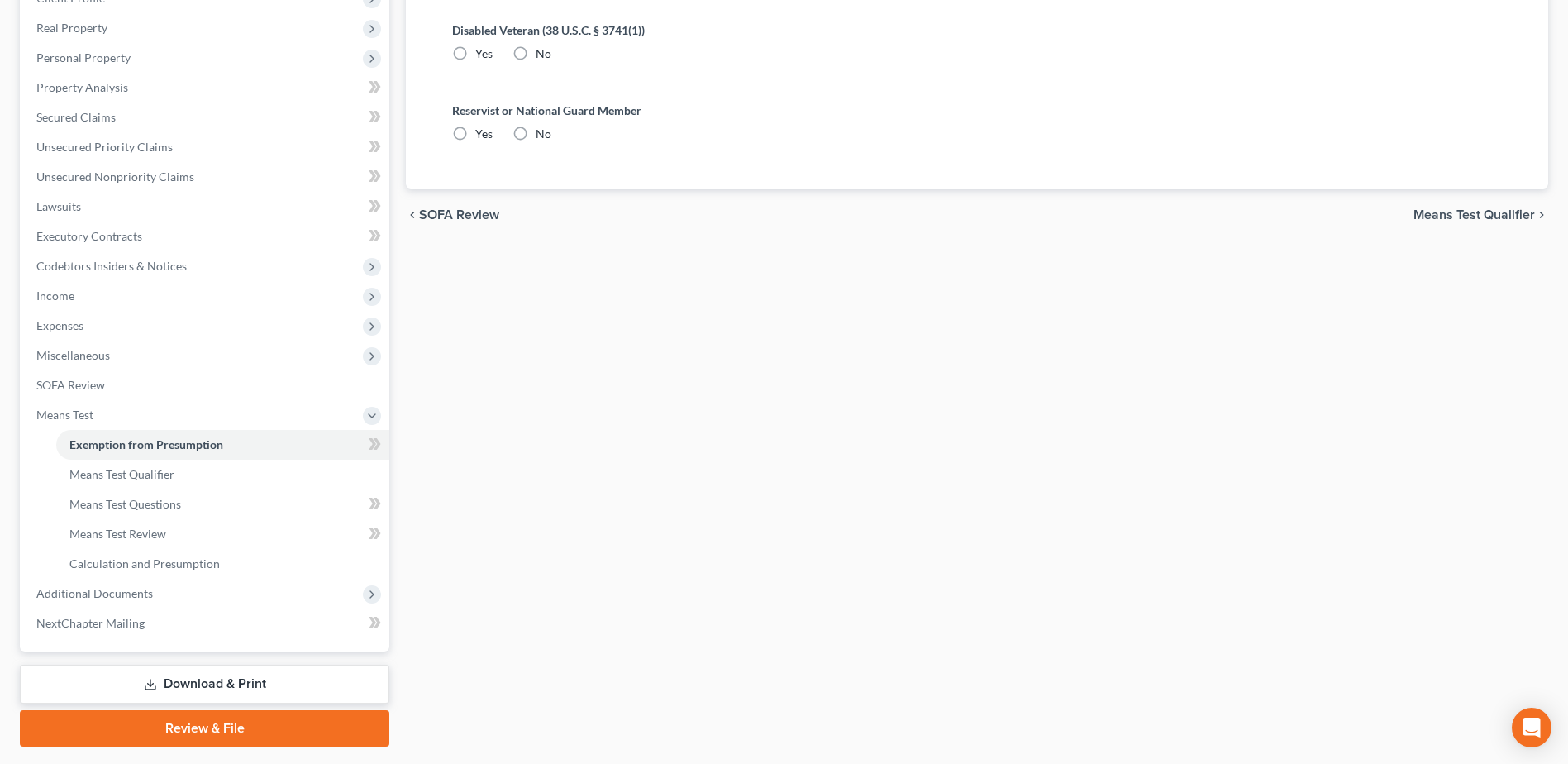
radio input "true"
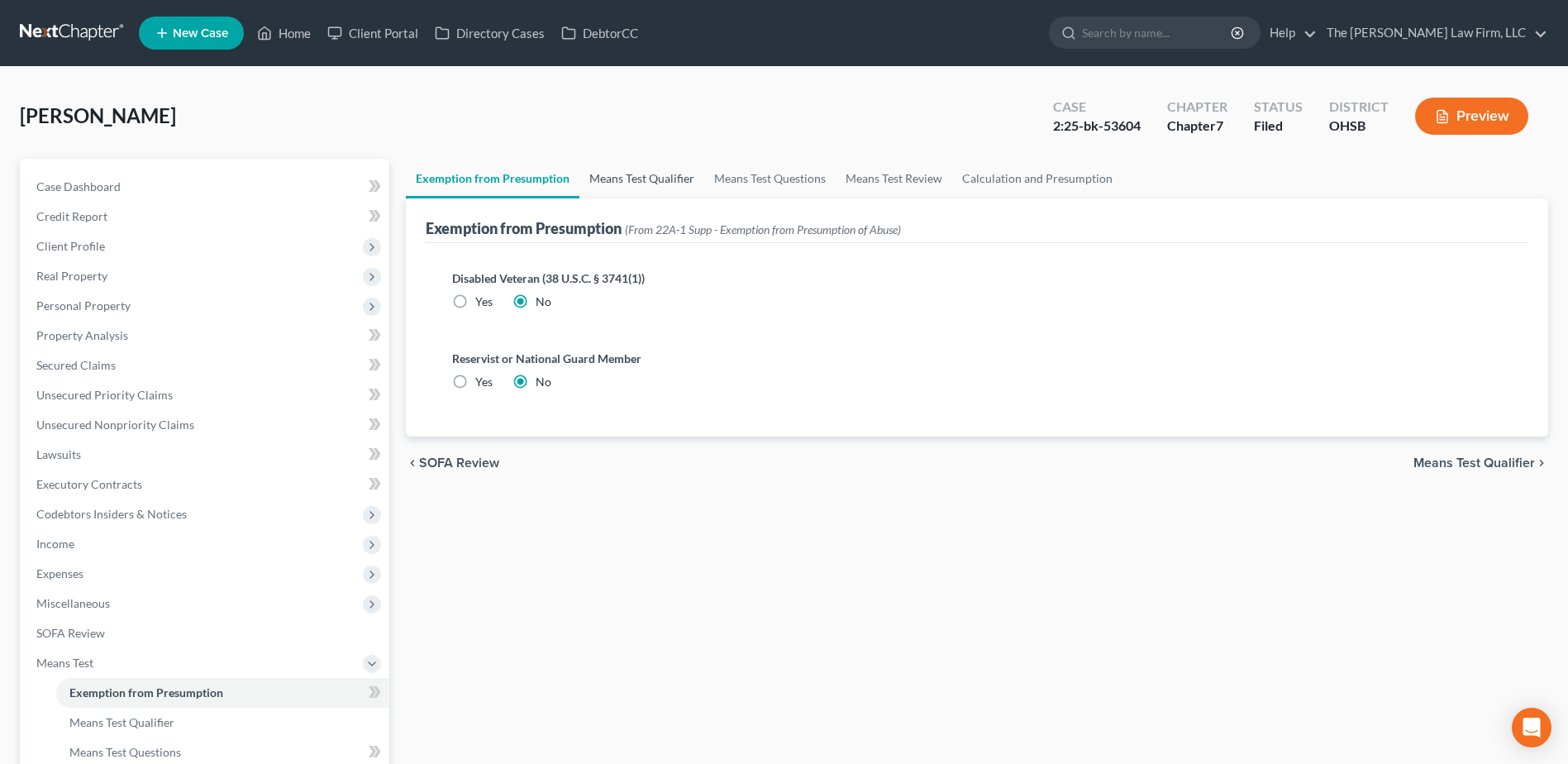
click at [597, 184] on link "Means Test Qualifier" at bounding box center [642, 178] width 125 height 40
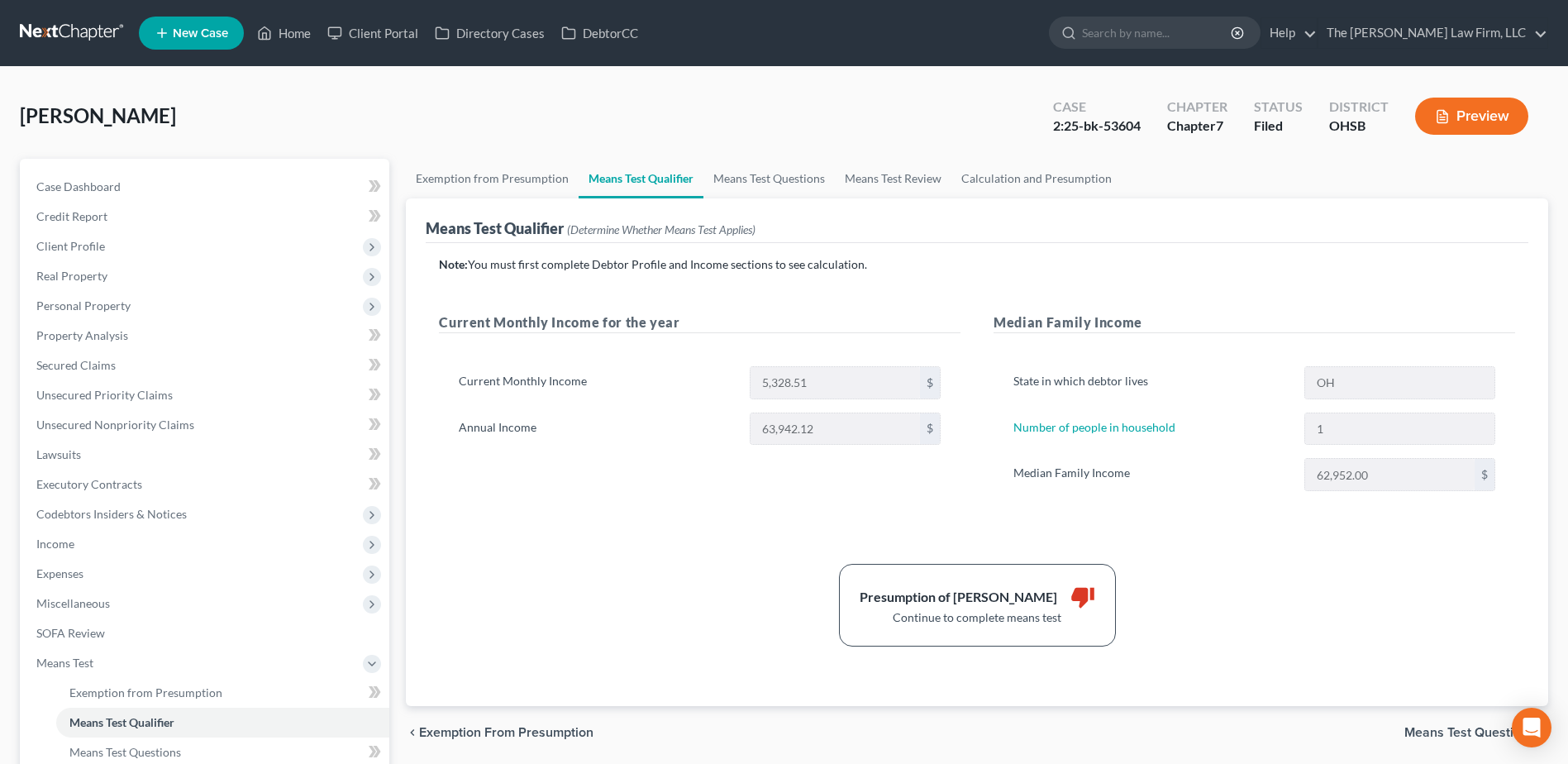
click at [1029, 155] on div "Boyle, Matthew Upgraded Case 2:25-bk-53604 Chapter Chapter 7 Status Filed Distr…" at bounding box center [784, 122] width 1529 height 72
click at [1036, 170] on link "Calculation and Presumption" at bounding box center [1036, 178] width 170 height 40
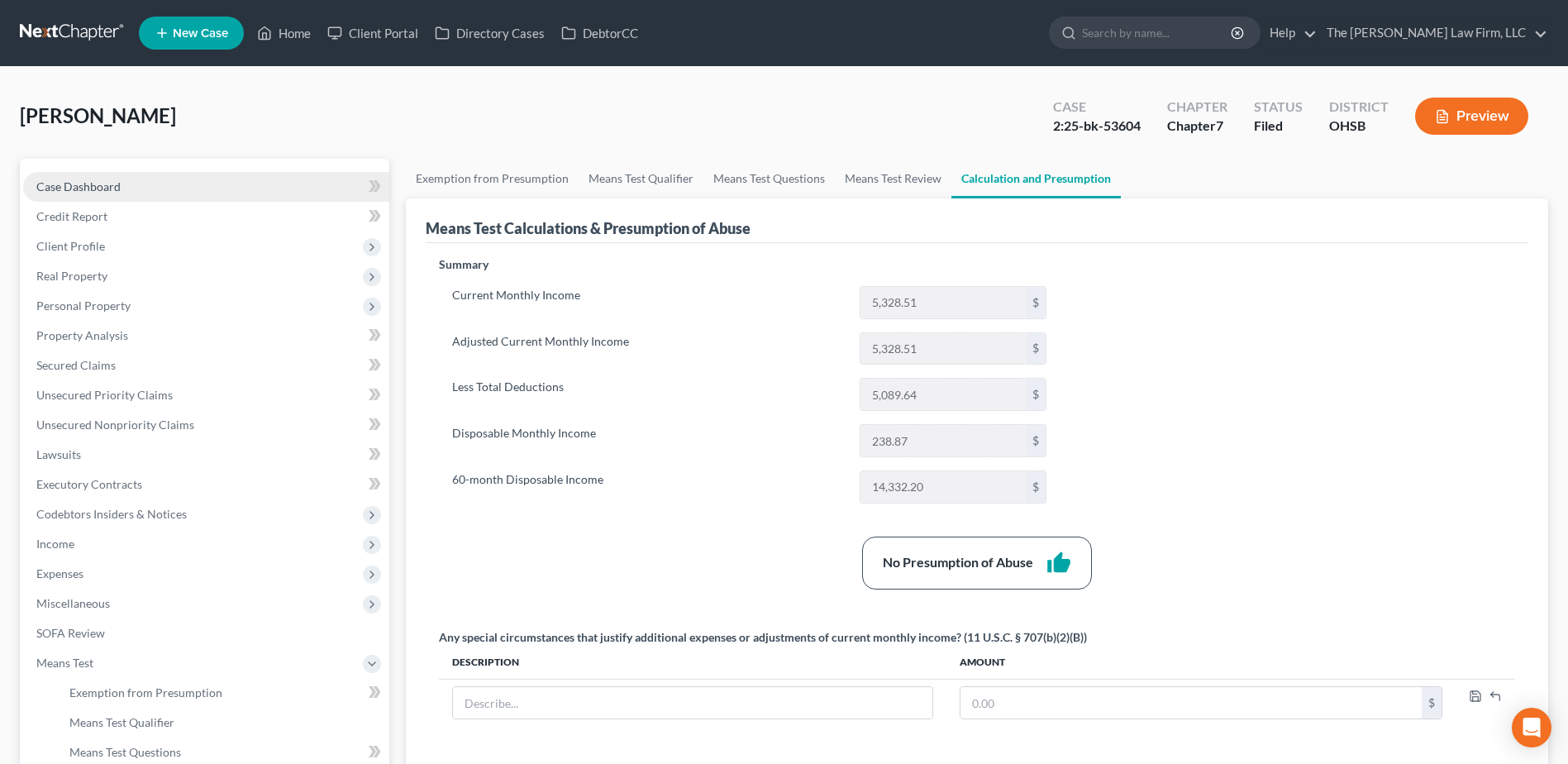
click at [121, 180] on link "Case Dashboard" at bounding box center [206, 187] width 366 height 30
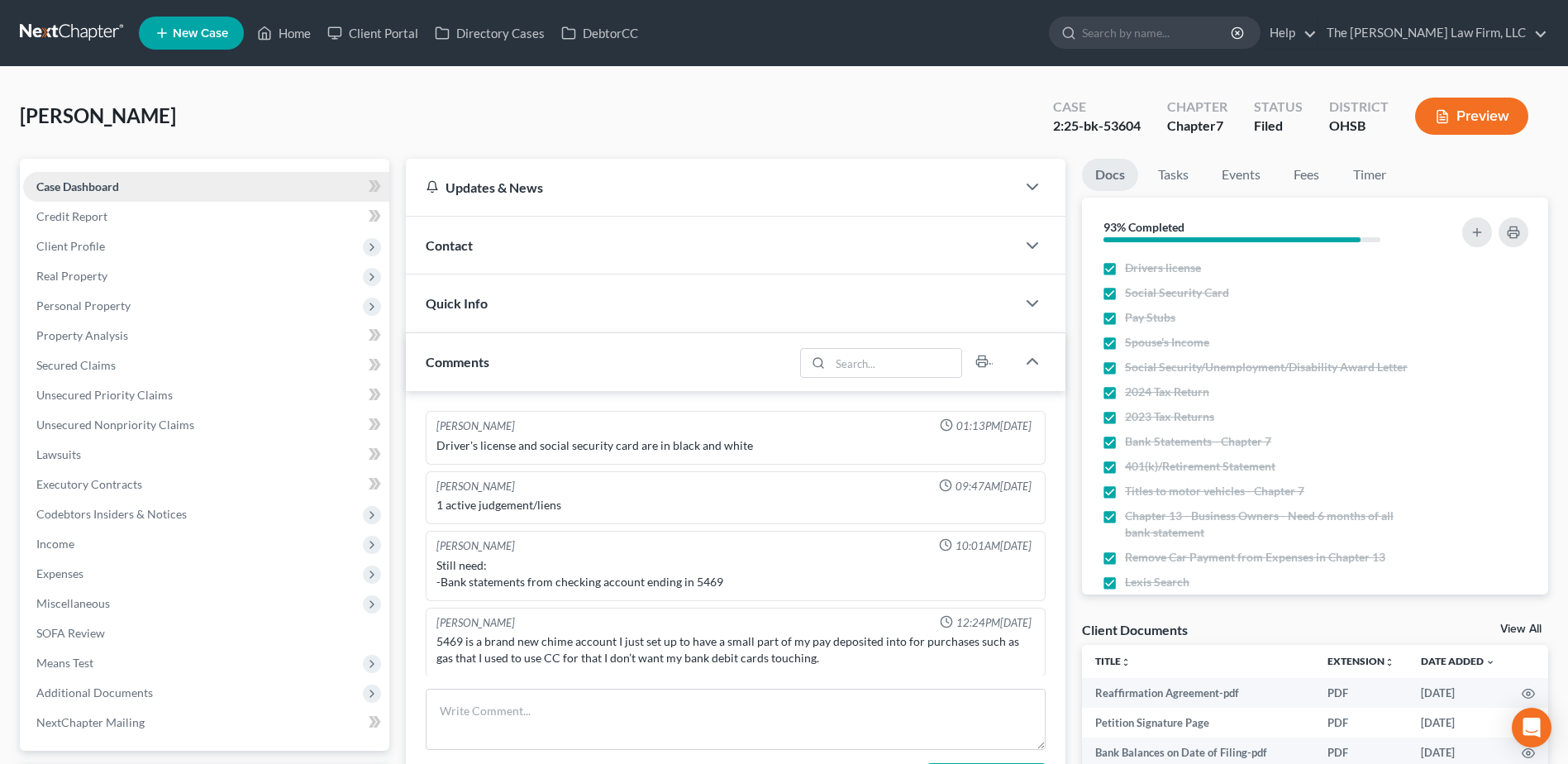
scroll to position [2, 0]
click at [65, 31] on link at bounding box center [73, 33] width 106 height 30
